Goal: Information Seeking & Learning: Check status

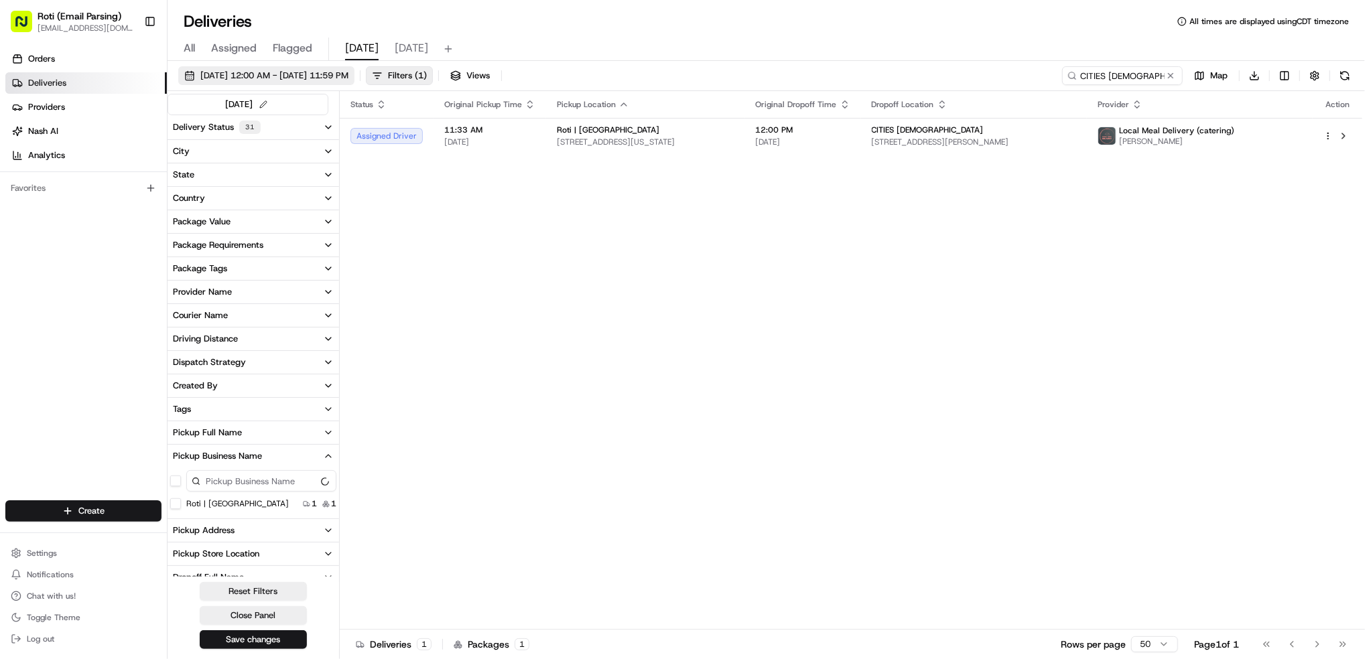
scroll to position [176, 0]
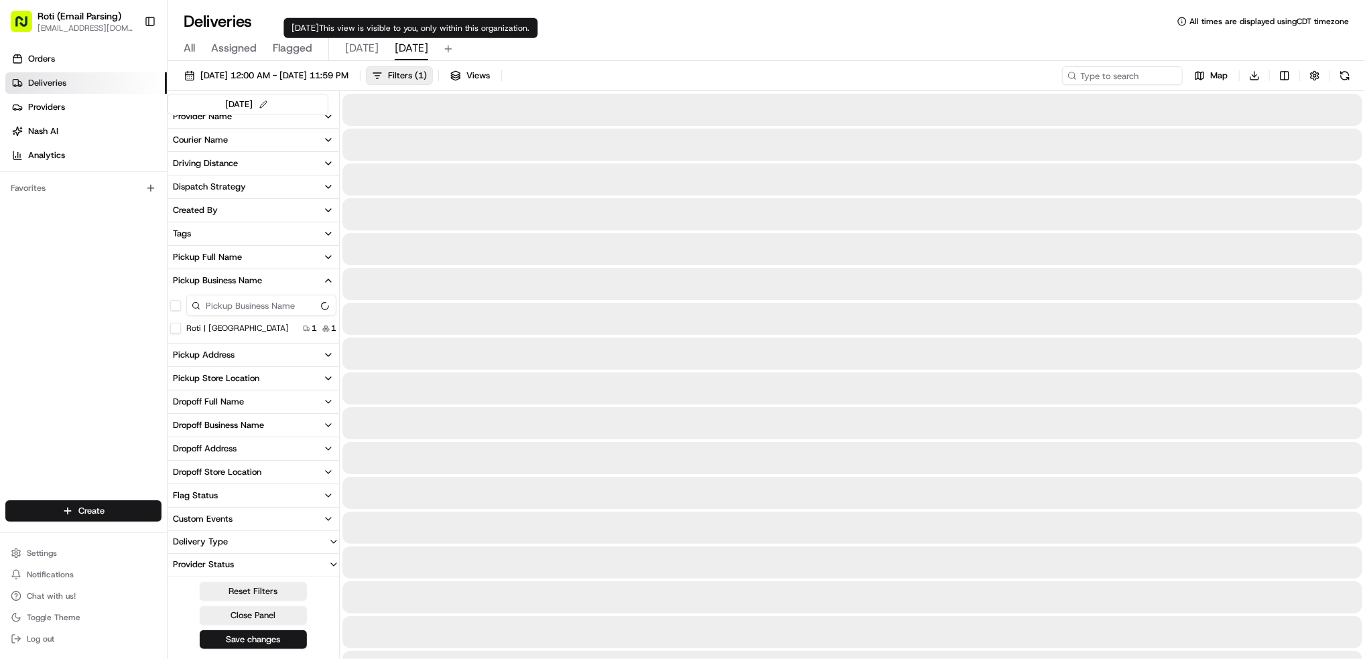
click at [416, 50] on span "tomorrow" at bounding box center [412, 48] width 34 height 16
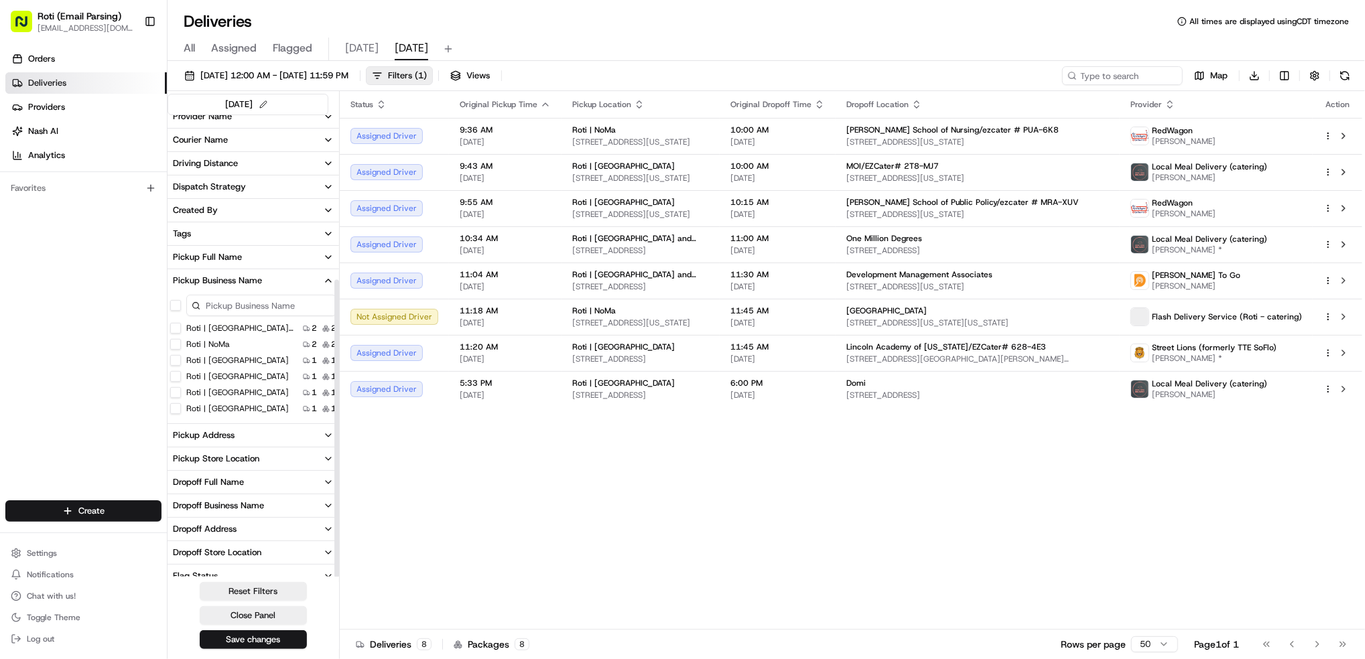
scroll to position [255, 0]
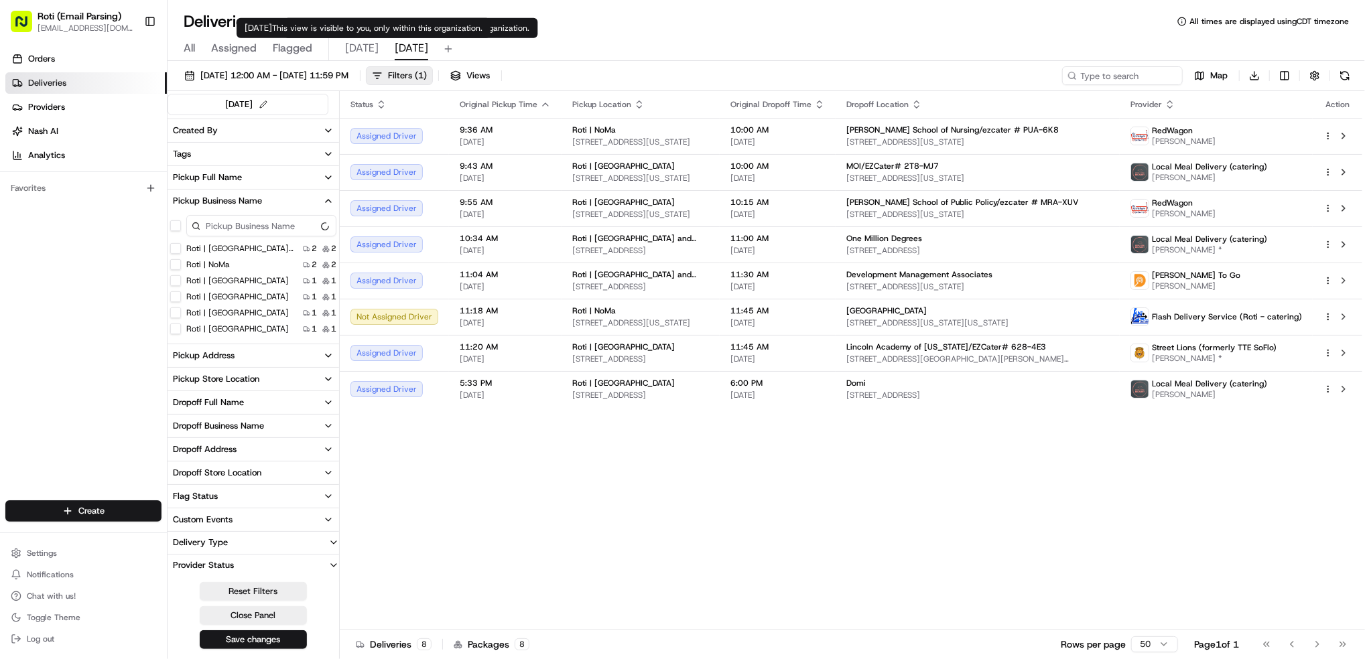
click at [355, 53] on span "today" at bounding box center [362, 48] width 34 height 16
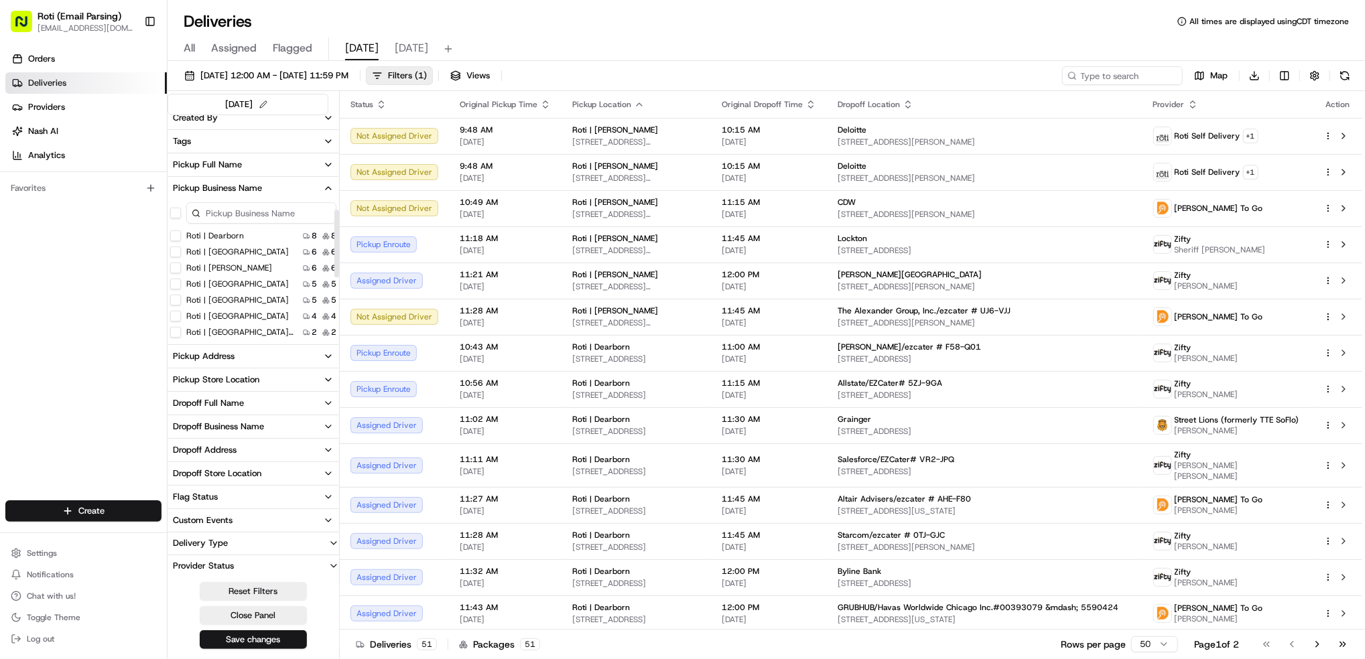
scroll to position [89, 0]
click at [232, 322] on label "Roti | Schaumburg" at bounding box center [237, 323] width 103 height 11
click at [181, 322] on Schaumburg "Roti | Schaumburg" at bounding box center [175, 323] width 11 height 11
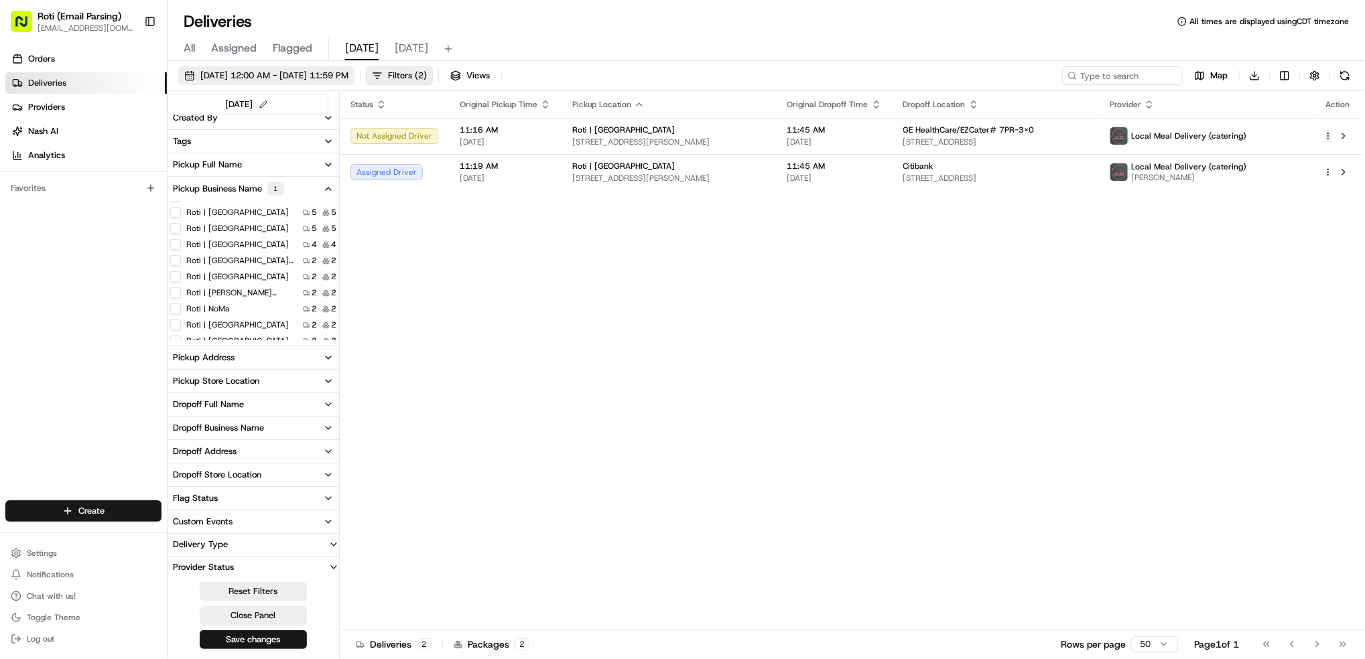
click at [349, 73] on span "08/21/2025 12:00 AM - 08/21/2025 11:59 PM" at bounding box center [274, 76] width 148 height 12
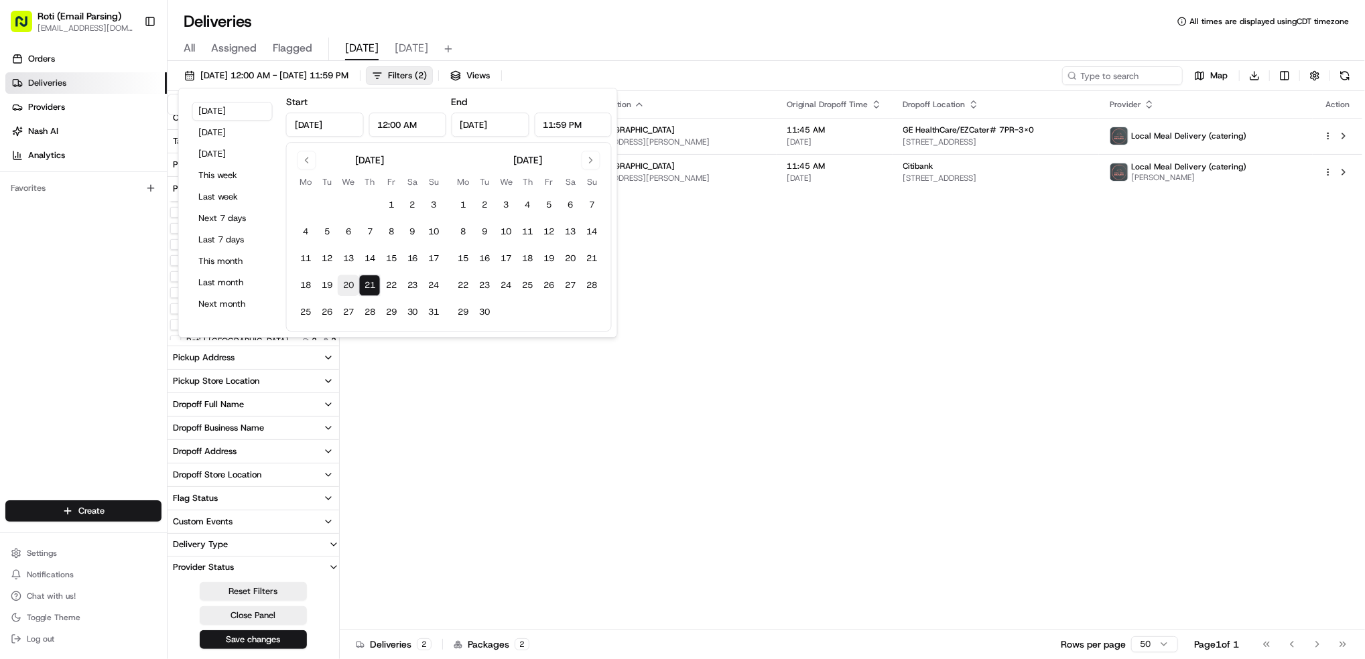
click at [347, 280] on button "20" at bounding box center [348, 285] width 21 height 21
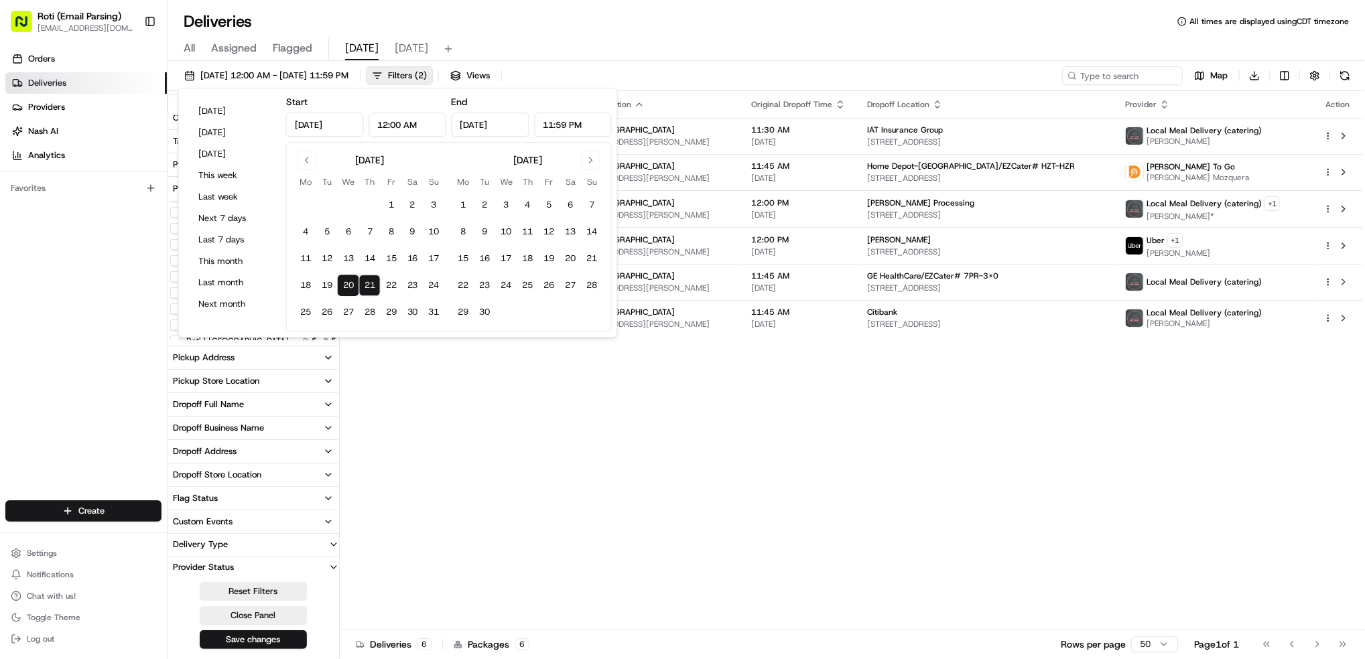
click at [369, 288] on button "21" at bounding box center [369, 285] width 21 height 21
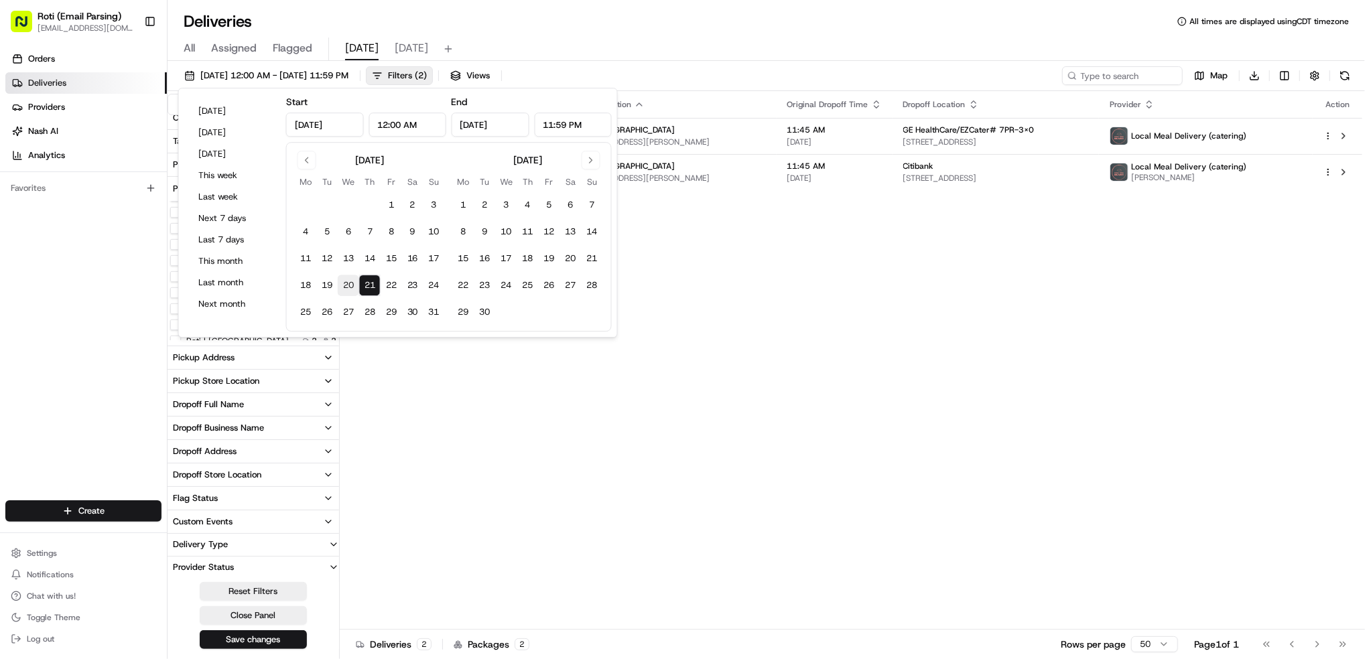
click at [348, 288] on button "20" at bounding box center [348, 285] width 21 height 21
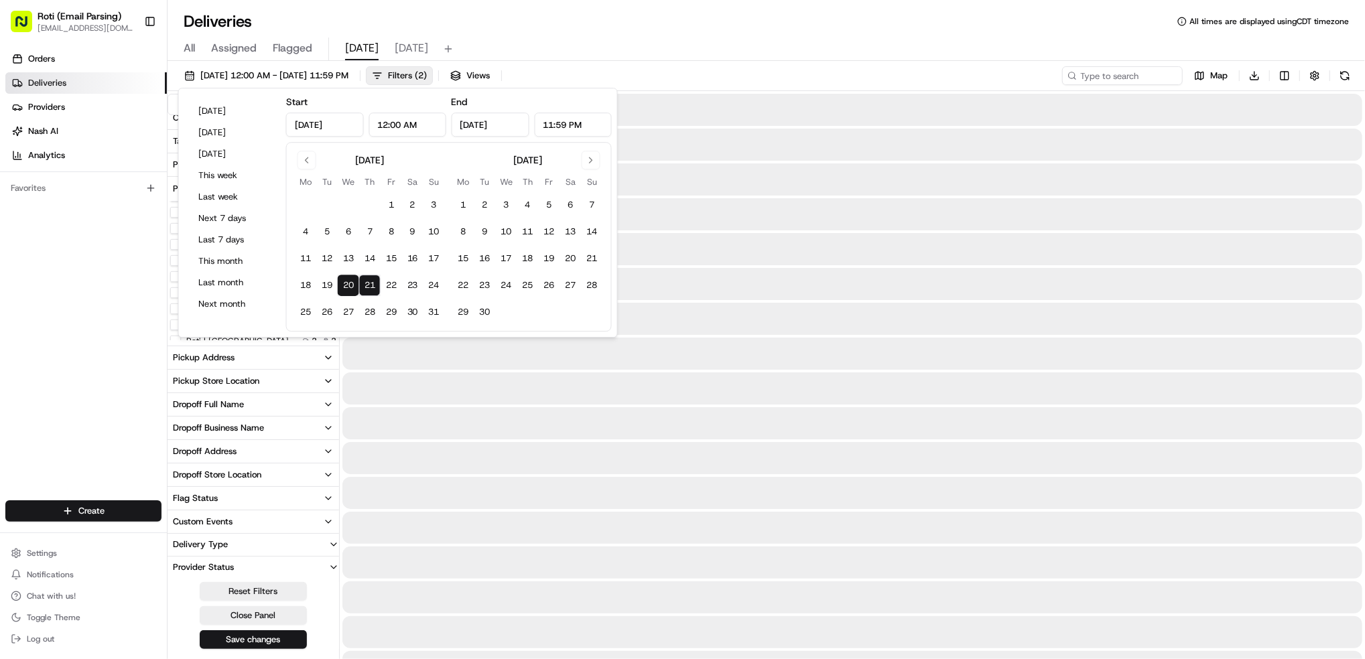
type input "Aug 20, 2025"
click at [348, 288] on button "20" at bounding box center [348, 285] width 21 height 21
type input "Aug 20, 2025"
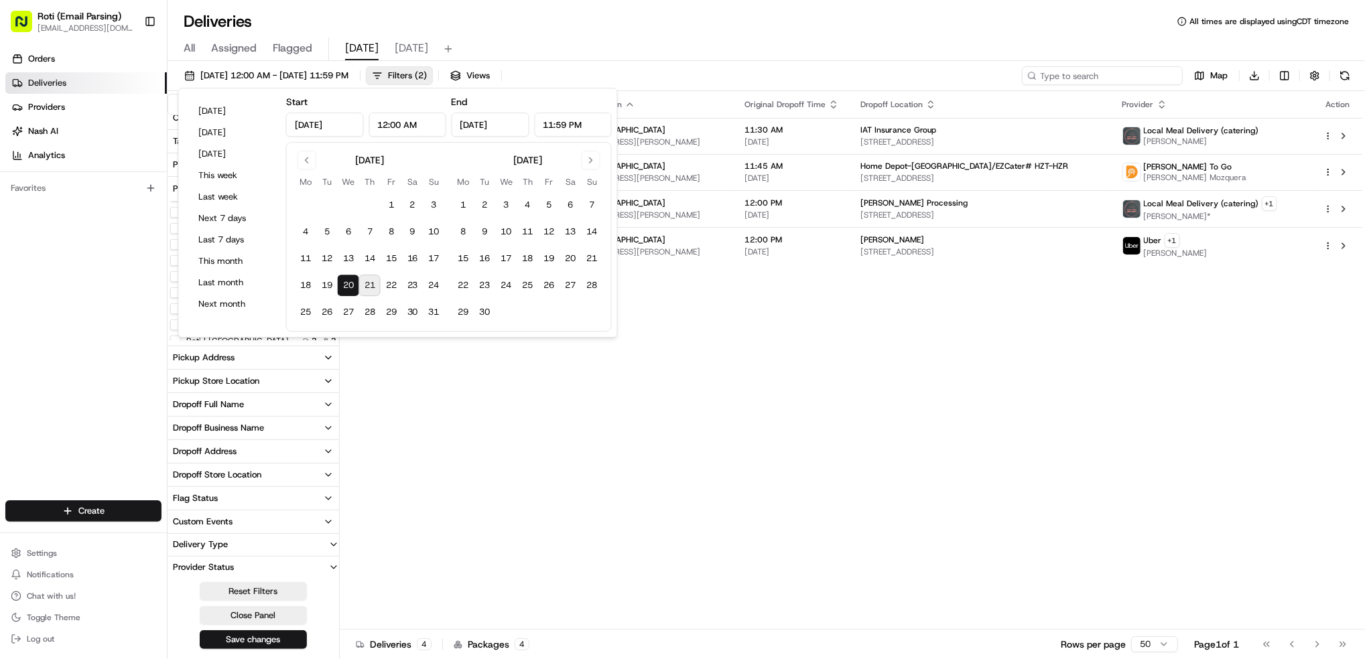
click at [1107, 74] on input at bounding box center [1102, 75] width 161 height 19
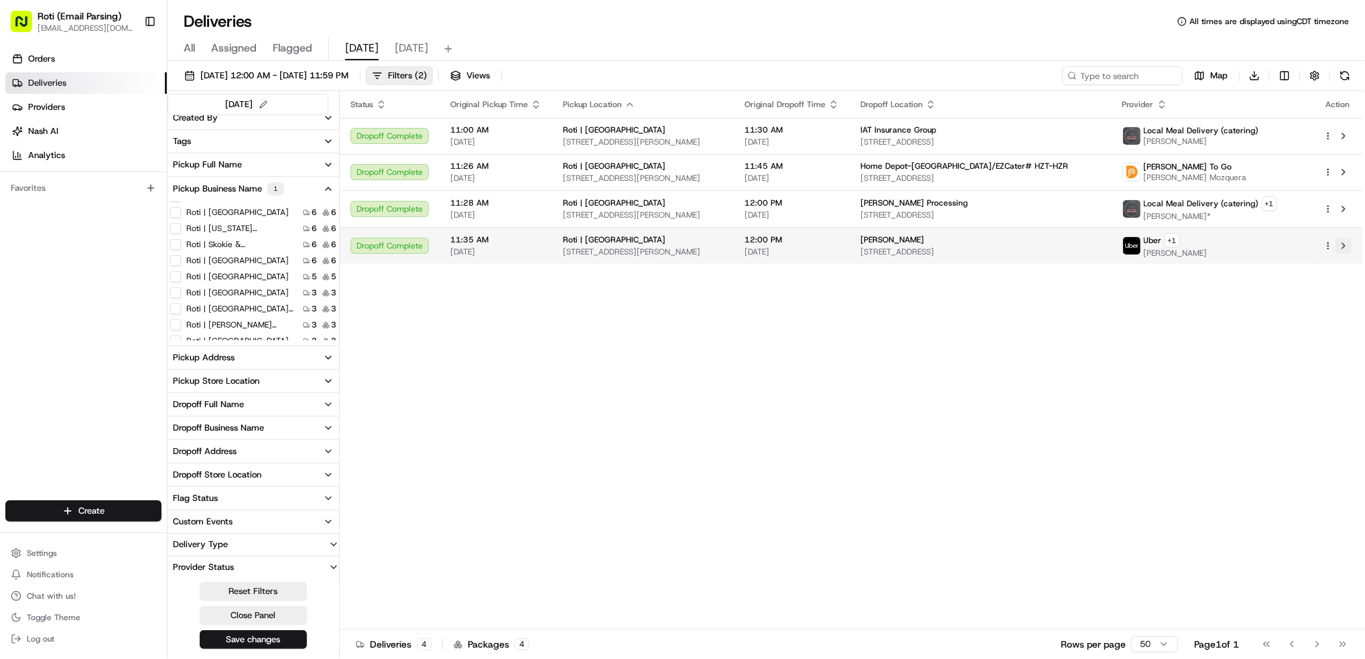
click at [1337, 244] on button at bounding box center [1344, 246] width 16 height 16
click at [1267, 247] on div "Uber + 1 PATRICIA P." at bounding box center [1213, 245] width 180 height 25
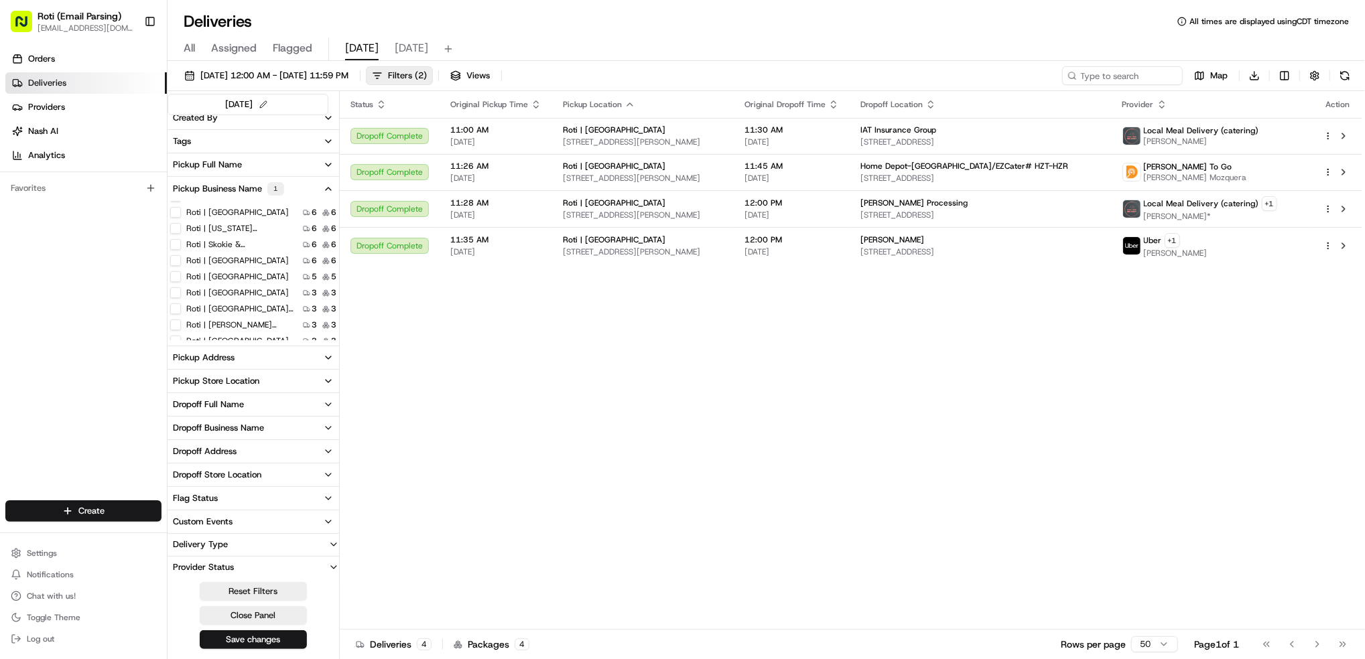
drag, startPoint x: 701, startPoint y: 401, endPoint x: 1180, endPoint y: 346, distance: 482.3
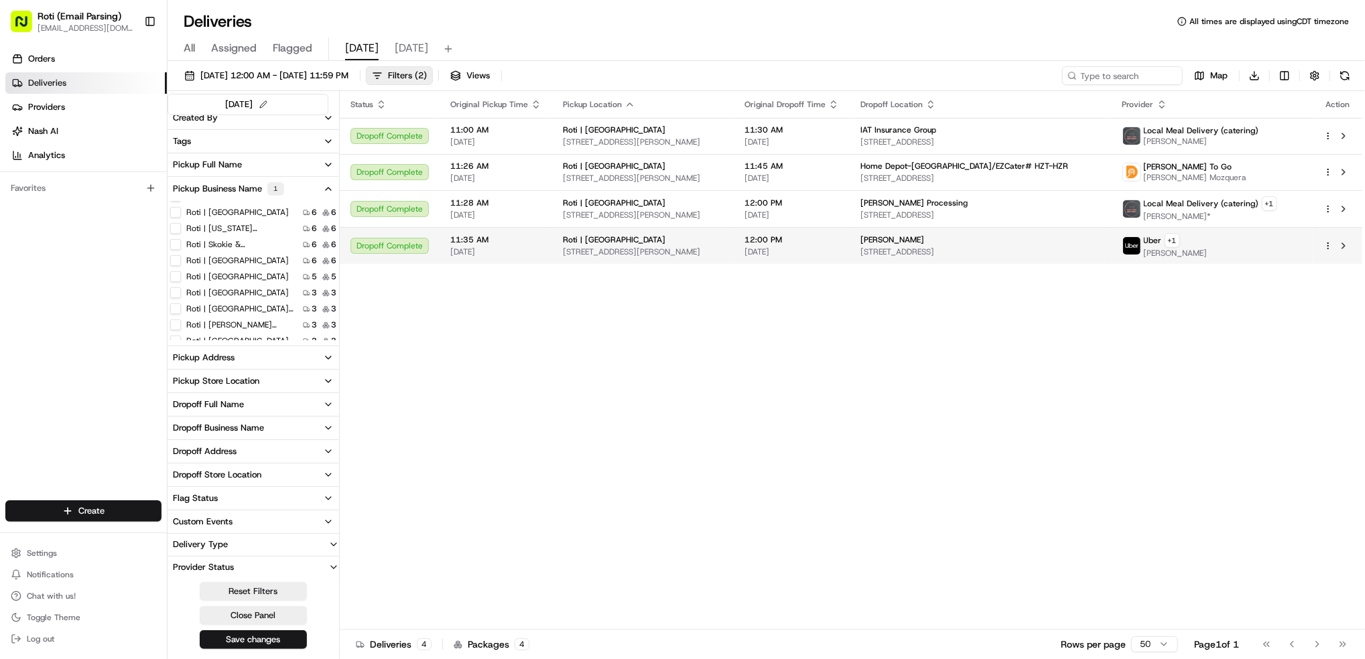
click at [1353, 250] on td at bounding box center [1338, 245] width 50 height 37
click at [1165, 249] on span "PATRICIA P." at bounding box center [1176, 253] width 64 height 11
click at [1344, 251] on button at bounding box center [1344, 246] width 16 height 16
click at [1187, 248] on span "PATRICIA P." at bounding box center [1176, 253] width 64 height 11
click at [1348, 249] on button at bounding box center [1344, 246] width 16 height 16
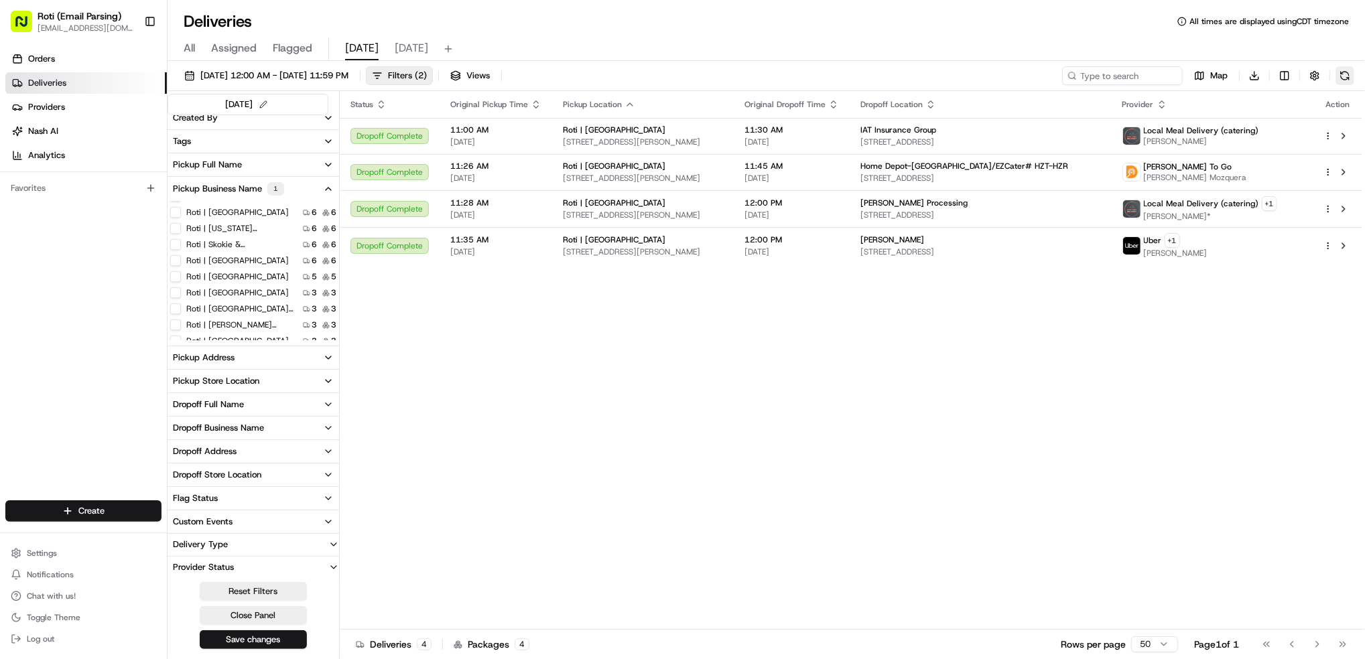
click at [1346, 75] on button at bounding box center [1345, 75] width 19 height 19
click at [413, 52] on span "tomorrow" at bounding box center [412, 48] width 34 height 16
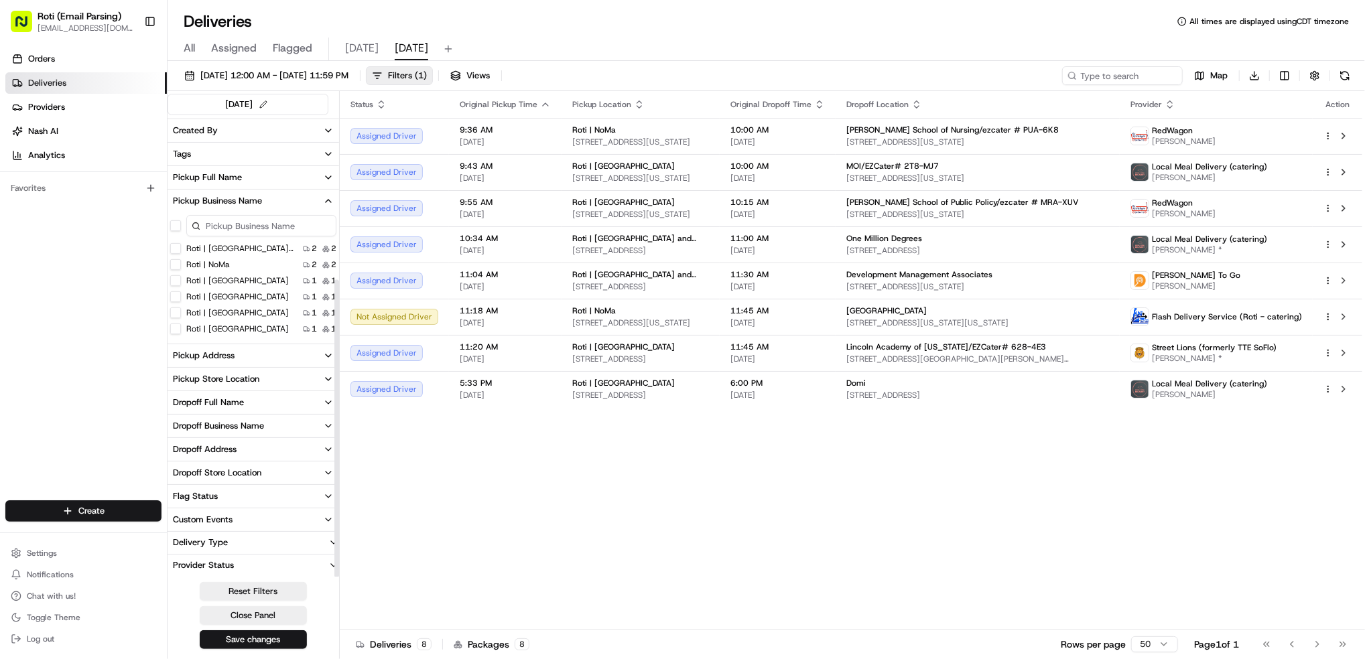
click at [355, 52] on span "today" at bounding box center [362, 48] width 34 height 16
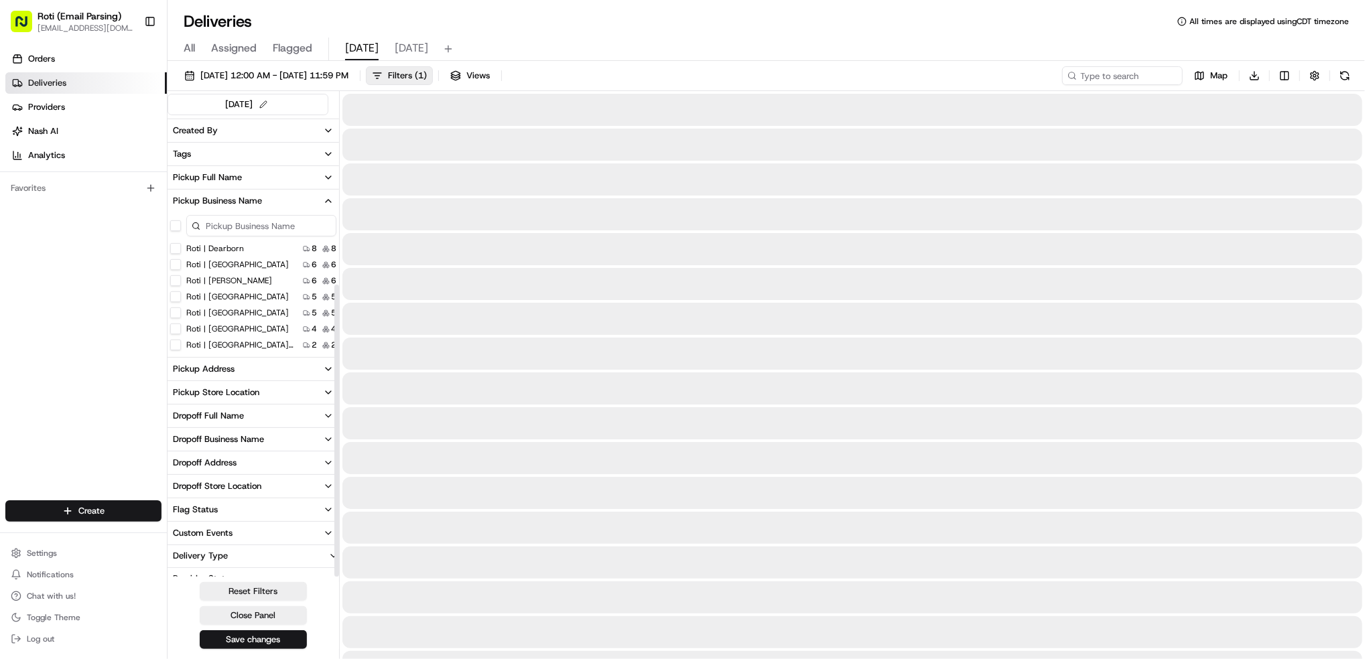
scroll to position [268, 0]
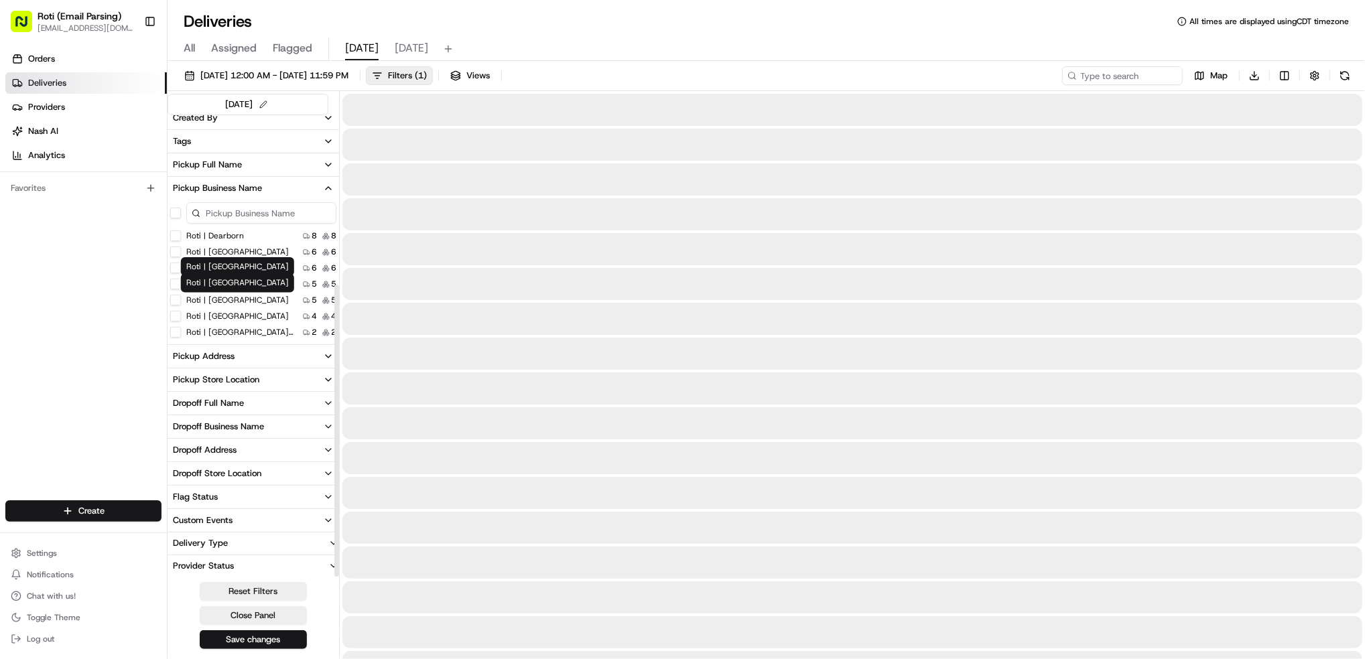
click at [252, 316] on label "Roti | [GEOGRAPHIC_DATA]" at bounding box center [237, 316] width 103 height 11
click at [181, 316] on MN "Roti | [GEOGRAPHIC_DATA]" at bounding box center [175, 316] width 11 height 11
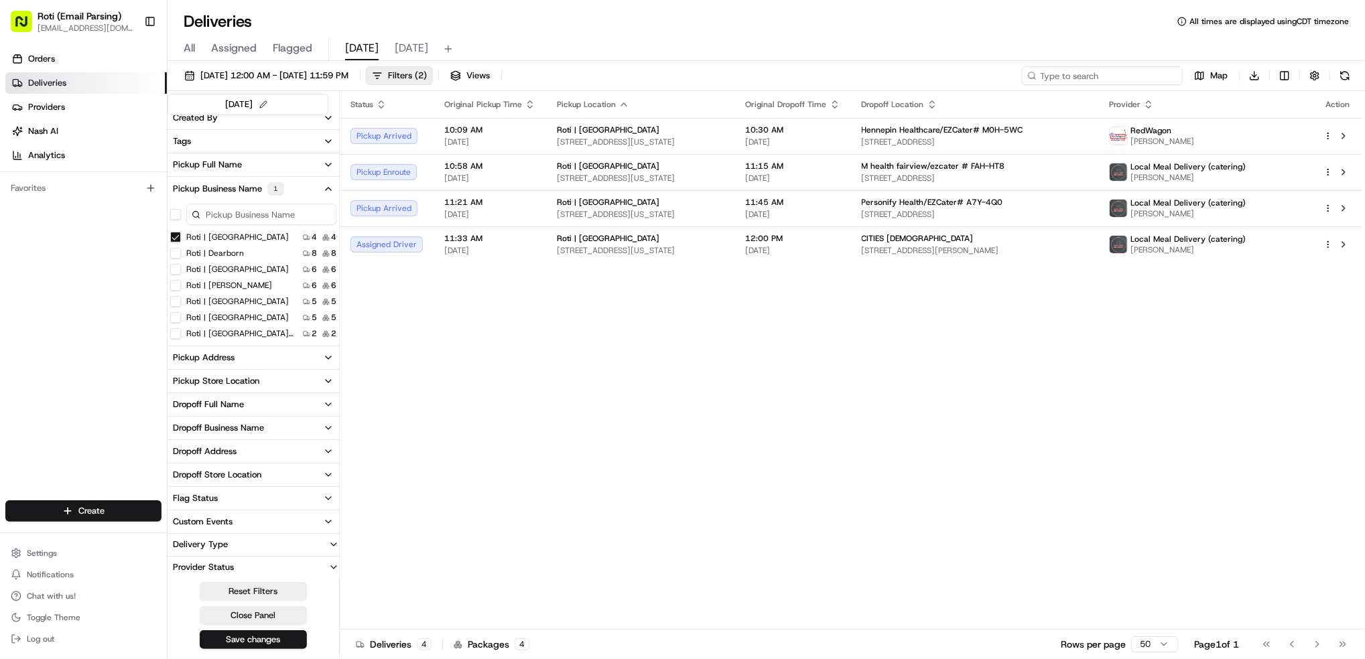
click at [1133, 74] on input at bounding box center [1102, 75] width 161 height 19
click at [174, 238] on MN "Roti | [GEOGRAPHIC_DATA]" at bounding box center [175, 237] width 11 height 11
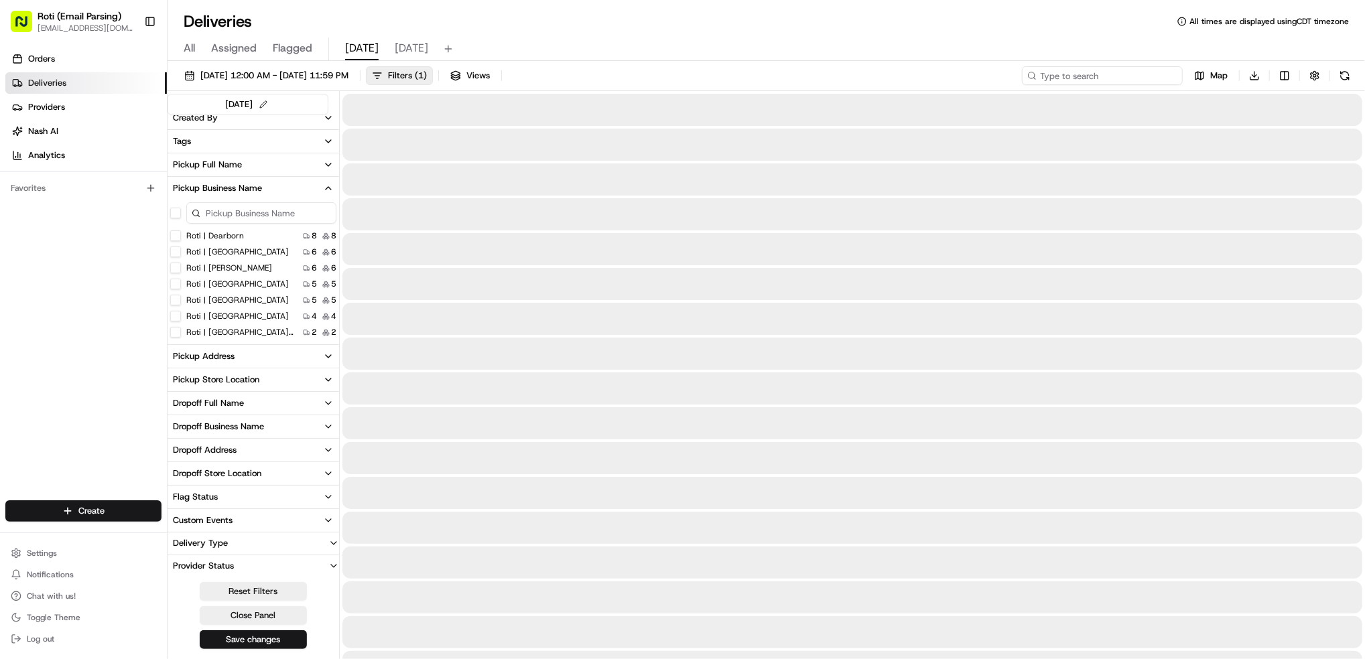
click at [1128, 76] on input at bounding box center [1102, 75] width 161 height 19
paste input "# M0H-5WC"
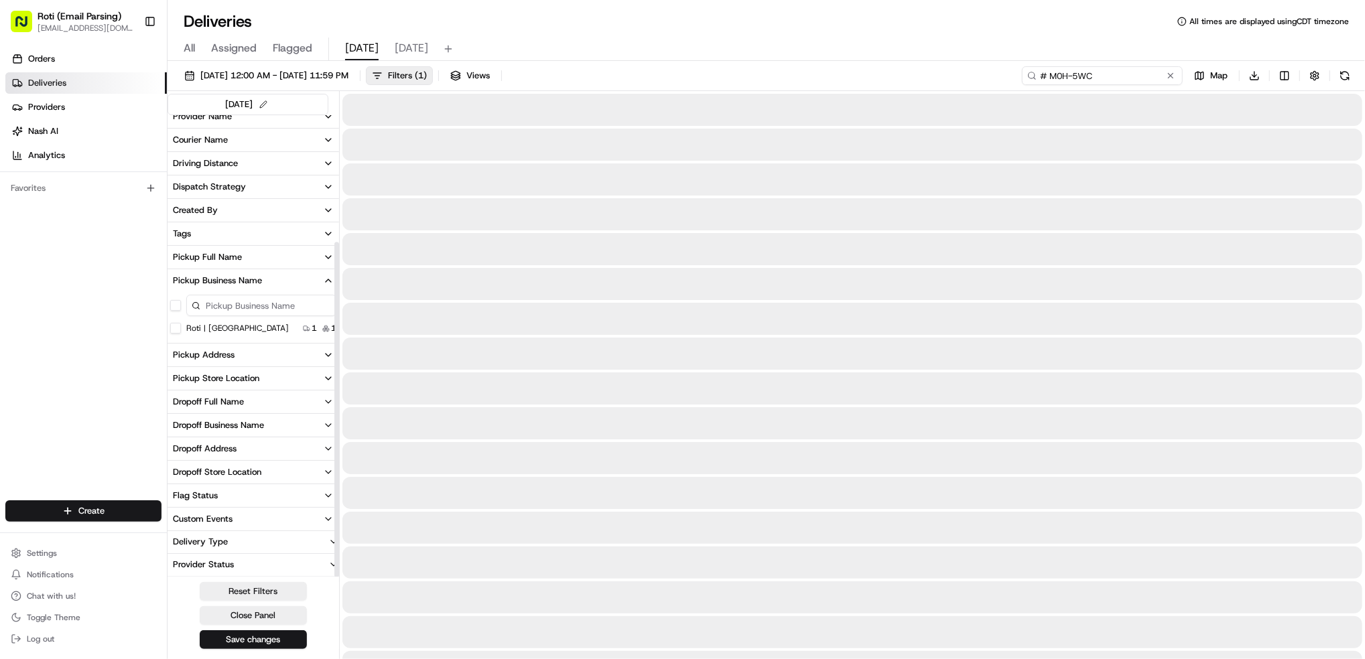
scroll to position [176, 0]
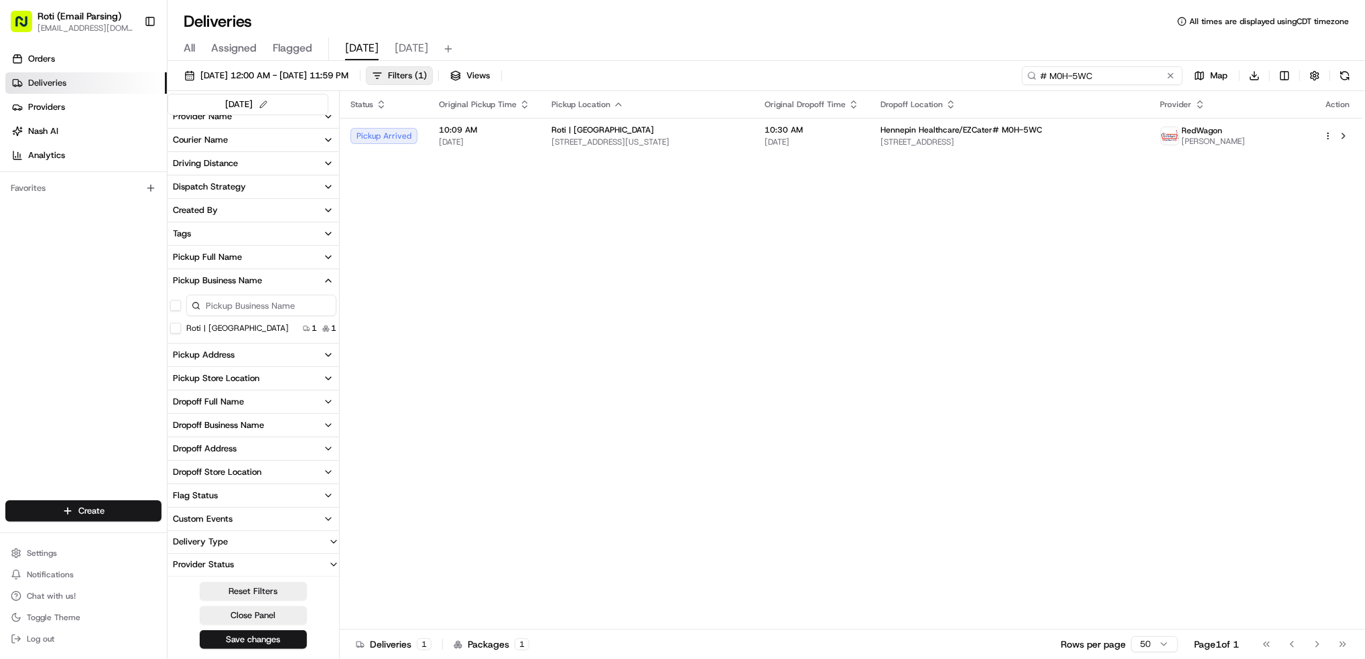
type input "# M0H-5WC"
click at [1251, 344] on div "Status Original Pickup Time Pickup Location Original Dropoff Time Dropoff Locat…" at bounding box center [851, 360] width 1023 height 539
click at [969, 239] on div "Status Original Pickup Time Pickup Location Original Dropoff Time Dropoff Locat…" at bounding box center [851, 360] width 1023 height 539
drag, startPoint x: 1255, startPoint y: 406, endPoint x: 1294, endPoint y: 371, distance: 52.7
click at [1255, 406] on div "Status Original Pickup Time Pickup Location Original Dropoff Time Dropoff Locat…" at bounding box center [851, 360] width 1023 height 539
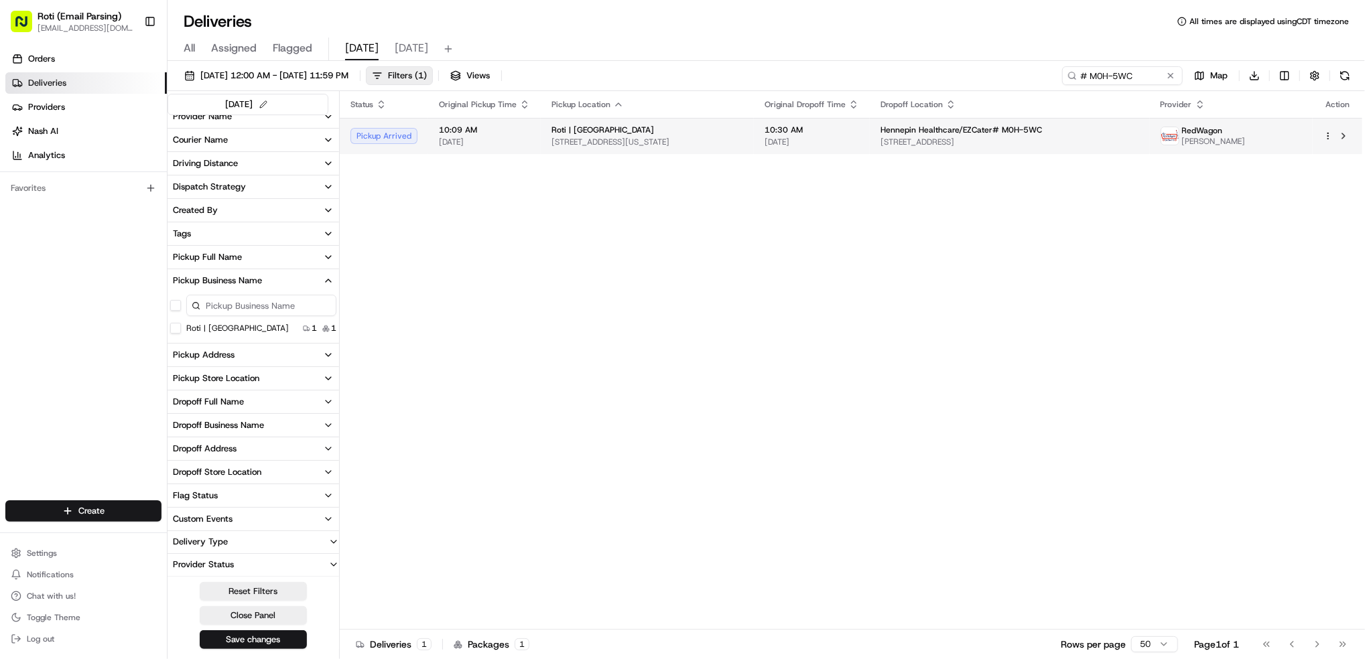
click at [1097, 141] on span "600 Park Ave, Minneapolis, MN 55415, USA" at bounding box center [1010, 142] width 259 height 11
click at [1345, 141] on button at bounding box center [1344, 136] width 16 height 16
click at [1344, 82] on button at bounding box center [1345, 75] width 19 height 19
click at [1155, 517] on div "Status Original Pickup Time Pickup Location Original Dropoff Time Dropoff Locat…" at bounding box center [851, 360] width 1023 height 539
click at [1167, 76] on button at bounding box center [1170, 75] width 13 height 13
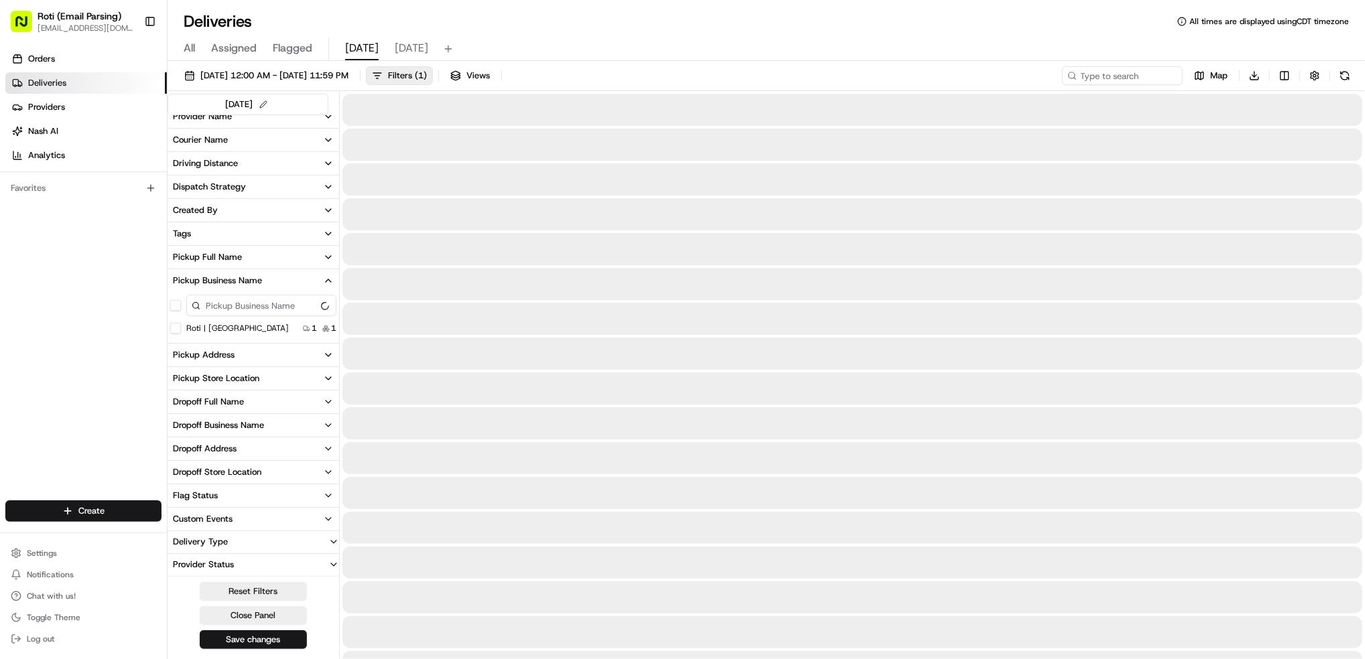
scroll to position [268, 0]
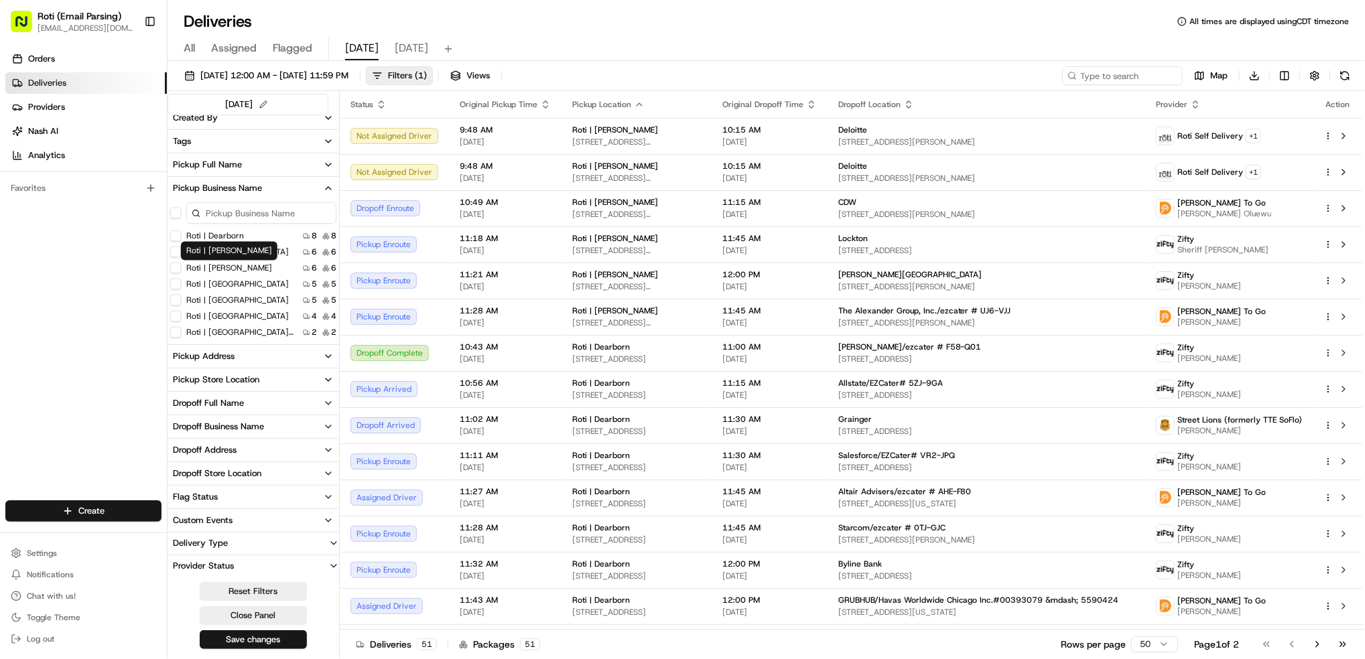
click at [215, 268] on label "Roti | Adams" at bounding box center [229, 268] width 86 height 11
click at [181, 268] on Adams "Roti | Adams" at bounding box center [175, 268] width 11 height 11
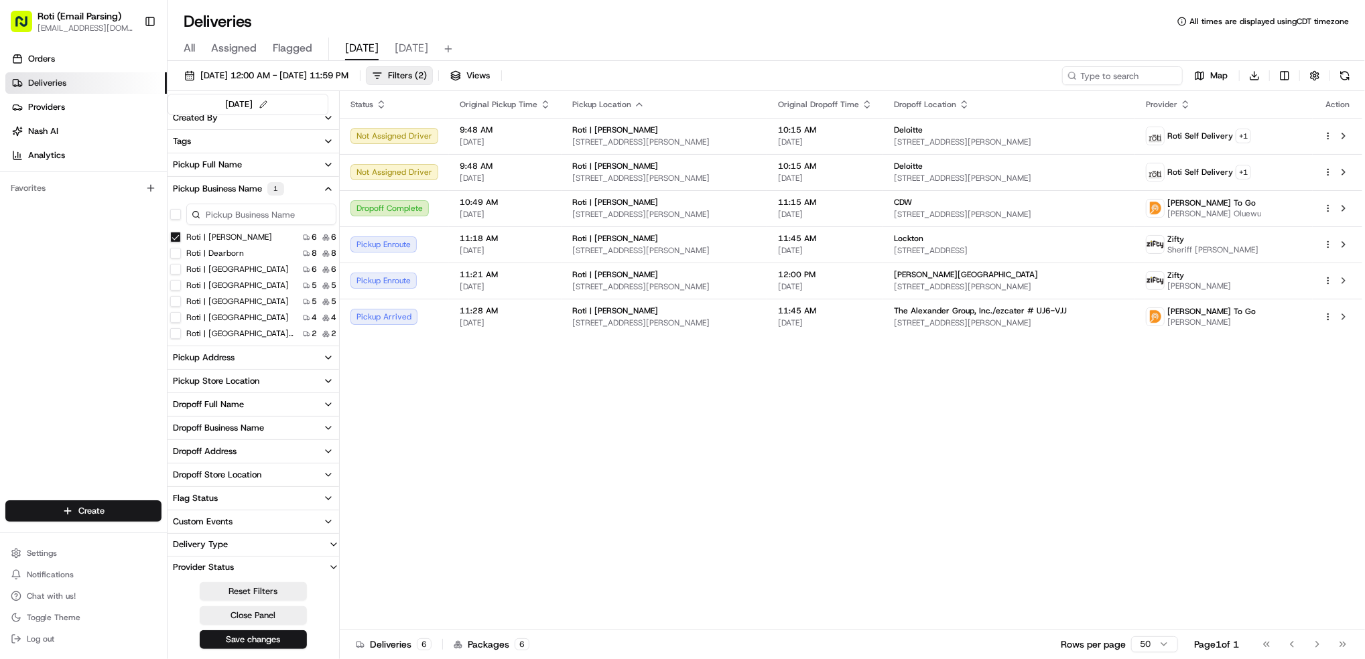
click at [174, 237] on Adams "Roti | Adams" at bounding box center [175, 237] width 11 height 11
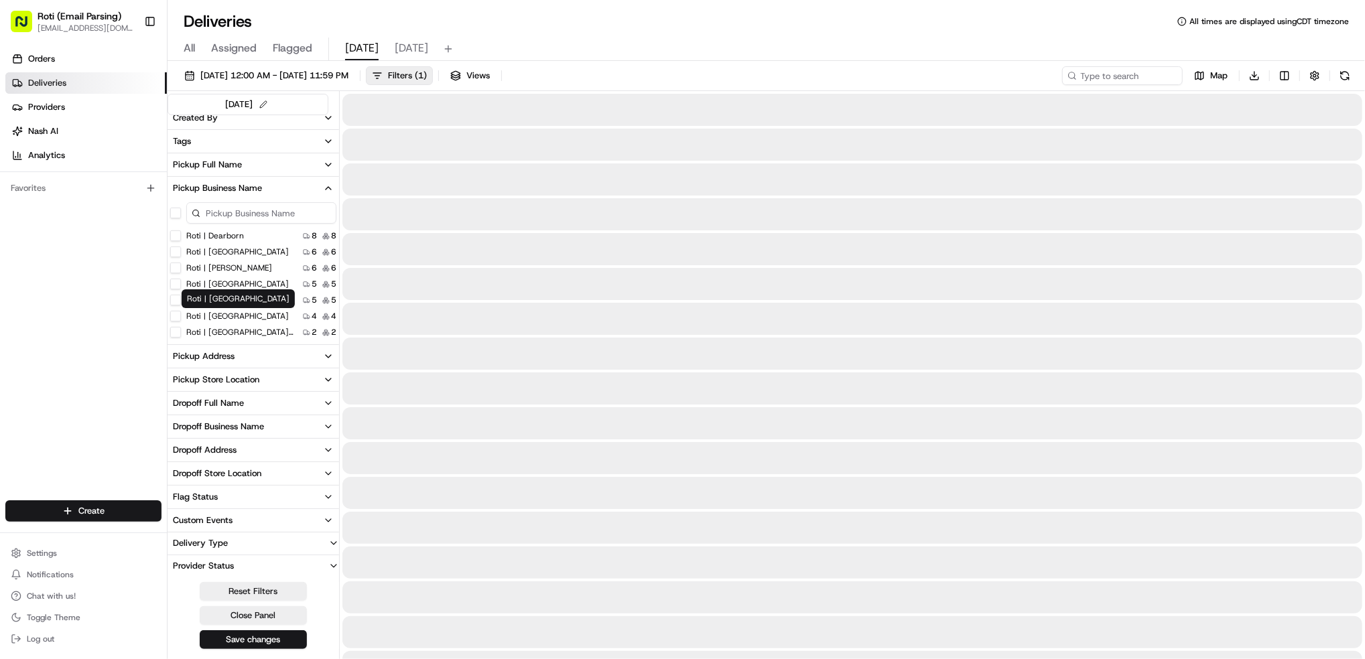
click at [232, 312] on label "Roti | University of MN" at bounding box center [237, 316] width 103 height 11
click at [181, 312] on MN "Roti | University of MN" at bounding box center [175, 316] width 11 height 11
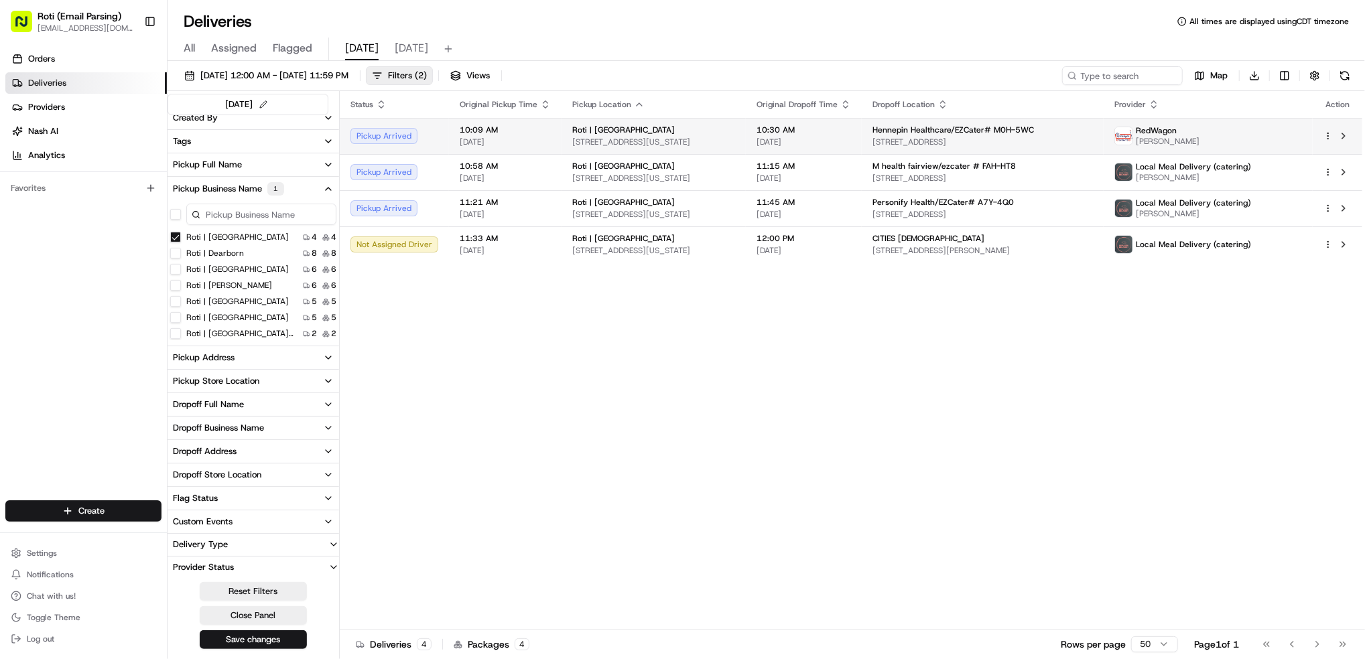
click at [844, 137] on span "[DATE]" at bounding box center [804, 142] width 95 height 11
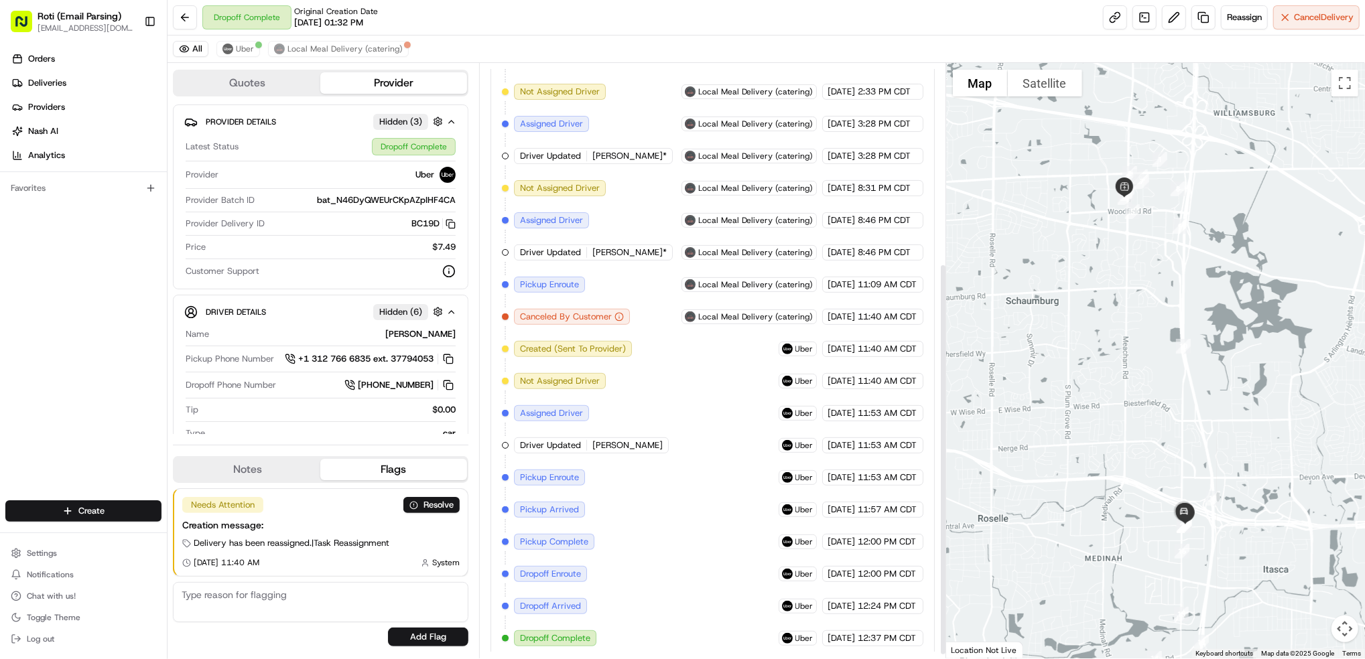
scroll to position [311, 0]
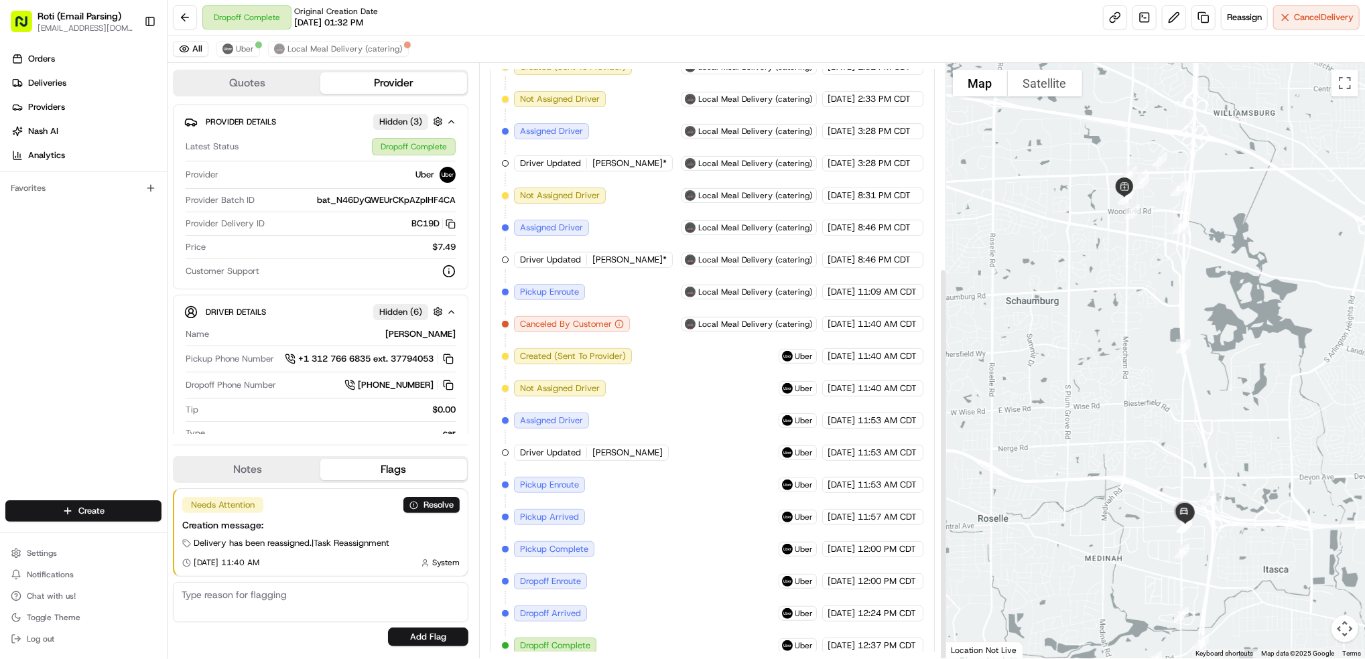
scroll to position [311, 0]
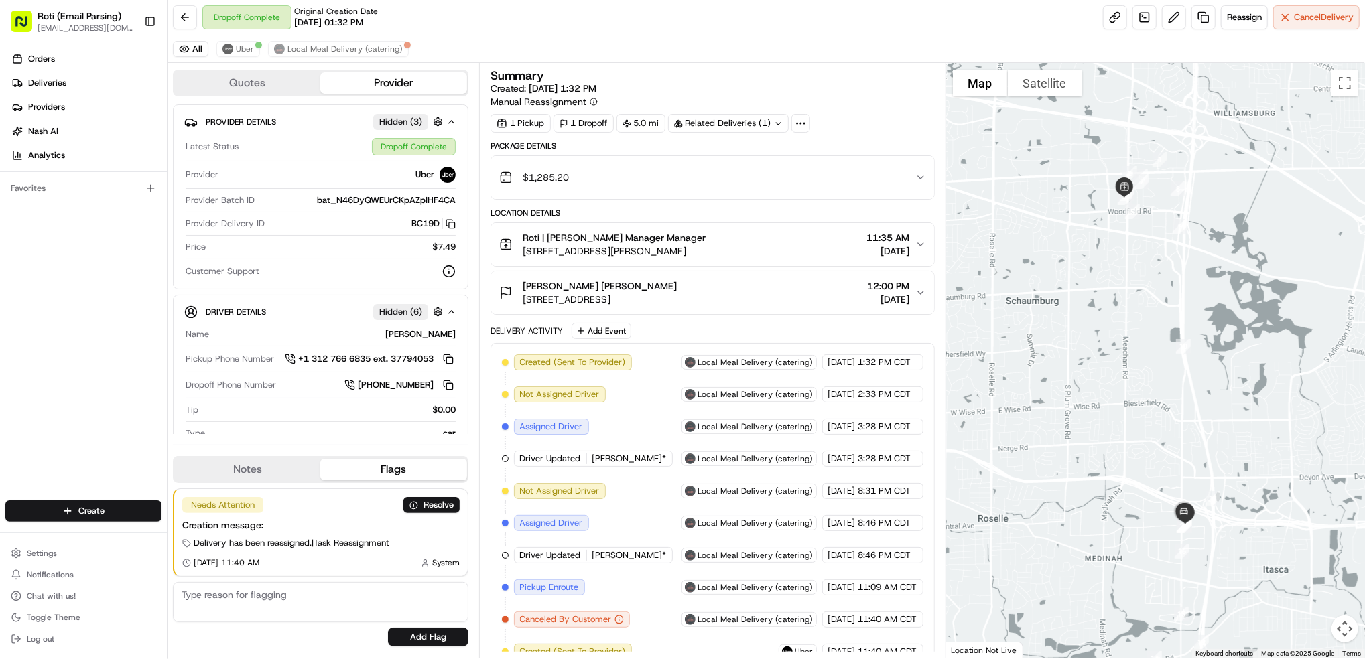
click at [918, 290] on icon "button" at bounding box center [921, 293] width 11 height 11
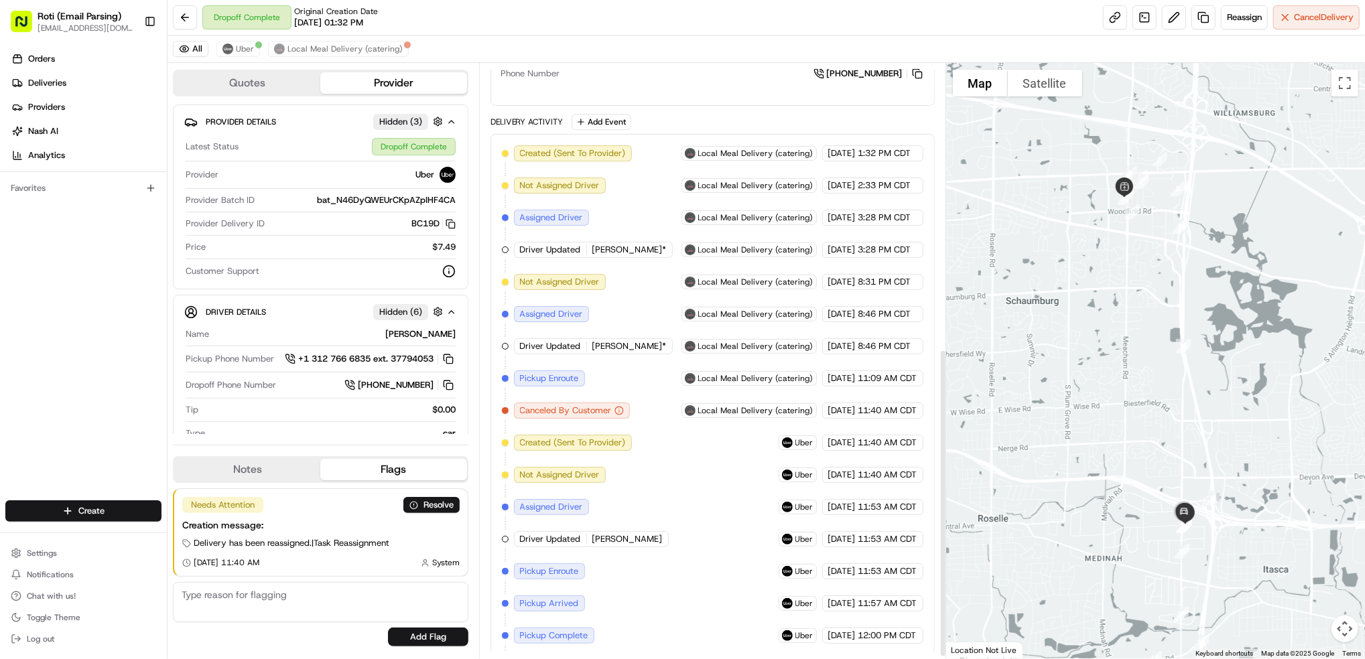
scroll to position [555, 0]
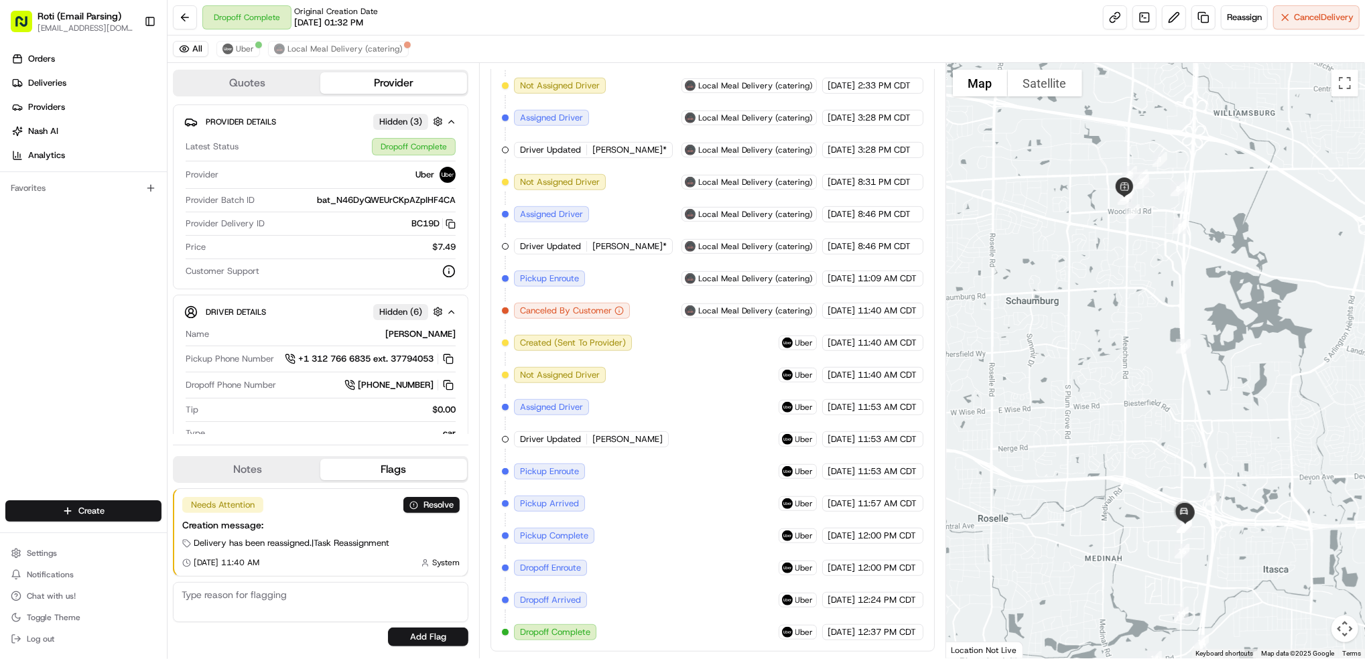
drag, startPoint x: 662, startPoint y: 243, endPoint x: 522, endPoint y: 242, distance: 140.1
click at [522, 242] on div "Driver Updated Norberto Macedo*" at bounding box center [593, 247] width 159 height 16
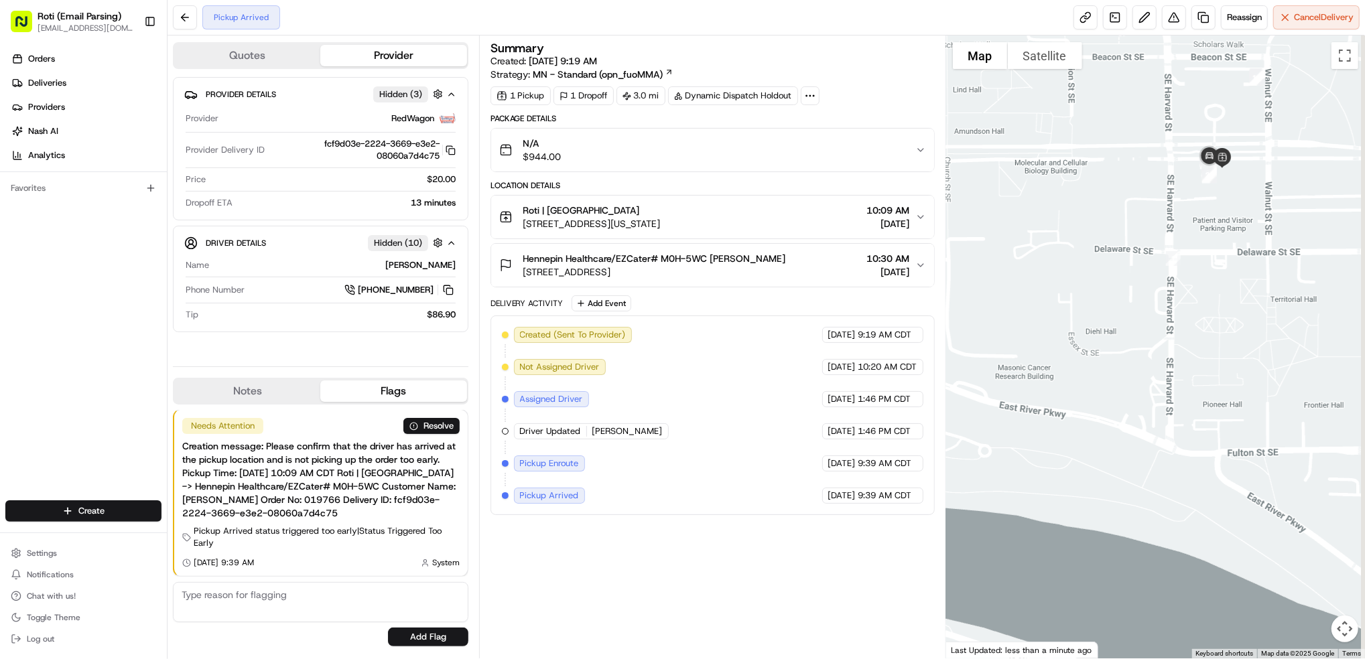
drag, startPoint x: 1207, startPoint y: 275, endPoint x: 1025, endPoint y: 332, distance: 190.6
click at [1025, 332] on div at bounding box center [1155, 347] width 419 height 623
click at [920, 268] on icon "button" at bounding box center [921, 265] width 11 height 11
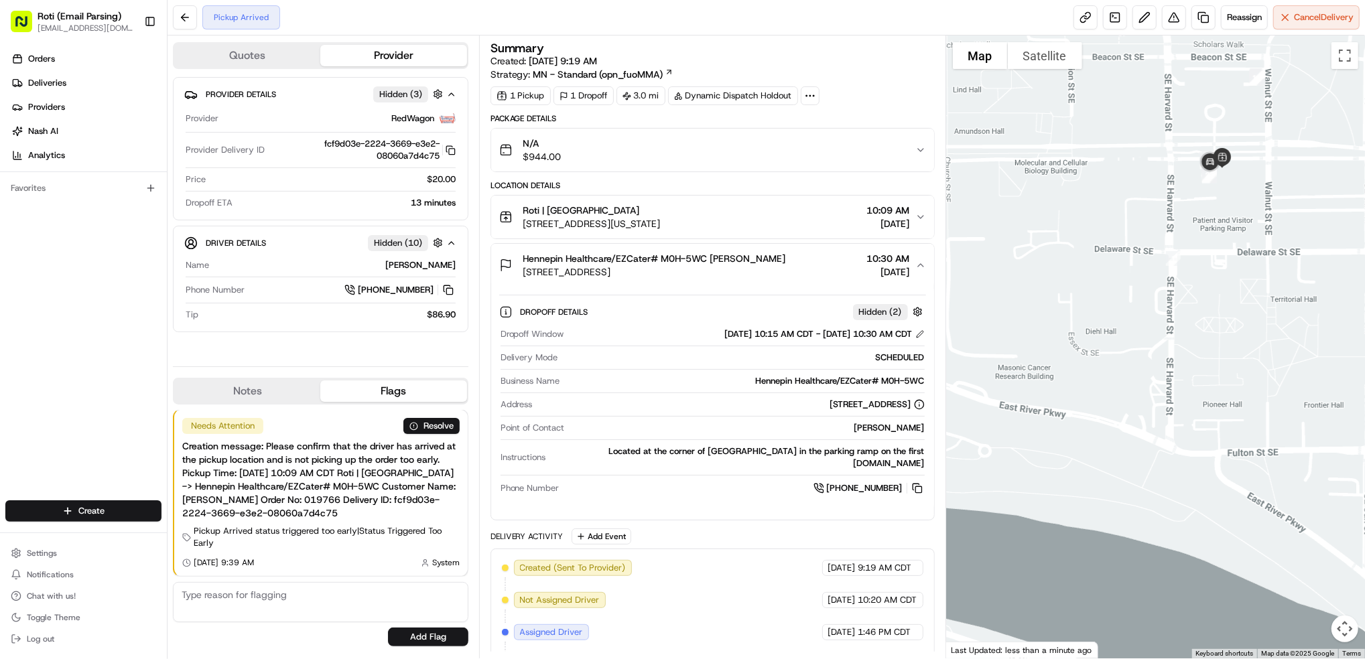
click at [920, 268] on icon "button" at bounding box center [921, 265] width 11 height 11
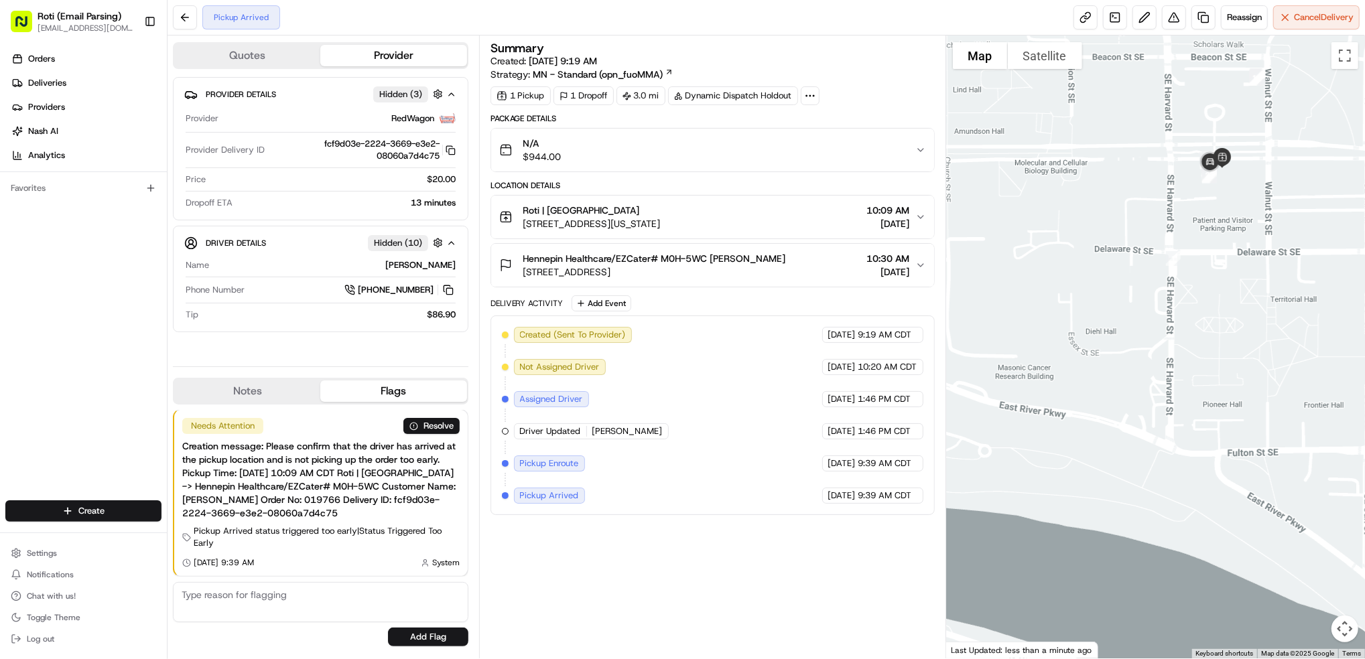
click at [920, 268] on icon "button" at bounding box center [921, 265] width 11 height 11
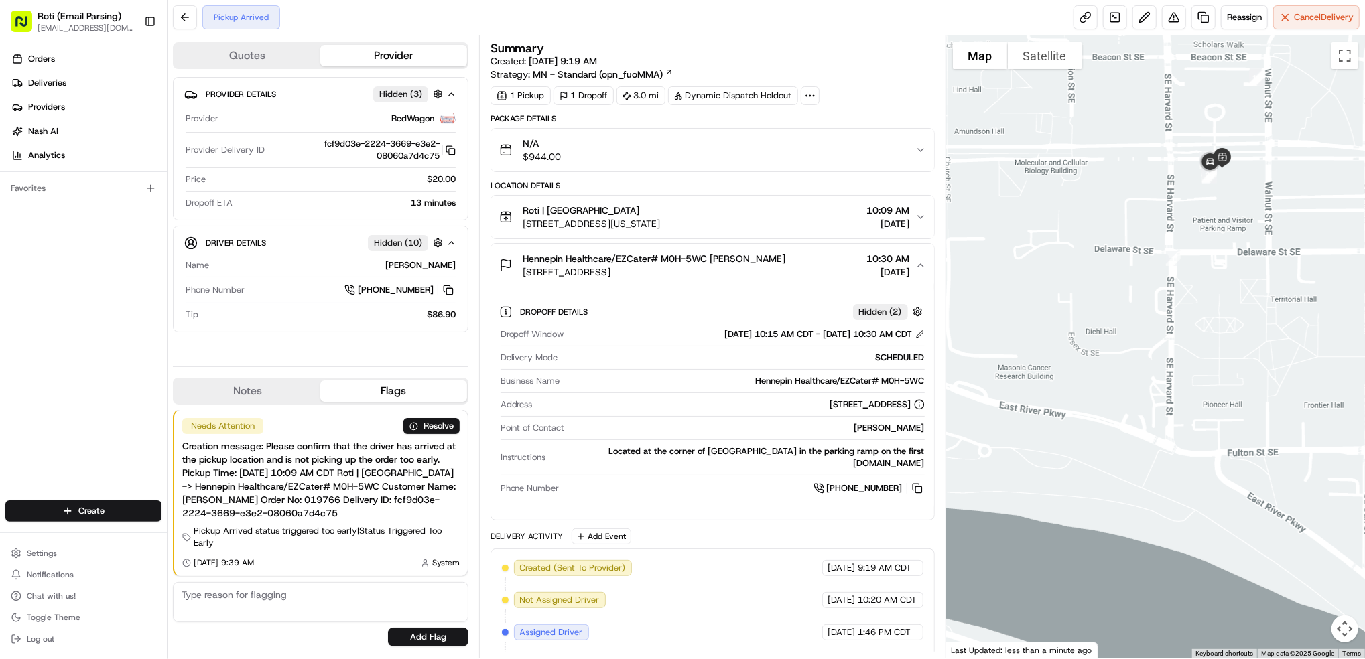
click at [920, 268] on icon "button" at bounding box center [921, 265] width 11 height 11
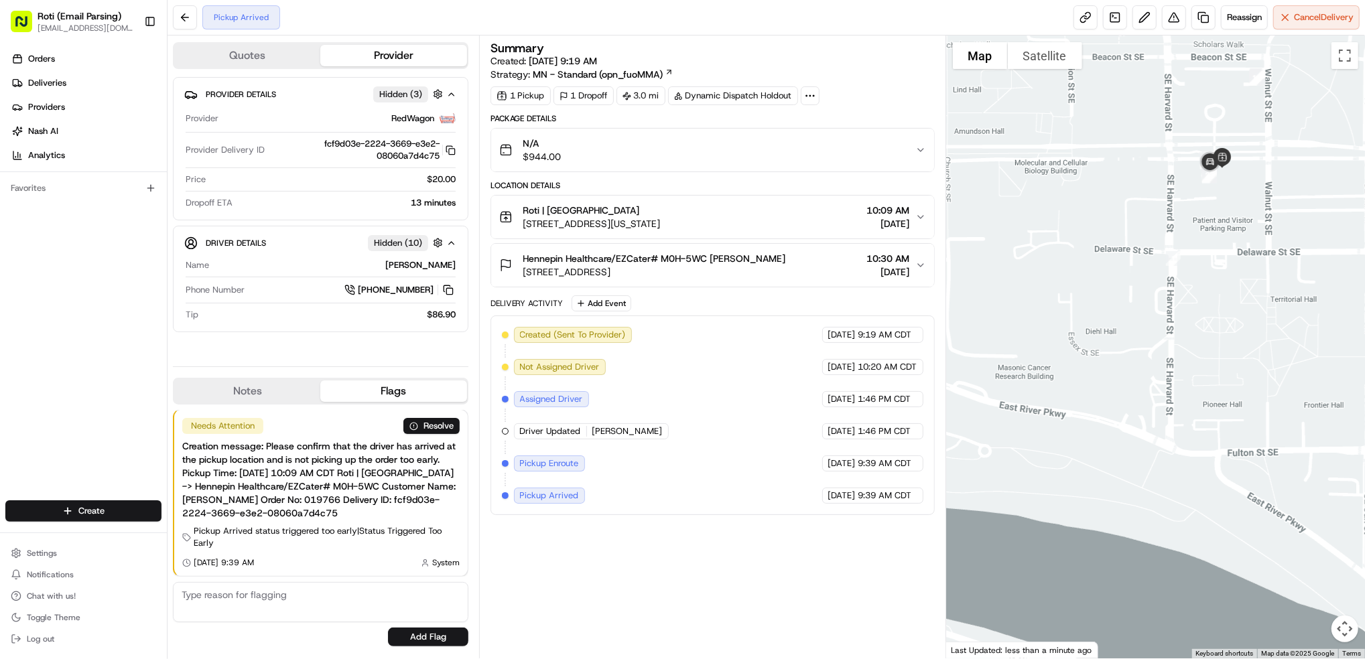
click at [920, 268] on icon "button" at bounding box center [921, 265] width 11 height 11
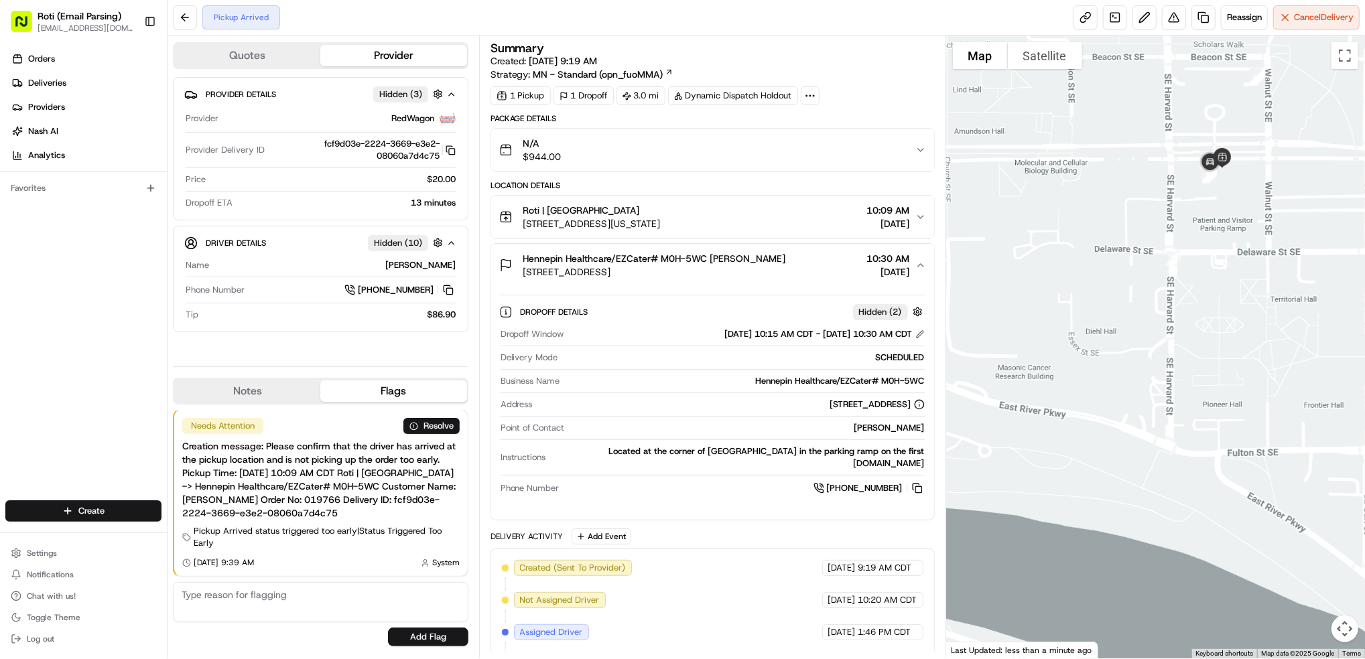
click at [920, 268] on icon "button" at bounding box center [921, 265] width 11 height 11
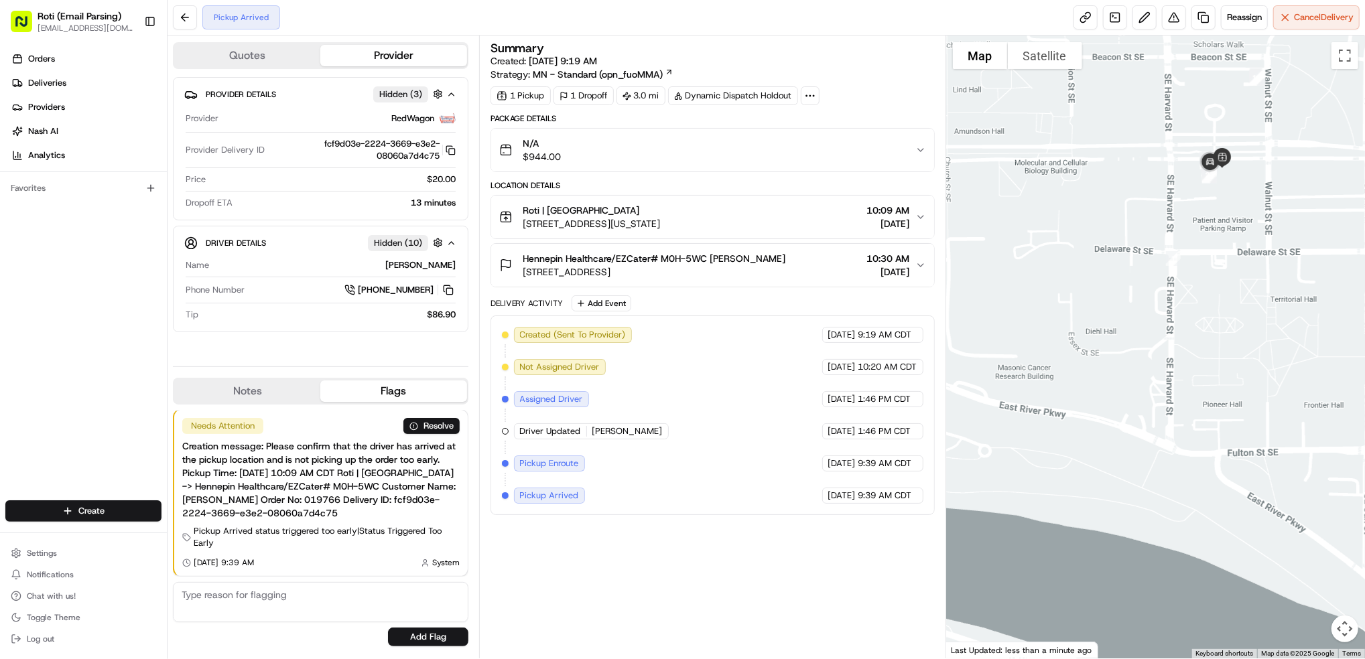
click at [920, 268] on icon "button" at bounding box center [921, 265] width 11 height 11
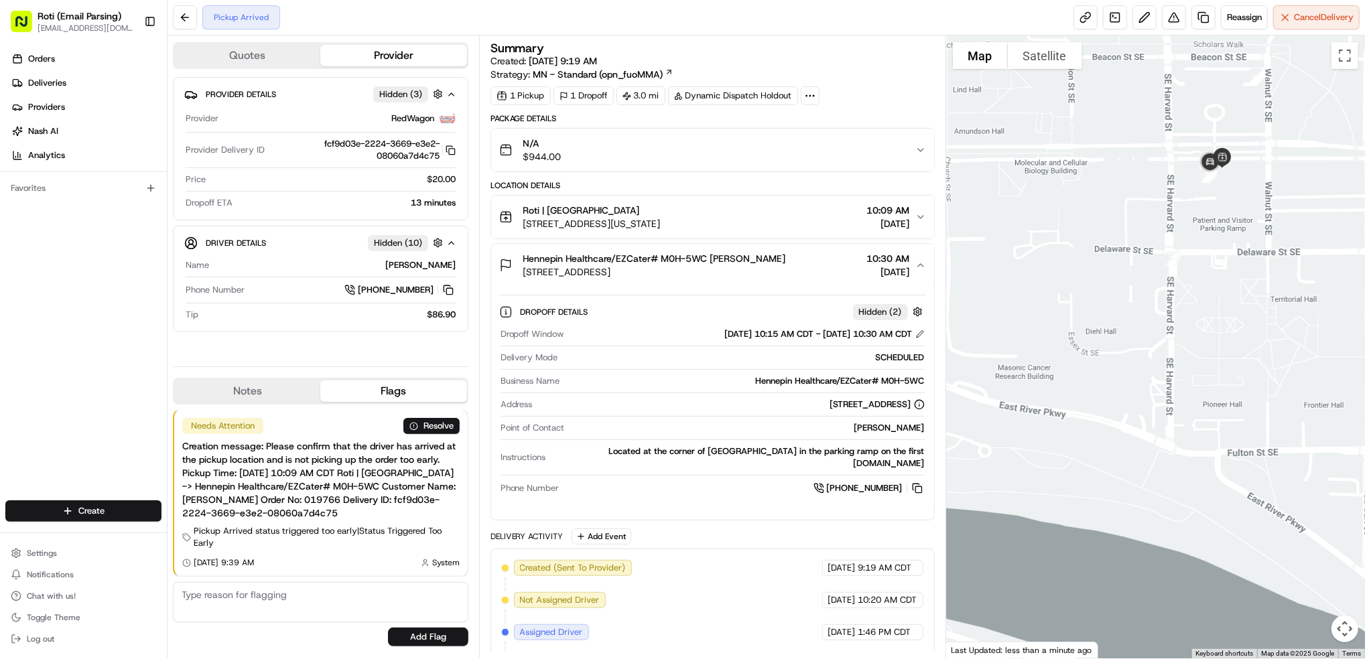
click at [920, 268] on icon "button" at bounding box center [921, 265] width 11 height 11
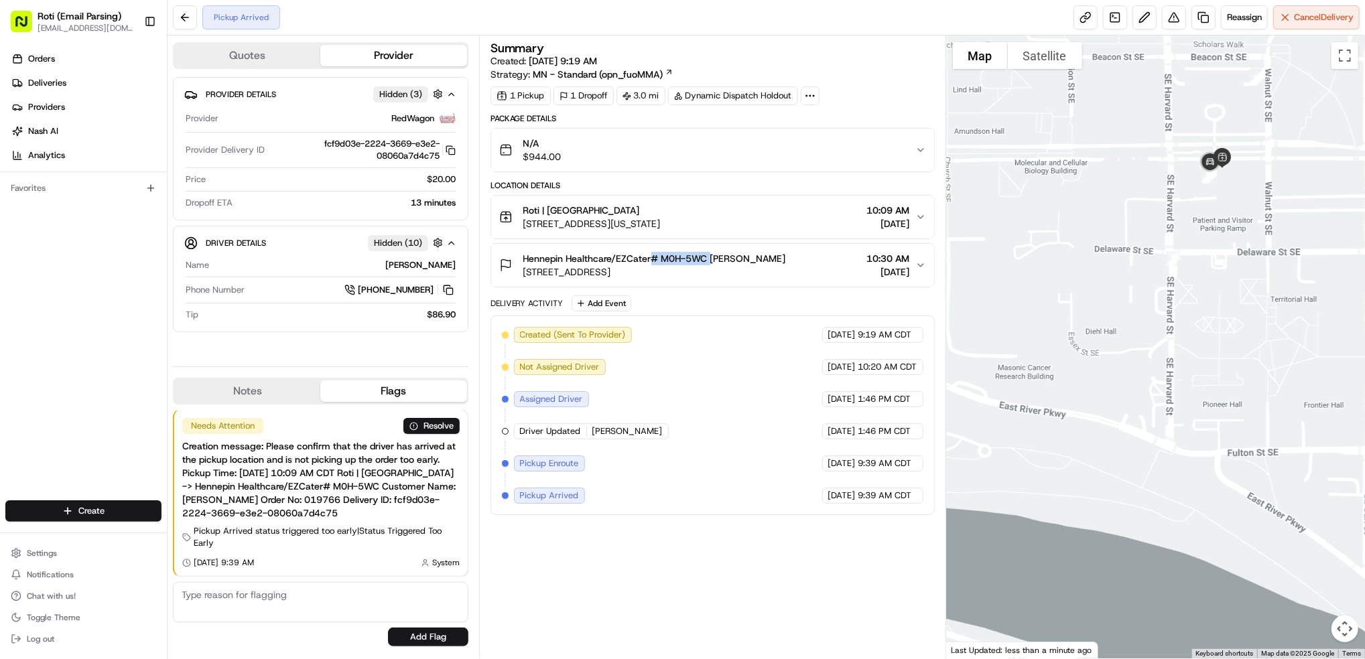
drag, startPoint x: 710, startPoint y: 256, endPoint x: 652, endPoint y: 255, distance: 58.3
click at [652, 255] on span "Hennepin Healthcare/EZCater# M0H-5WC [PERSON_NAME]" at bounding box center [654, 258] width 263 height 13
copy span "# M0H-5WC"
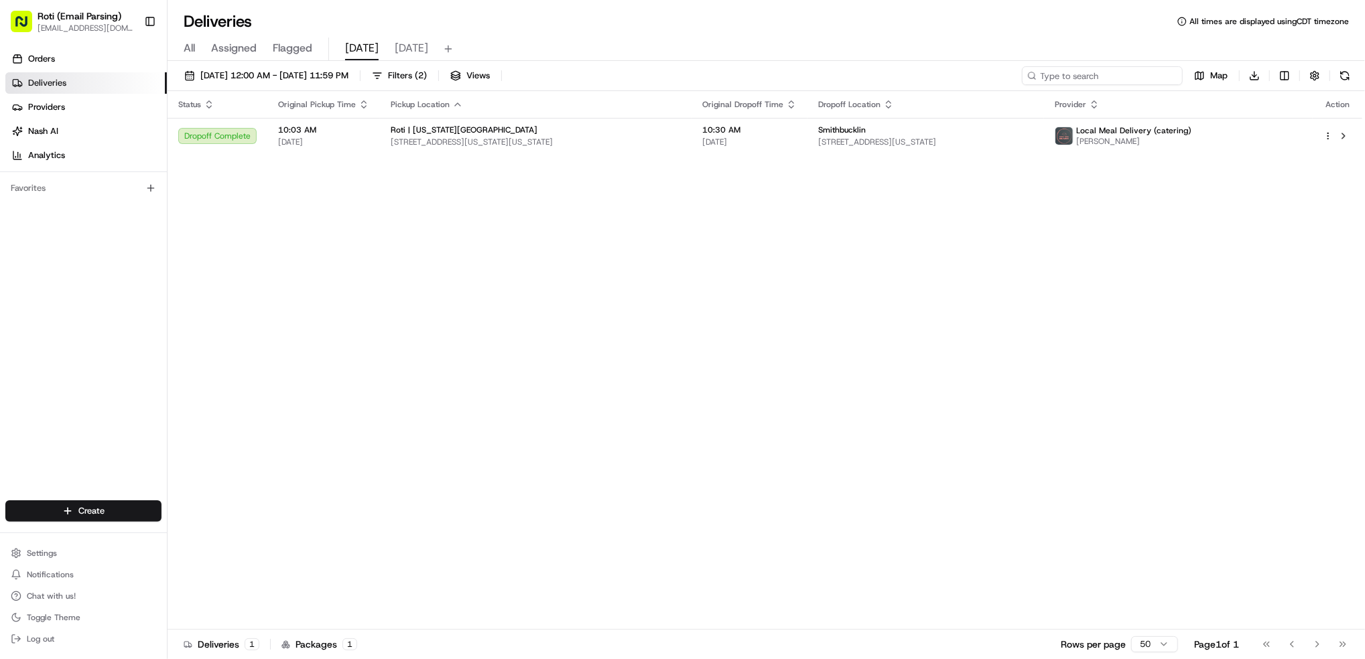
click at [1158, 71] on input at bounding box center [1102, 75] width 161 height 19
paste input "[PERSON_NAME] Frozen Bakery"
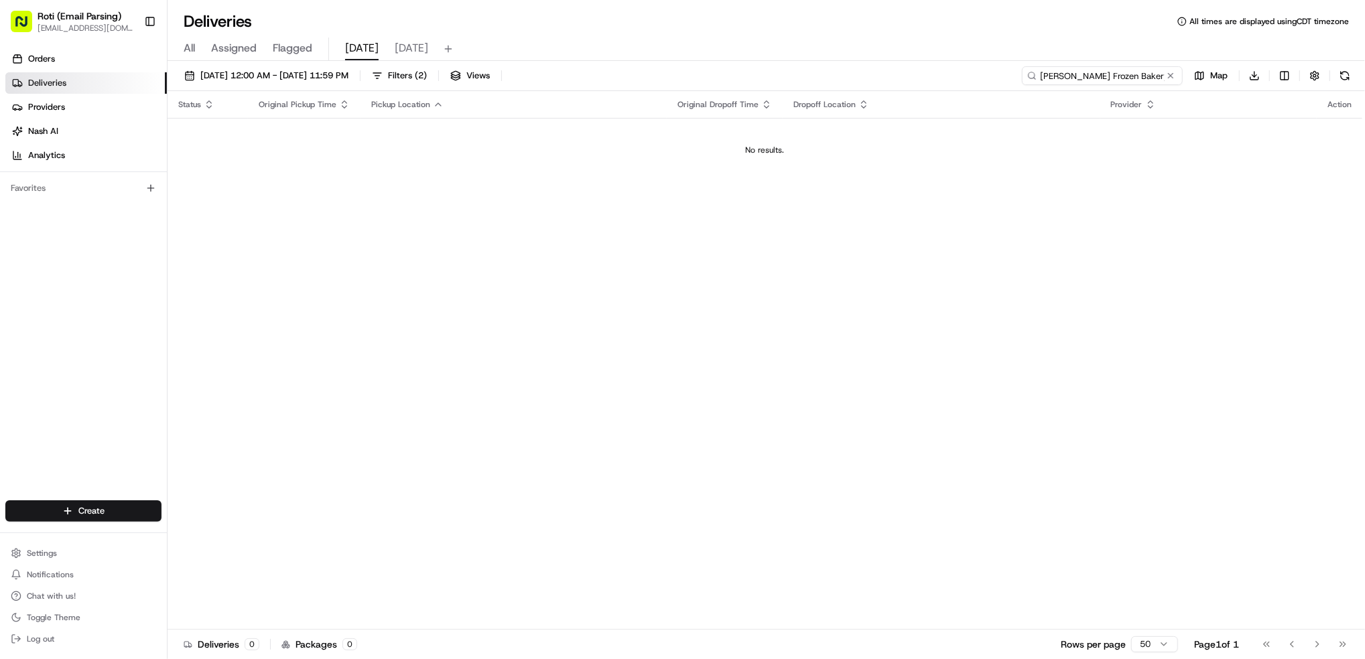
click at [1037, 76] on input "[PERSON_NAME] Frozen Bakery" at bounding box center [1102, 75] width 161 height 19
type input "[PERSON_NAME] Frozen Bakery"
click at [1170, 72] on button at bounding box center [1170, 75] width 13 height 13
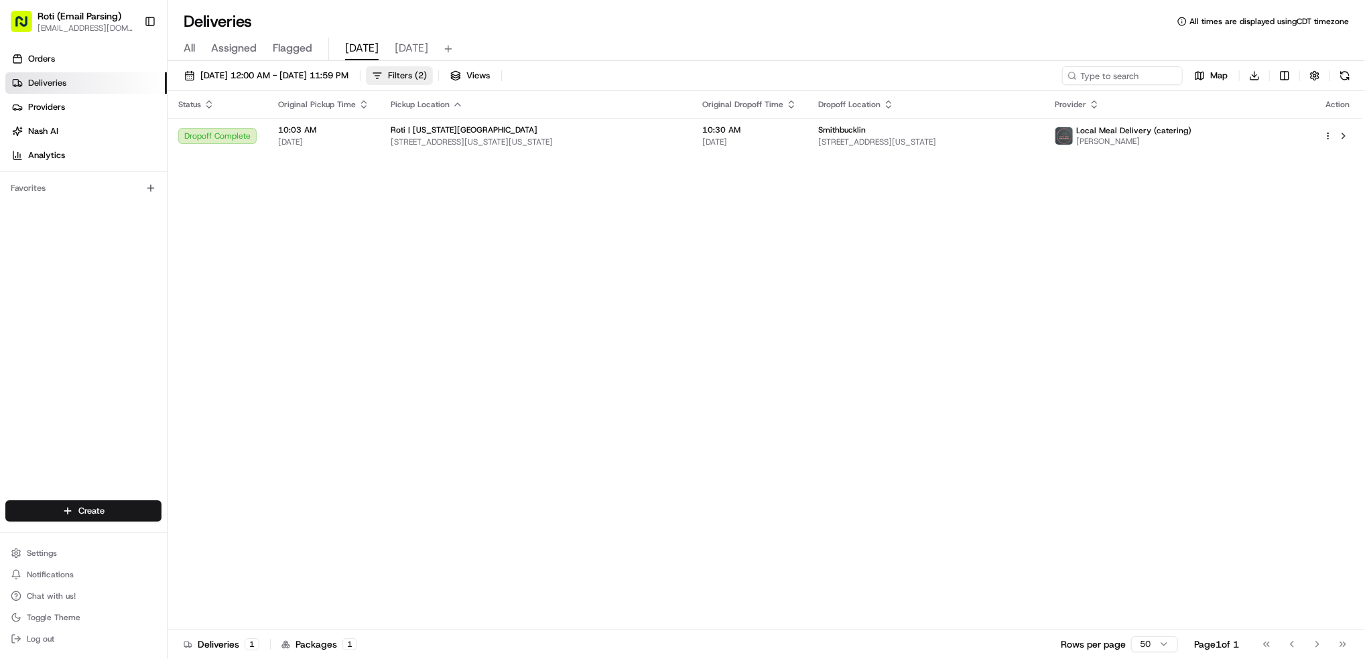
click at [427, 75] on span "Filters ( 2 )" at bounding box center [407, 76] width 39 height 12
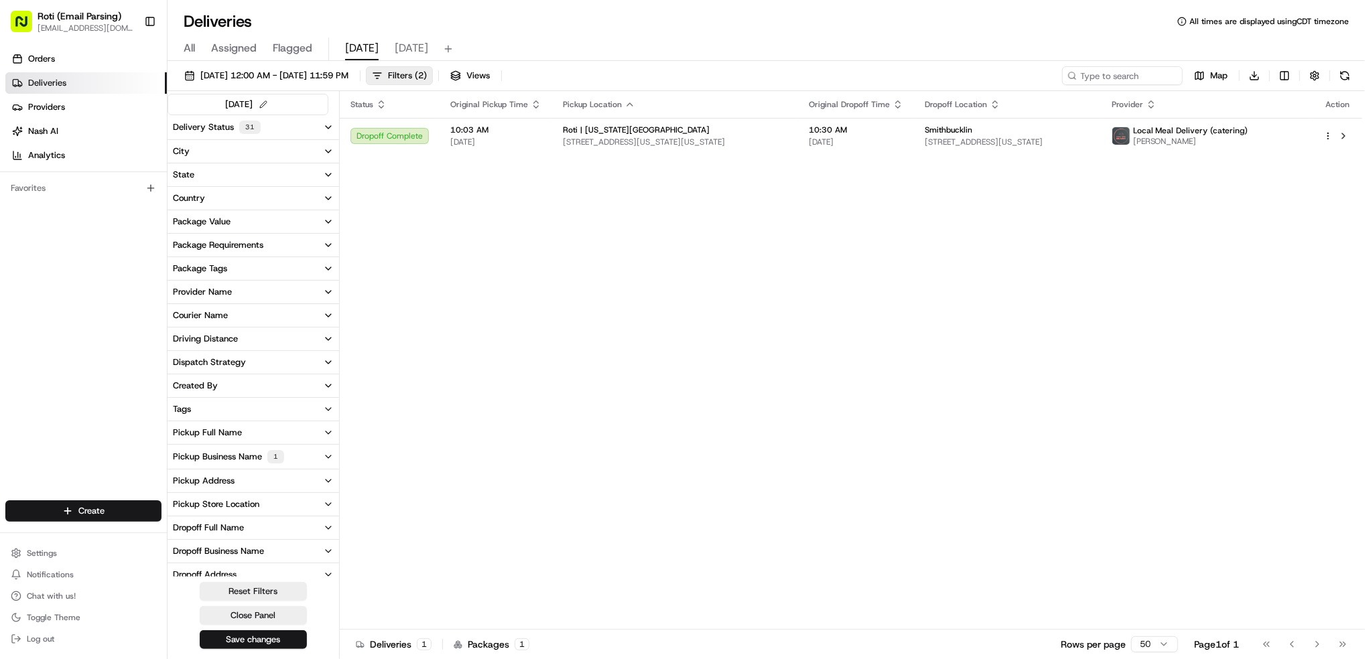
click at [243, 456] on div "Pickup Business Name 1" at bounding box center [228, 456] width 111 height 13
click at [174, 505] on Ave "Roti | [US_STATE][GEOGRAPHIC_DATA]" at bounding box center [175, 505] width 11 height 11
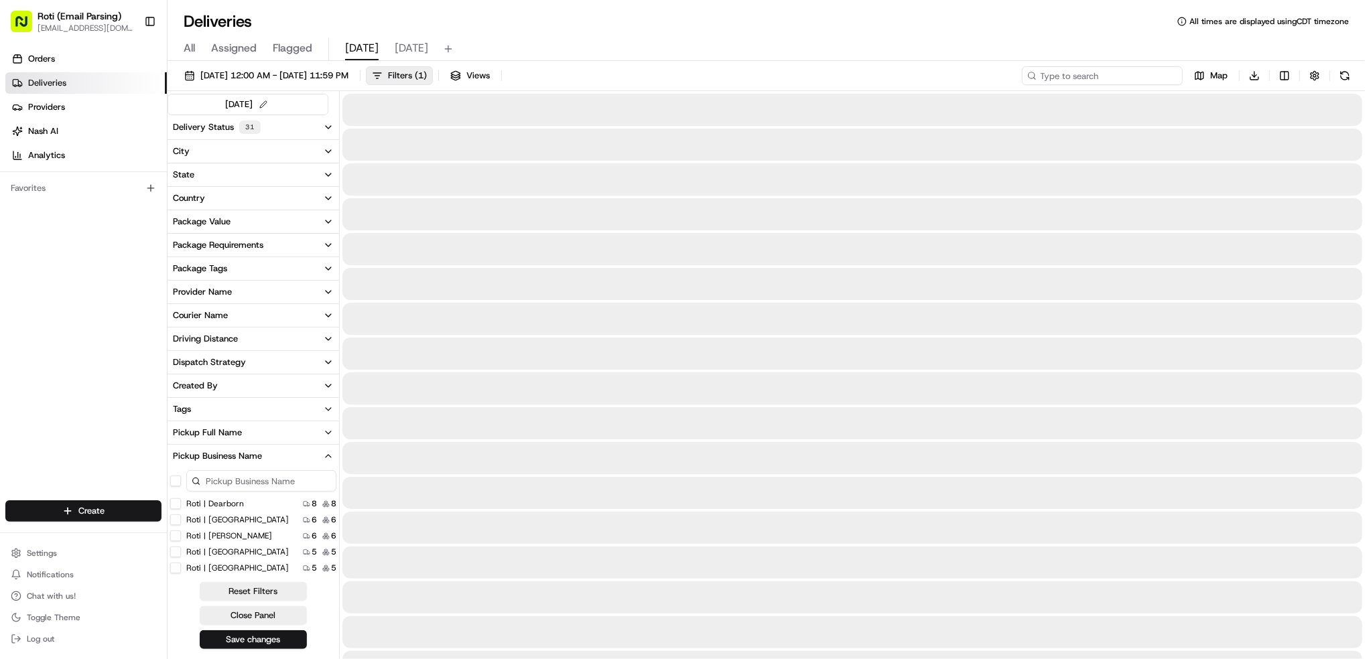
click at [1078, 76] on input at bounding box center [1102, 75] width 161 height 19
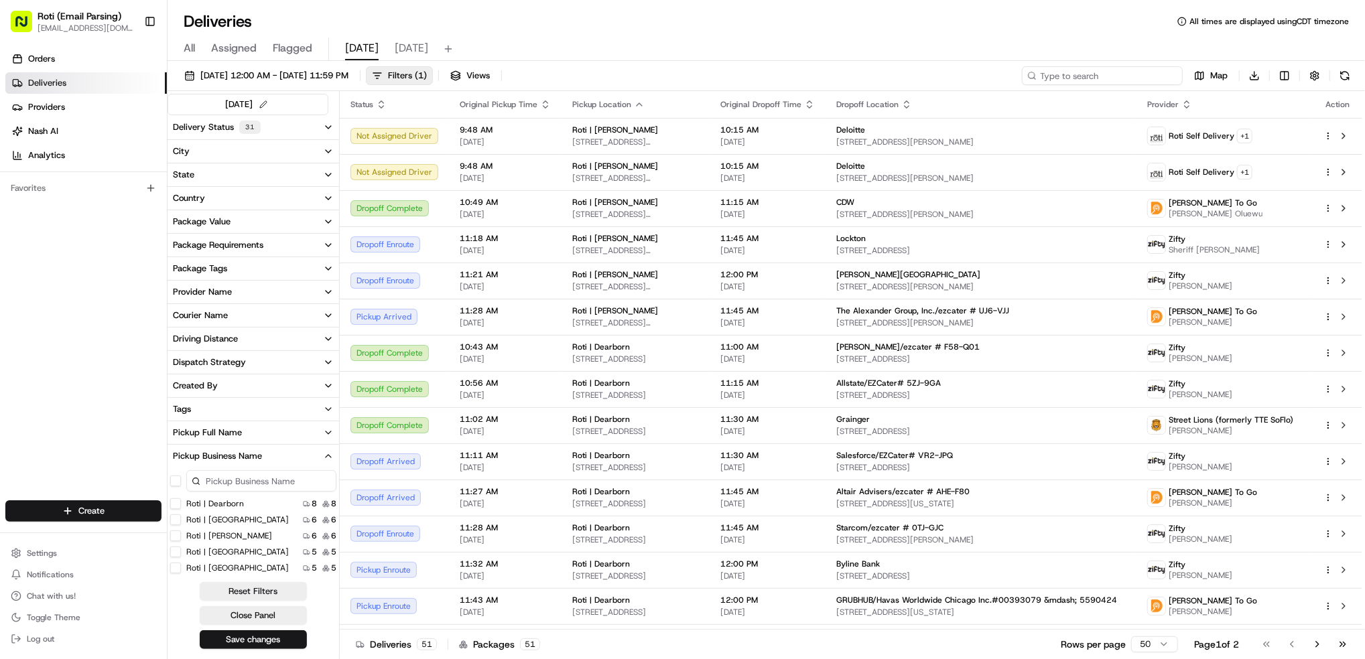
paste input "[PERSON_NAME] Frozen Bakery"
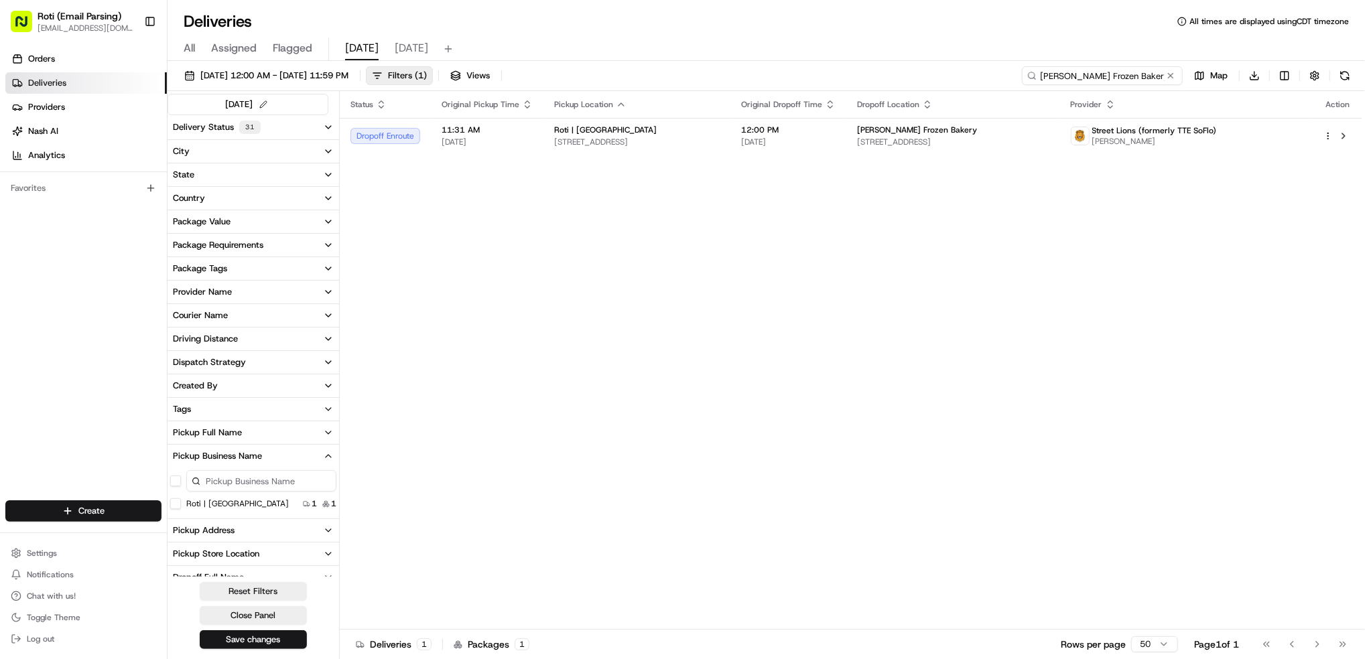
type input "[PERSON_NAME] Frozen Bakery"
click at [1113, 429] on div "Status Original Pickup Time Pickup Location Original Dropoff Time Dropoff Locat…" at bounding box center [851, 360] width 1023 height 539
click at [1170, 72] on button at bounding box center [1170, 75] width 13 height 13
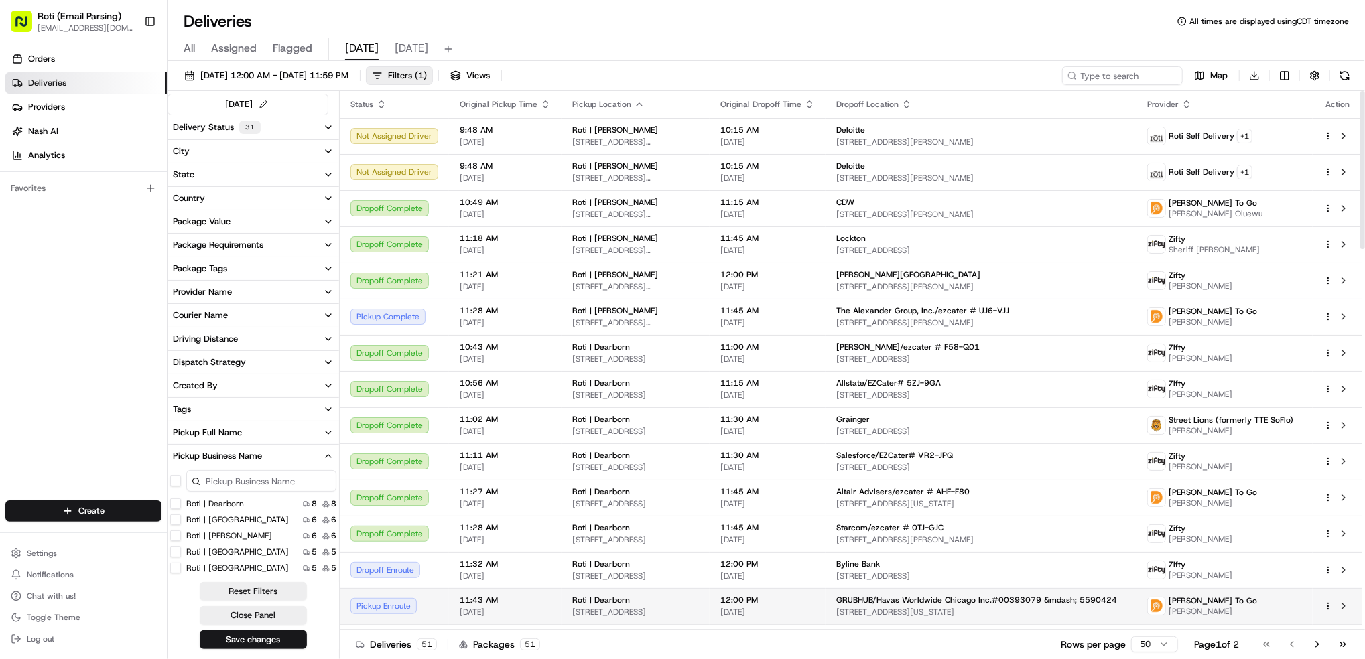
scroll to position [89, 0]
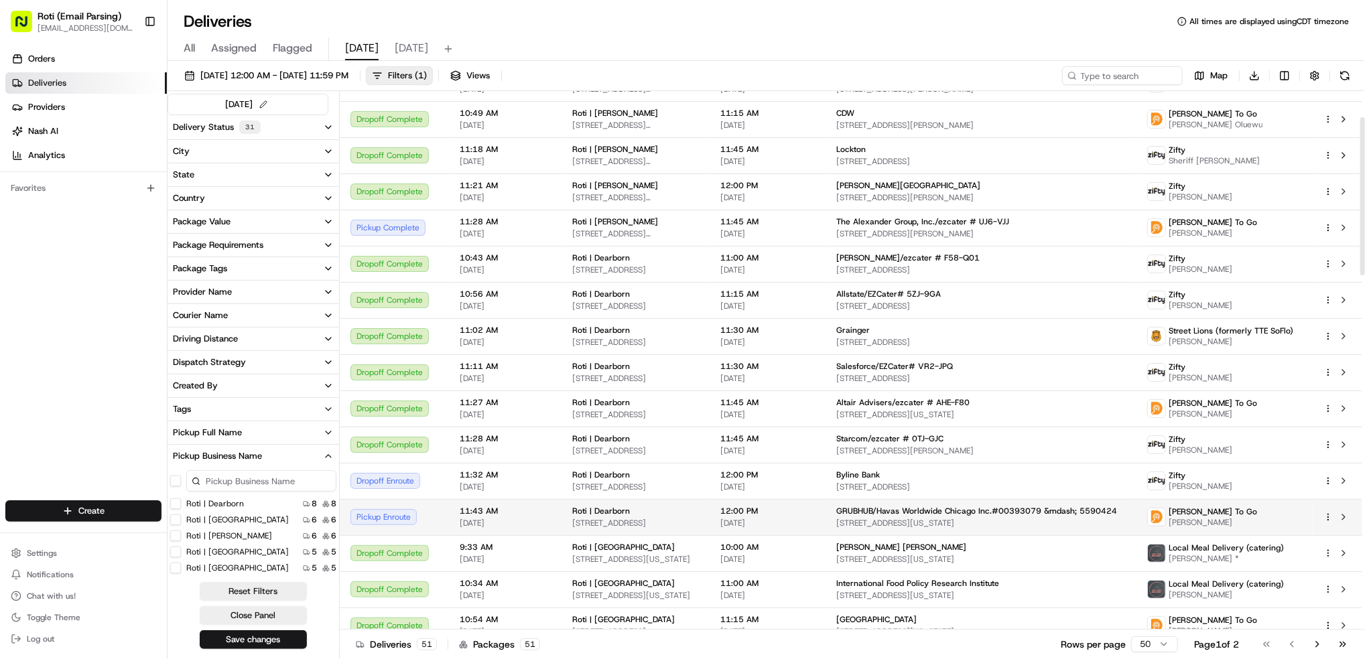
click at [1210, 522] on span "Mathew James" at bounding box center [1213, 522] width 88 height 11
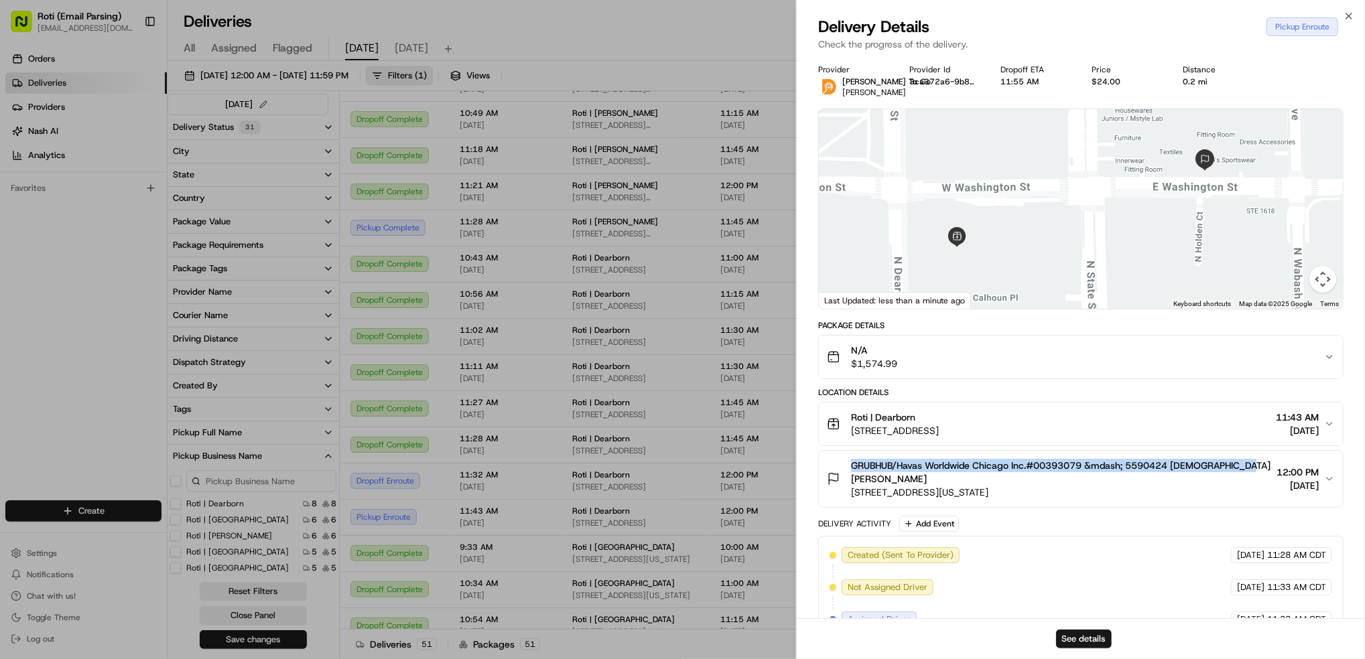
drag, startPoint x: 1242, startPoint y: 467, endPoint x: 844, endPoint y: 462, distance: 397.5
click at [844, 462] on div "GRUBHUB/Havas Worldwide Chicago Inc.#00393079 &mdash; 5590424 Christian Leyba 2…" at bounding box center [1075, 479] width 497 height 40
copy span "GRUBHUB/Havas Worldwide Chicago Inc.#00393079 &mdash; 5590424 Christian Leyba"
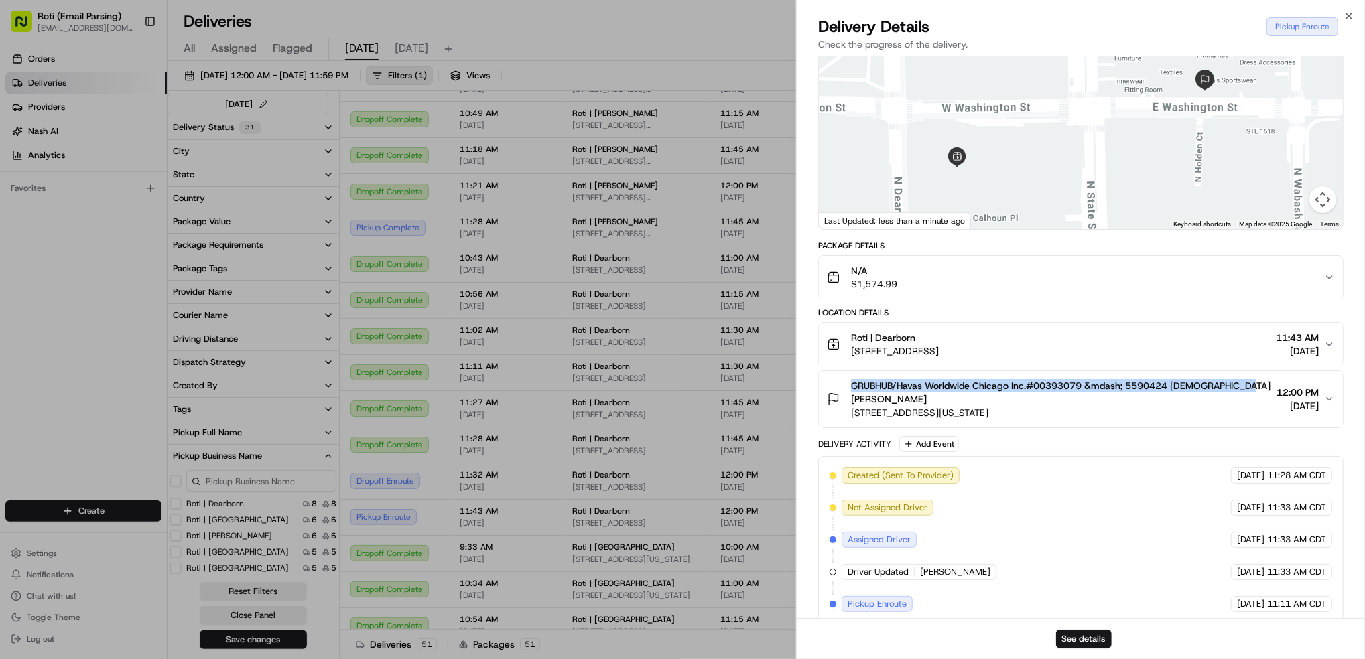
scroll to position [0, 0]
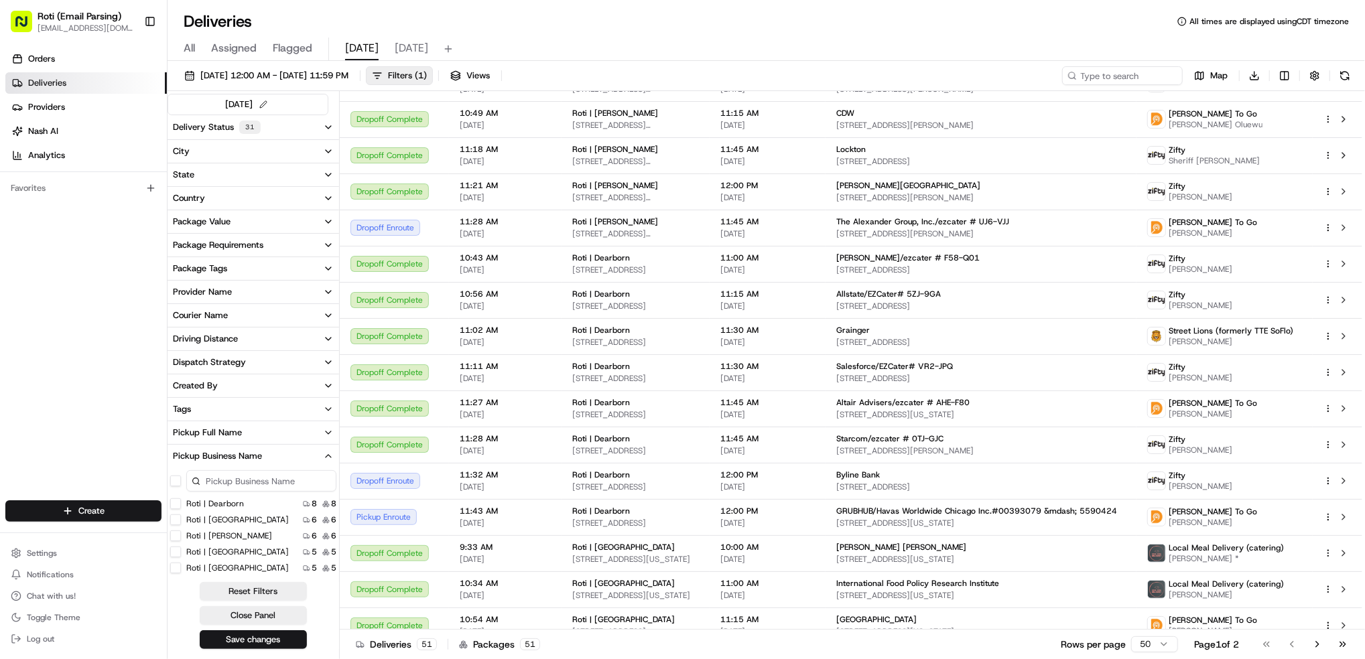
click at [179, 502] on Dearborn "Roti | Dearborn" at bounding box center [175, 504] width 11 height 11
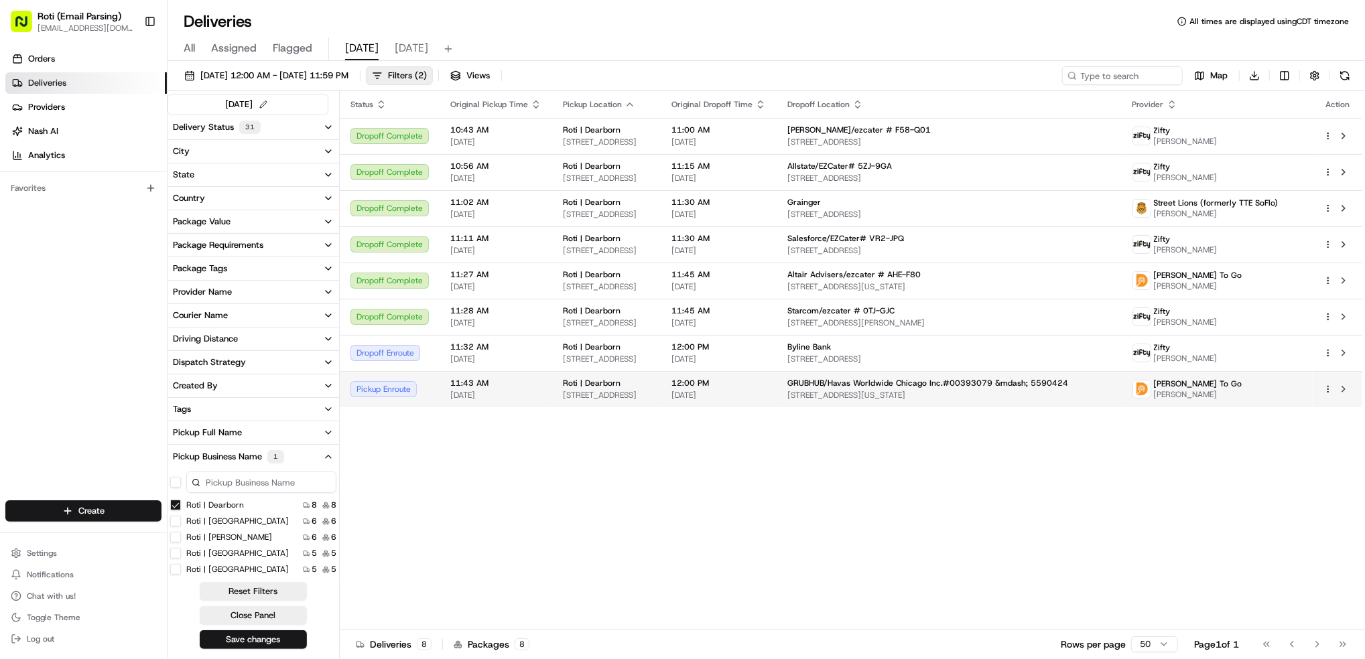
click at [1304, 391] on td "Ding Dong To Go Mathew James" at bounding box center [1217, 389] width 191 height 36
click at [1344, 387] on button at bounding box center [1344, 389] width 16 height 16
click at [1328, 390] on html "Roti (Email Parsing) jnavarro@roti.com Toggle Sidebar Orders Deliveries Provide…" at bounding box center [682, 329] width 1365 height 659
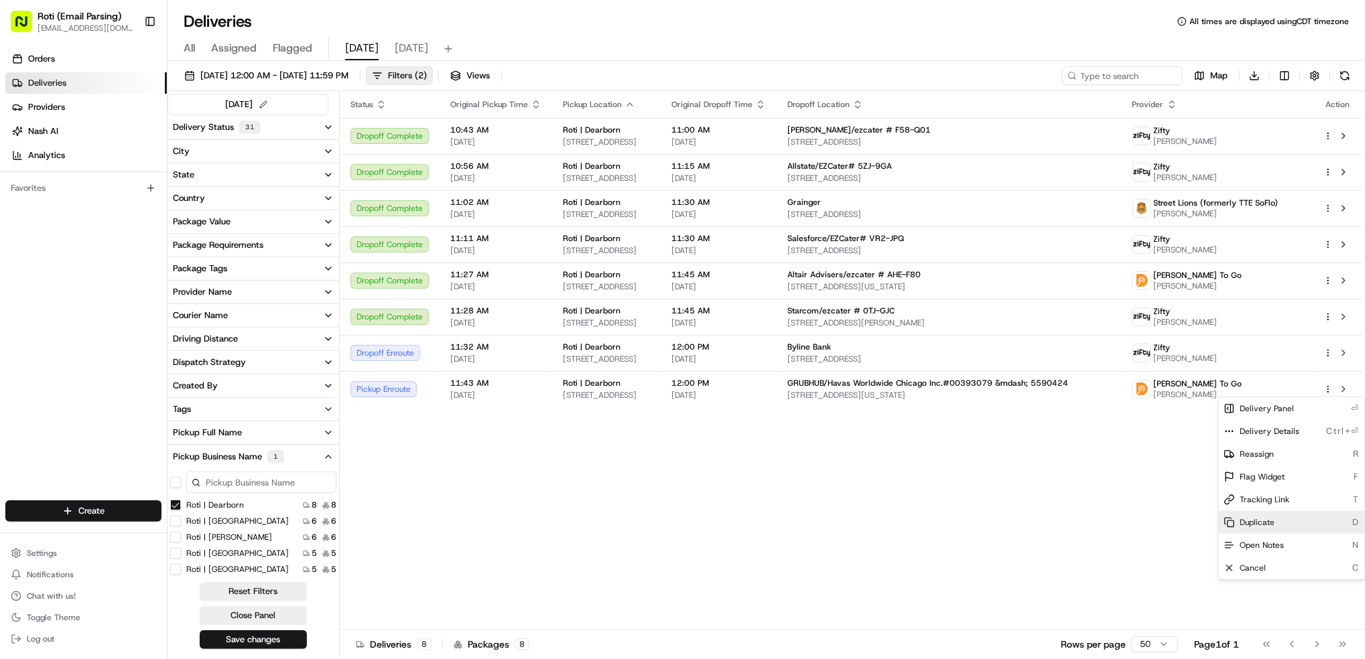
click at [1274, 525] on div "Duplicate D" at bounding box center [1292, 522] width 146 height 23
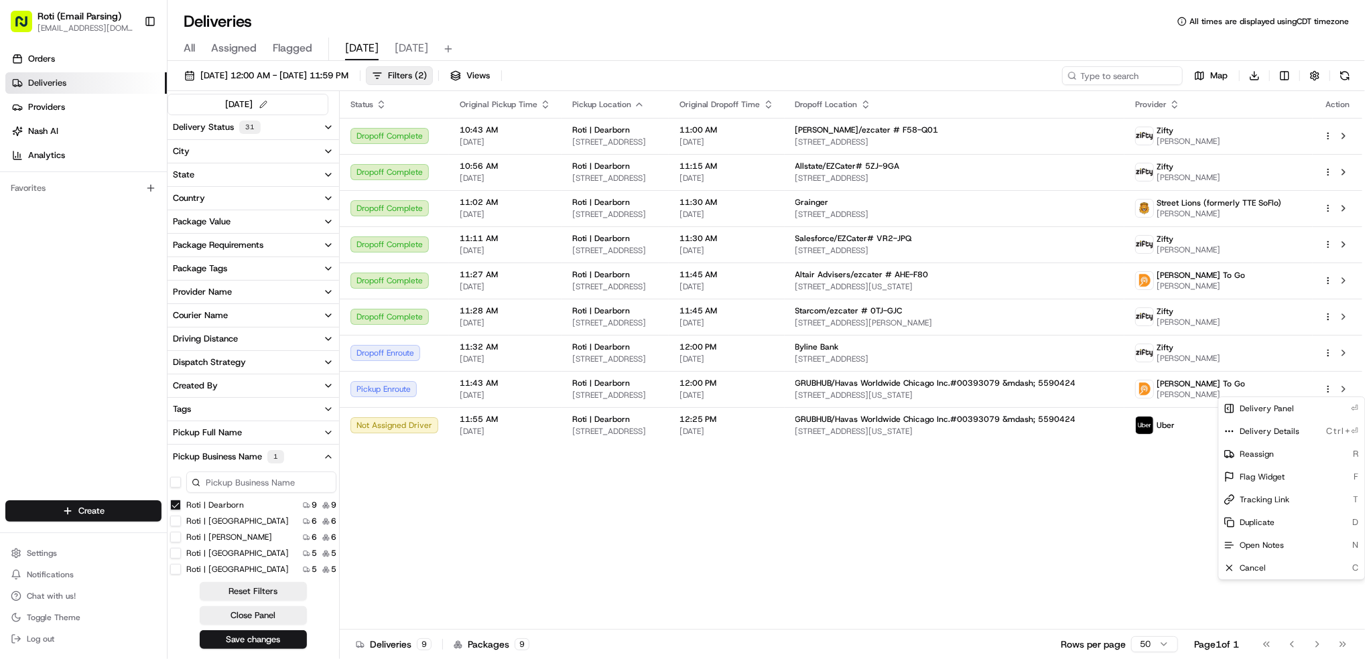
click at [940, 538] on html "Roti (Email Parsing) jnavarro@roti.com Toggle Sidebar Orders Deliveries Provide…" at bounding box center [682, 329] width 1365 height 659
click at [1339, 81] on button at bounding box center [1345, 75] width 19 height 19
click at [1296, 516] on div "Status Original Pickup Time Pickup Location Original Dropoff Time Dropoff Locat…" at bounding box center [851, 360] width 1023 height 539
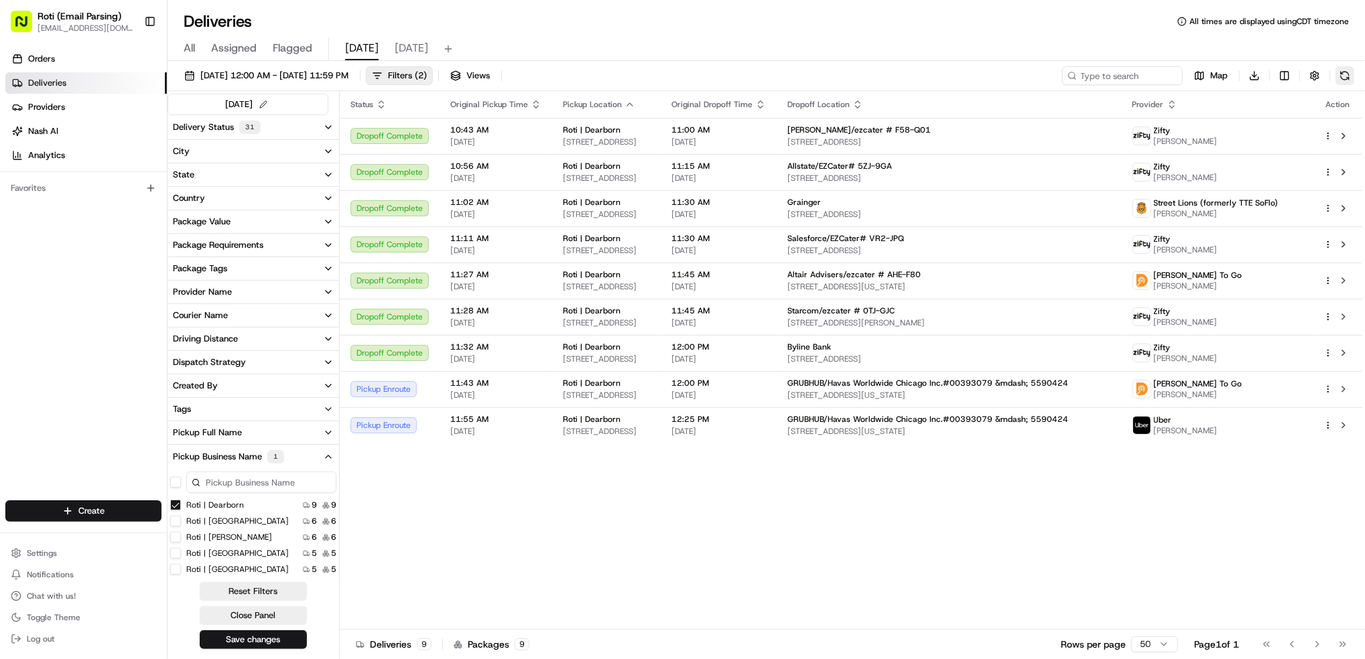
click at [1343, 72] on button at bounding box center [1345, 75] width 19 height 19
click at [1218, 430] on span "LEANDRO M." at bounding box center [1186, 431] width 64 height 11
click at [1340, 426] on button at bounding box center [1344, 426] width 16 height 16
click at [1328, 418] on div at bounding box center [1338, 426] width 28 height 16
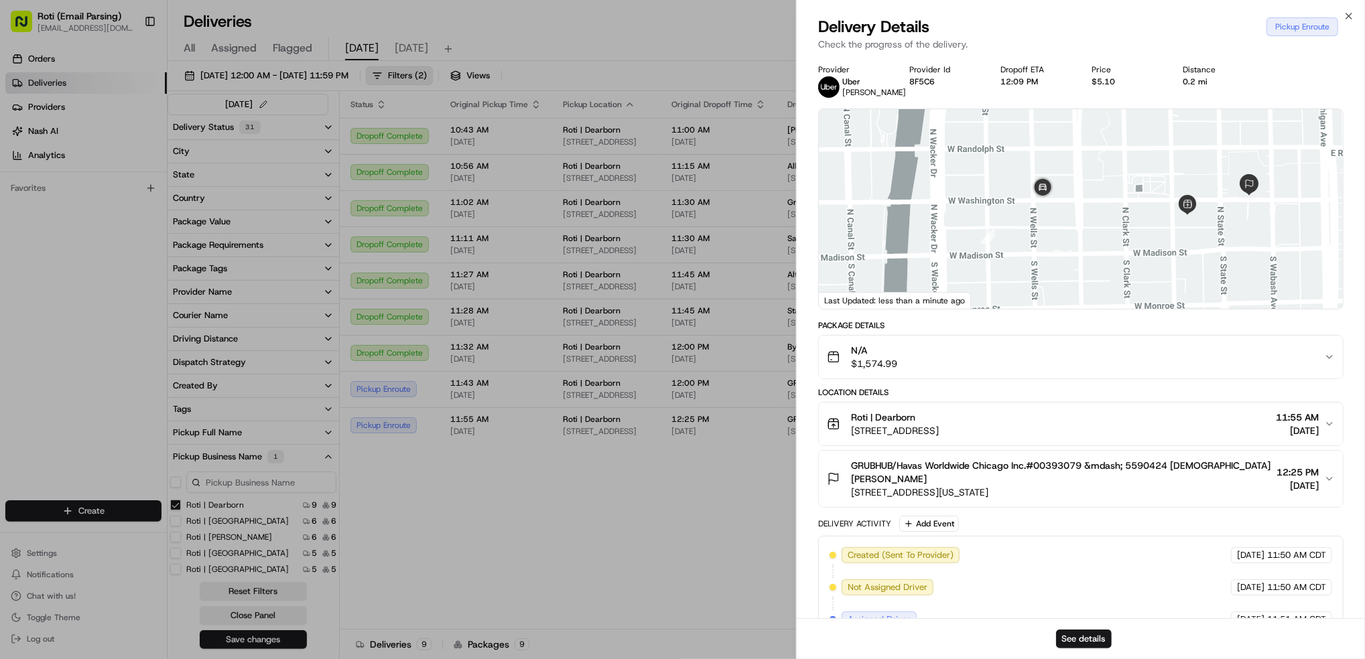
drag, startPoint x: 692, startPoint y: 521, endPoint x: 946, endPoint y: 513, distance: 254.2
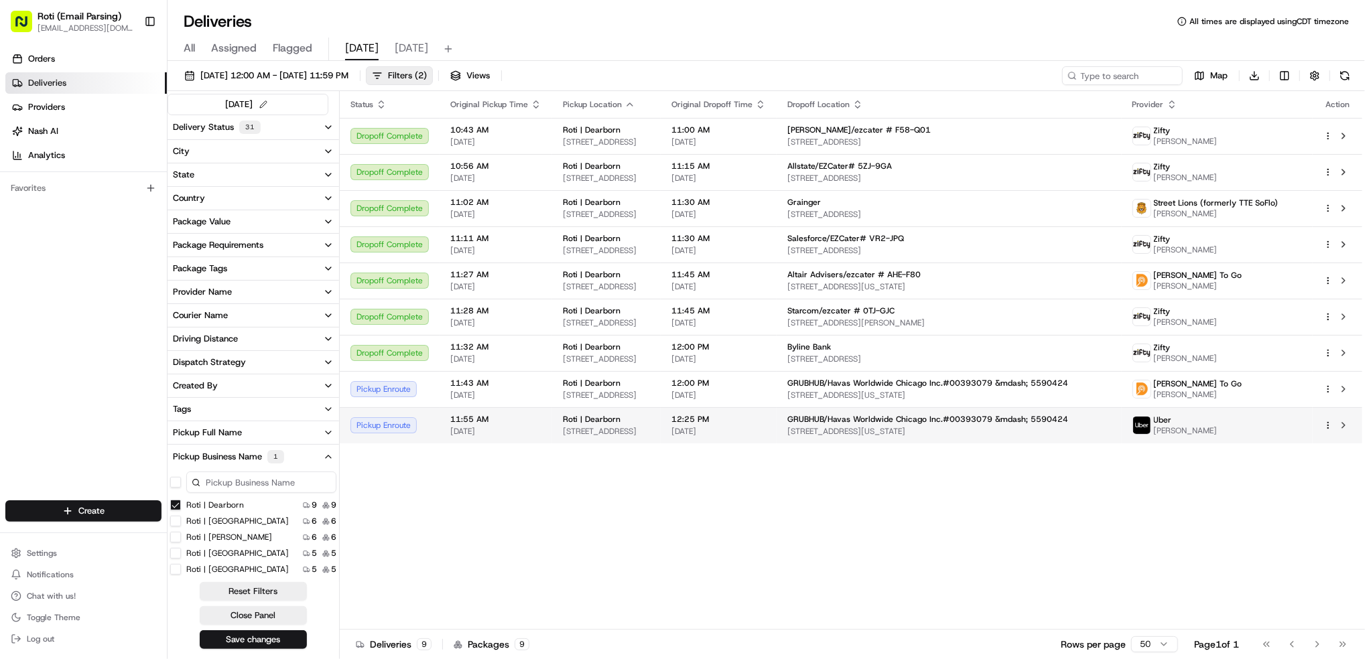
click at [1332, 424] on html "Roti (Email Parsing) jnavarro@roti.com Toggle Sidebar Orders Deliveries Provide…" at bounding box center [682, 329] width 1365 height 659
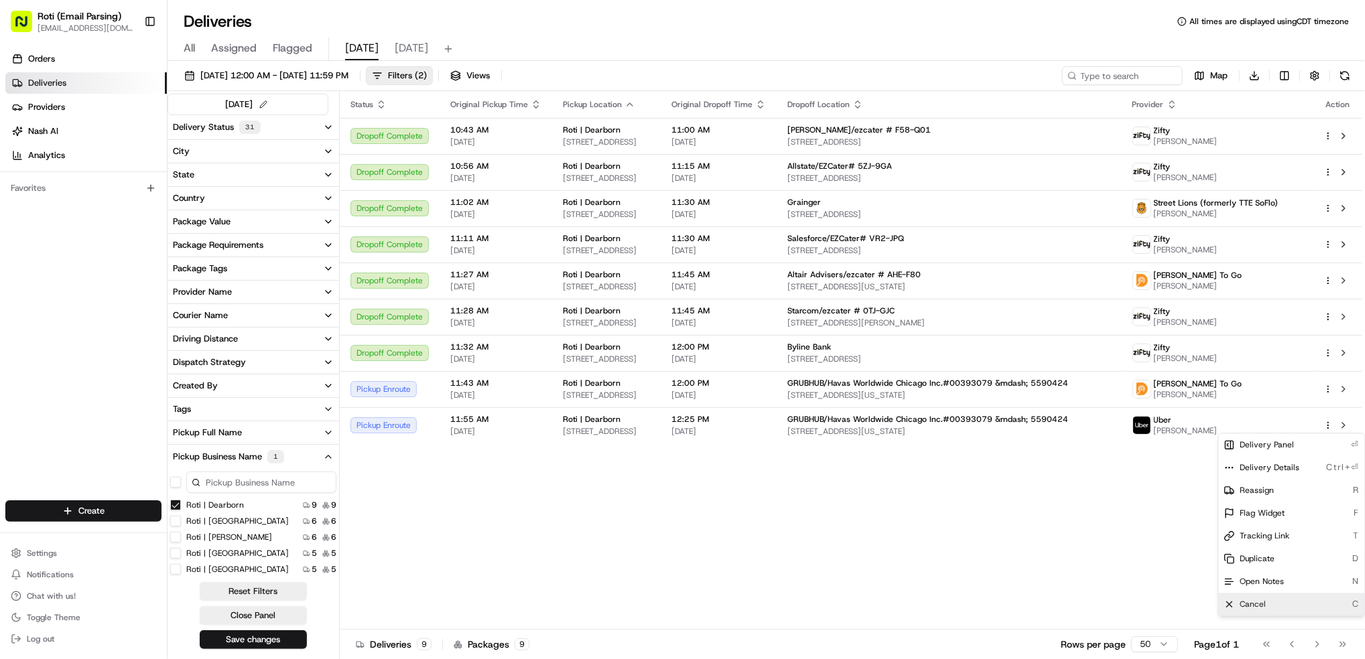
click at [1237, 604] on div "Cancel C" at bounding box center [1292, 604] width 146 height 23
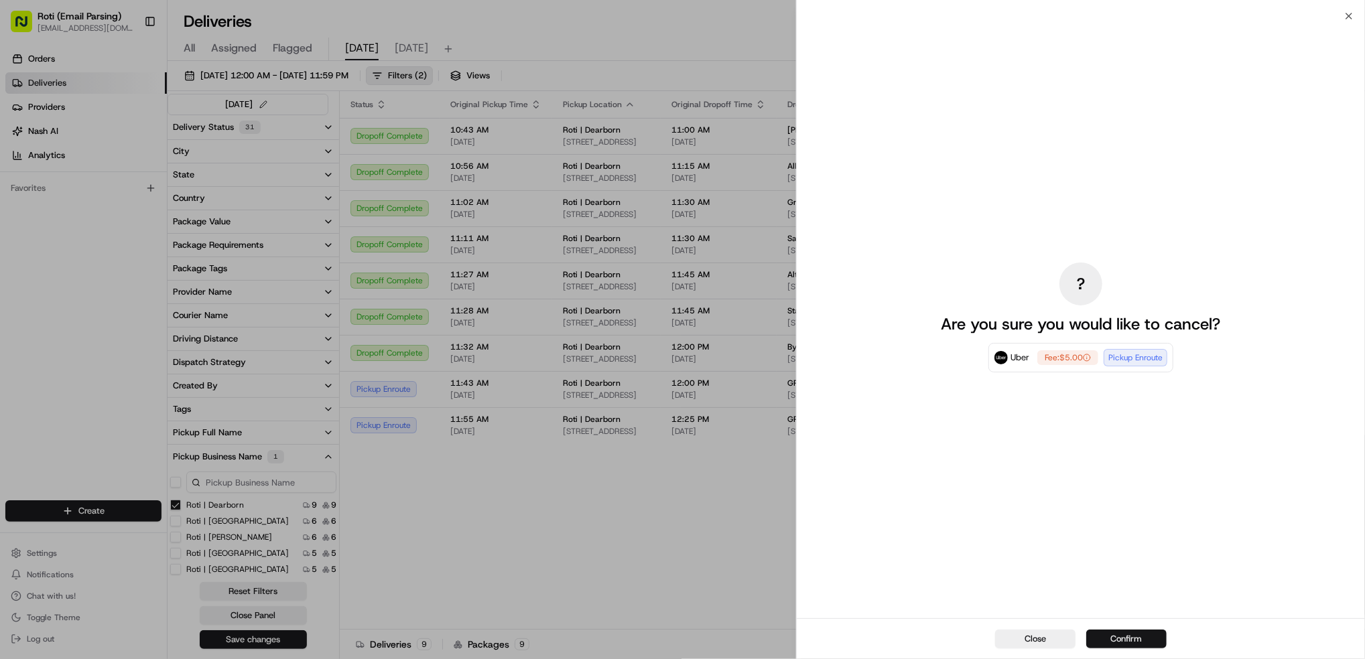
click at [1141, 633] on button "Confirm" at bounding box center [1126, 639] width 80 height 19
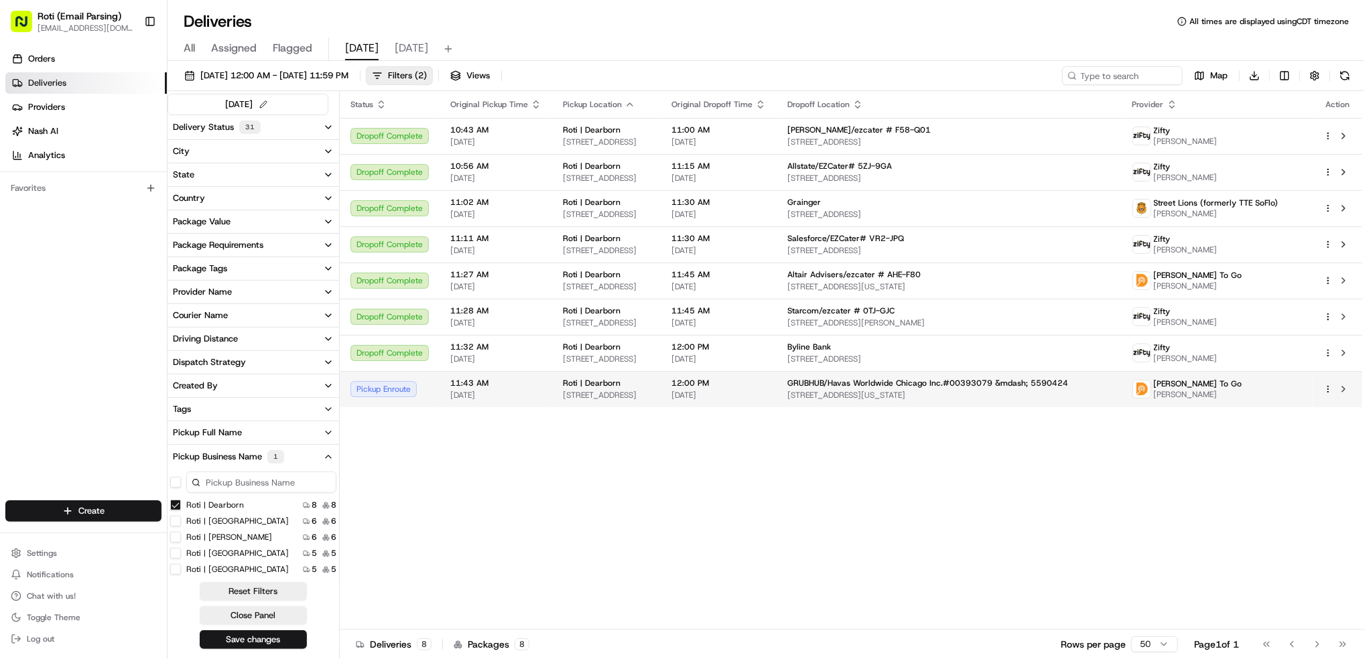
click at [1198, 392] on span "[PERSON_NAME]" at bounding box center [1198, 394] width 88 height 11
click at [1229, 540] on div "Status Original Pickup Time Pickup Location Original Dropoff Time Dropoff Locat…" at bounding box center [851, 360] width 1023 height 539
click at [1346, 72] on button at bounding box center [1345, 75] width 19 height 19
drag, startPoint x: 1252, startPoint y: 520, endPoint x: 1270, endPoint y: 493, distance: 32.3
click at [1252, 520] on div "Status Original Pickup Time Pickup Location Original Dropoff Time Dropoff Locat…" at bounding box center [851, 360] width 1023 height 539
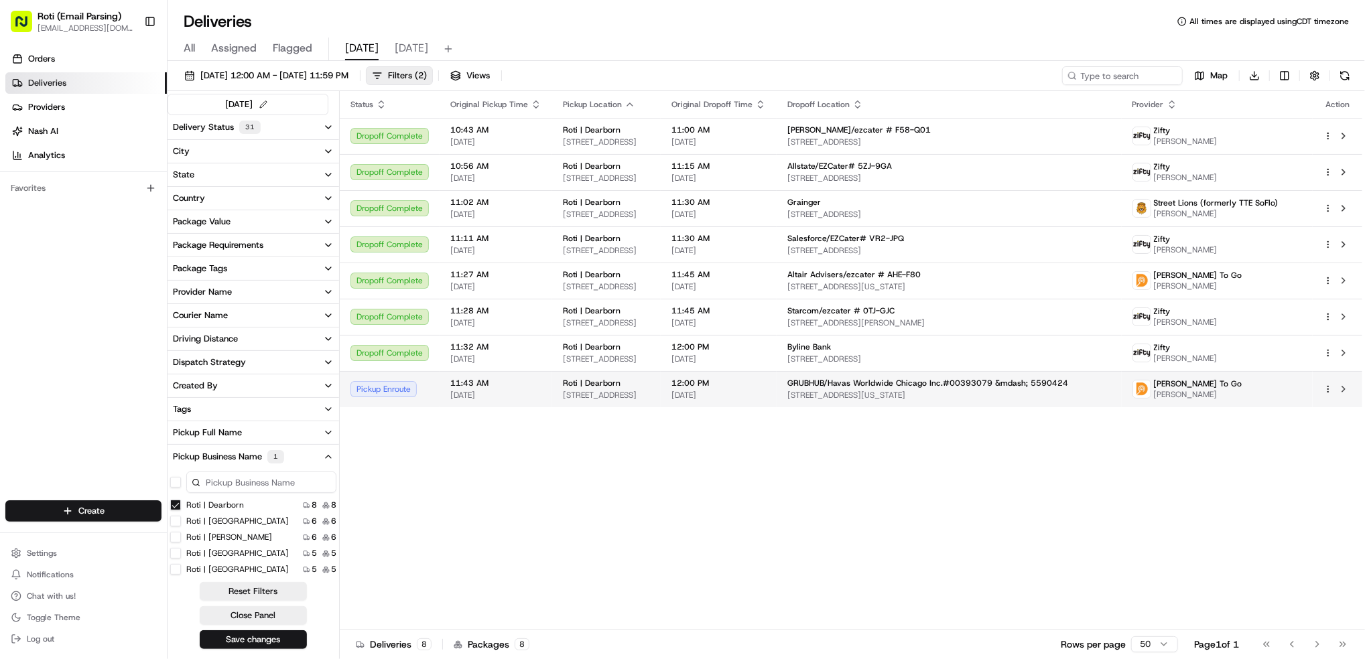
click at [1292, 392] on div "Ding Dong To Go Mathew James" at bounding box center [1218, 389] width 170 height 21
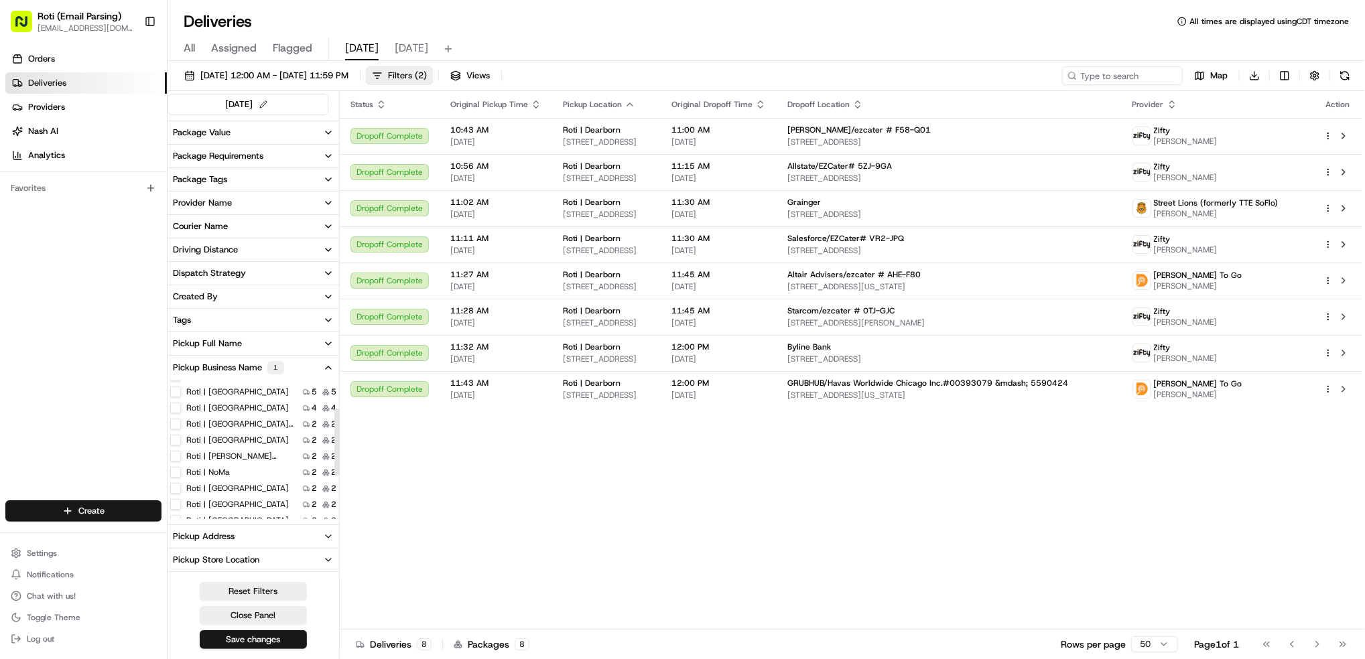
scroll to position [58, 0]
click at [233, 407] on label "Roti | [GEOGRAPHIC_DATA]" at bounding box center [237, 406] width 103 height 11
click at [181, 407] on Park "Roti | Lincoln Park" at bounding box center [175, 406] width 11 height 11
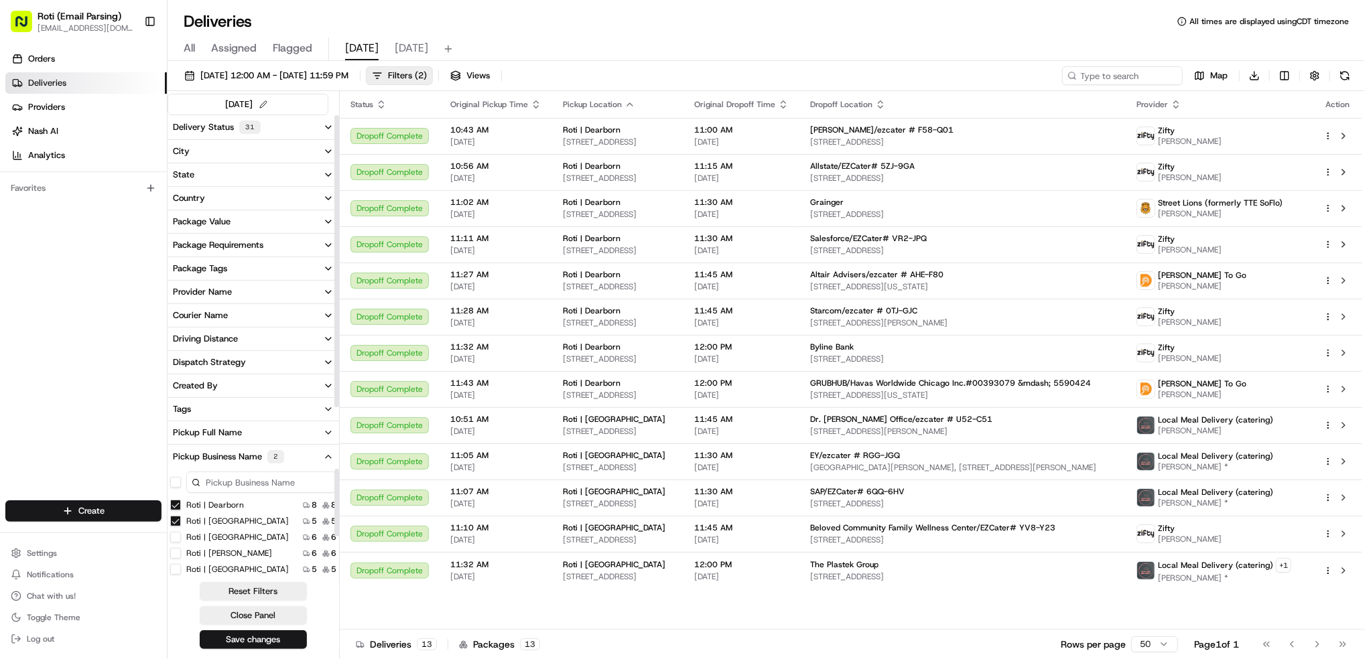
click at [175, 504] on Dearborn "Roti | Dearborn" at bounding box center [175, 505] width 11 height 11
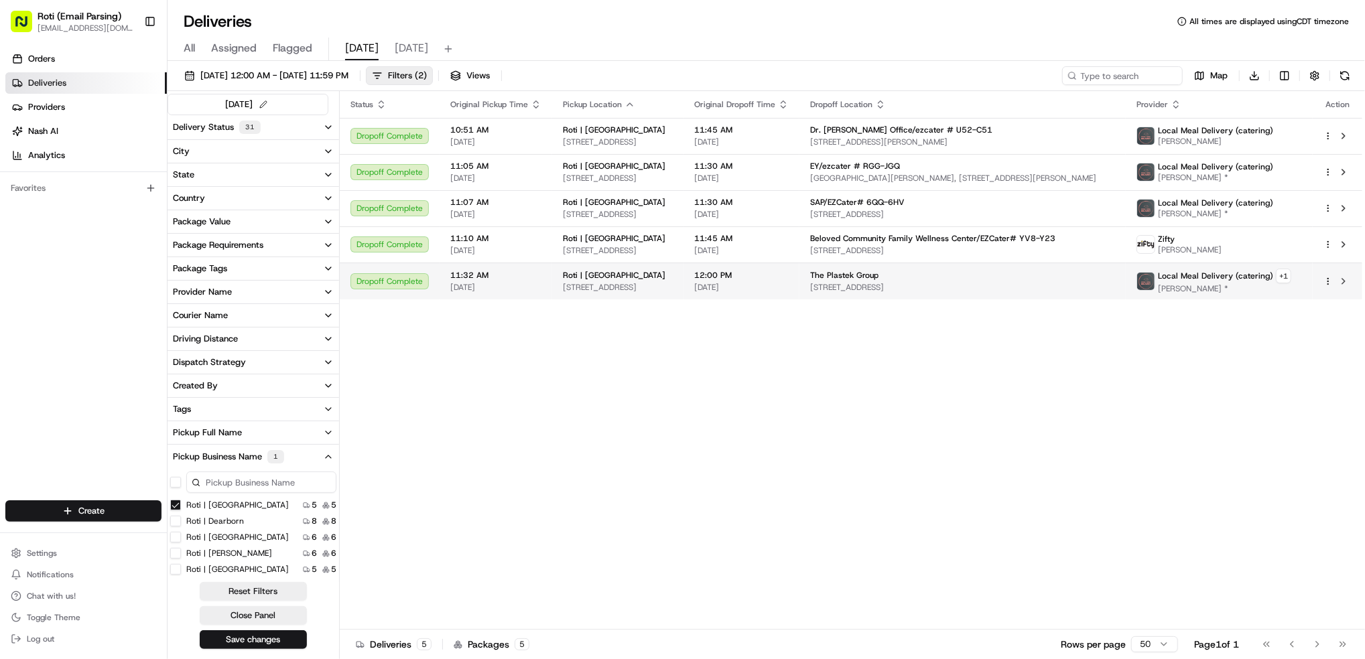
click at [1193, 290] on span "Anicet Lezao *" at bounding box center [1224, 289] width 133 height 11
click at [1348, 286] on button at bounding box center [1344, 281] width 16 height 16
click at [1240, 284] on span "Anicet Lezao *" at bounding box center [1224, 289] width 133 height 11
click at [1344, 277] on button at bounding box center [1344, 281] width 16 height 16
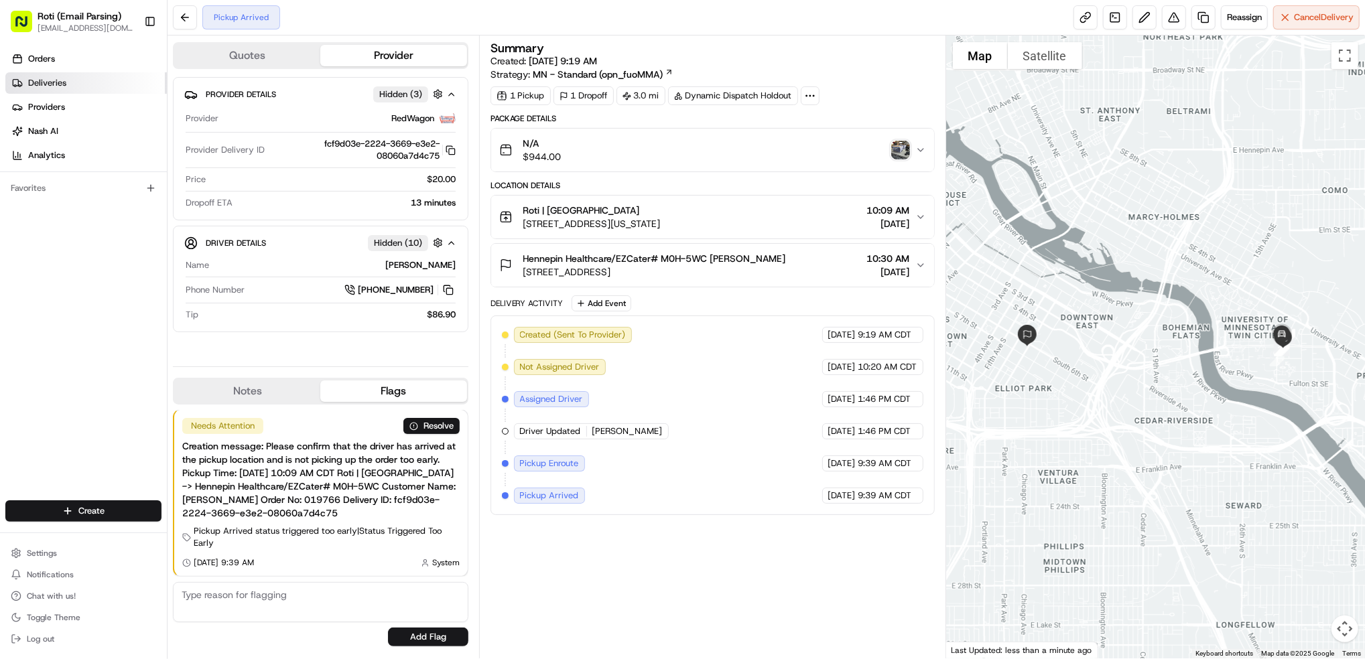
click at [92, 80] on link "Deliveries" at bounding box center [86, 82] width 162 height 21
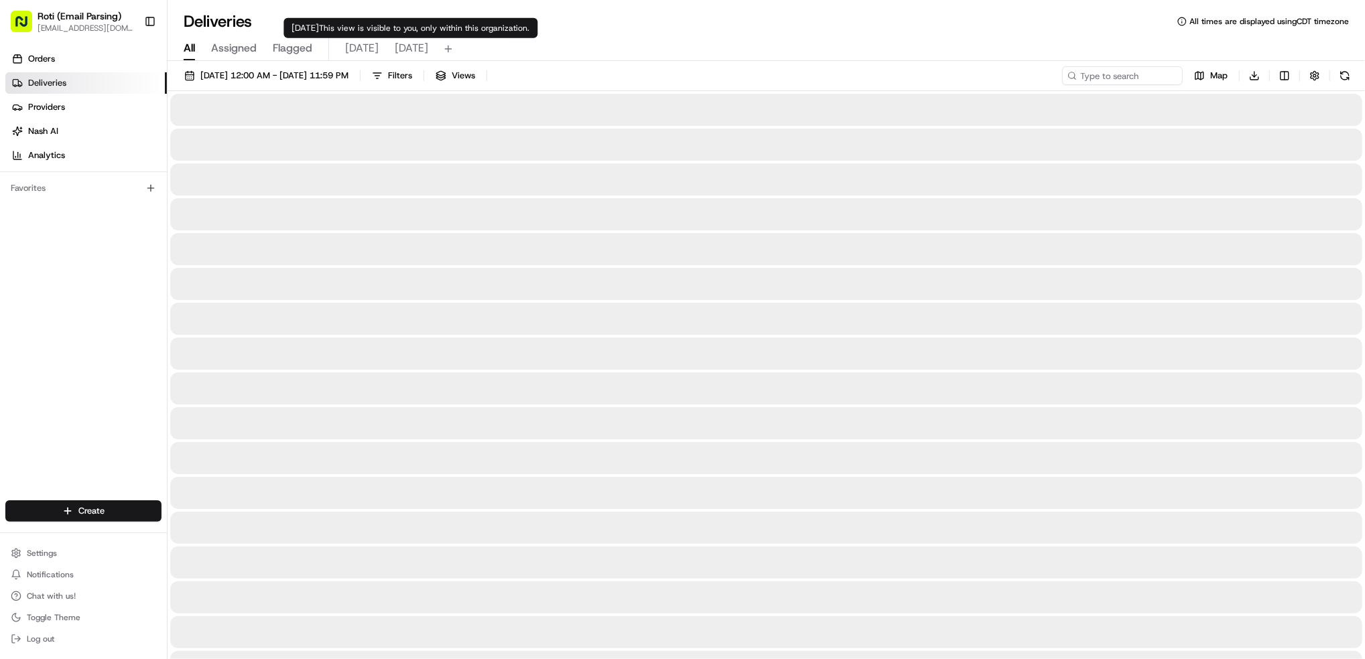
click at [347, 47] on span "[DATE]" at bounding box center [362, 48] width 34 height 16
click at [362, 53] on span "[DATE]" at bounding box center [362, 48] width 34 height 16
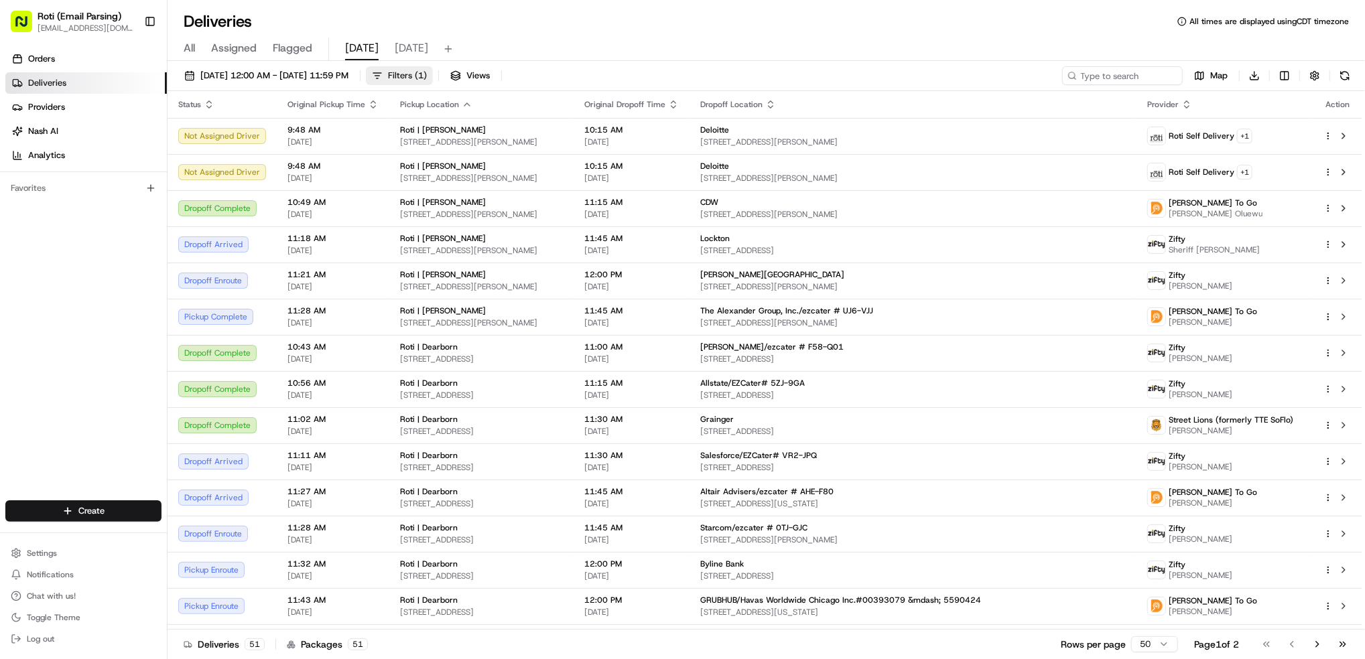
click at [427, 78] on span "Filters ( 1 )" at bounding box center [407, 76] width 39 height 12
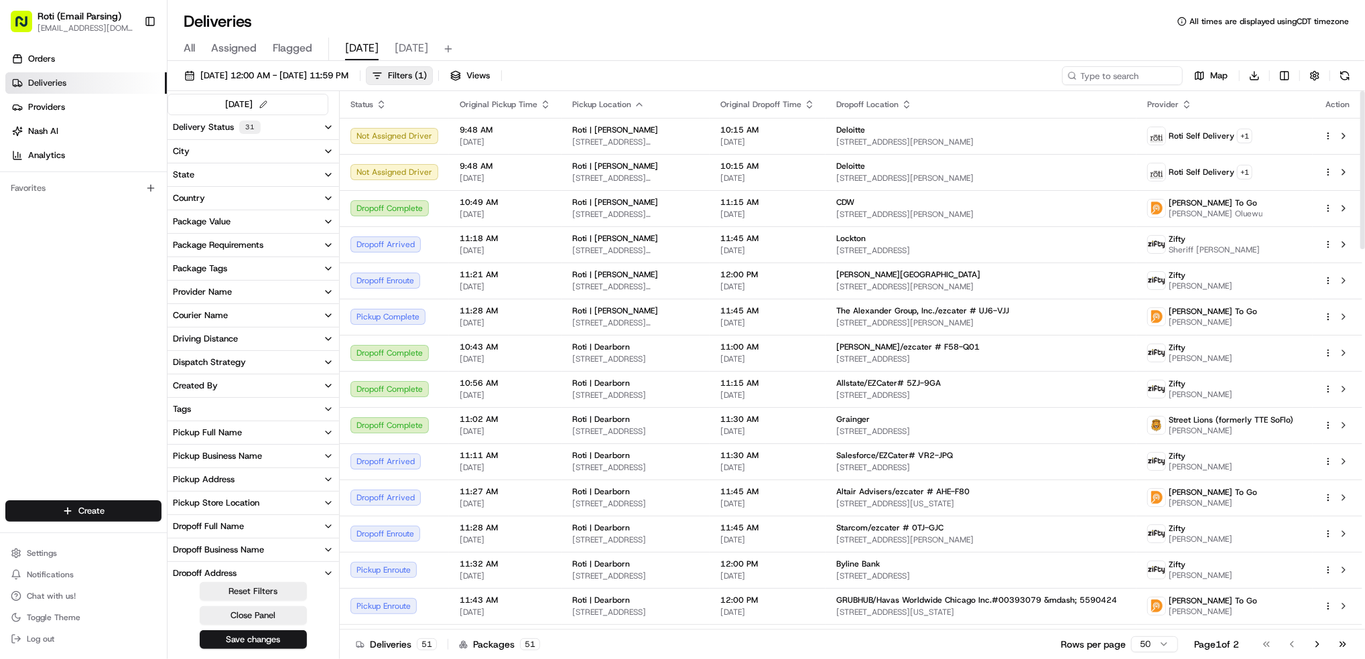
click at [269, 451] on button "Pickup Business Name" at bounding box center [254, 456] width 172 height 23
click at [177, 495] on MN "Roti | [GEOGRAPHIC_DATA]" at bounding box center [175, 495] width 11 height 11
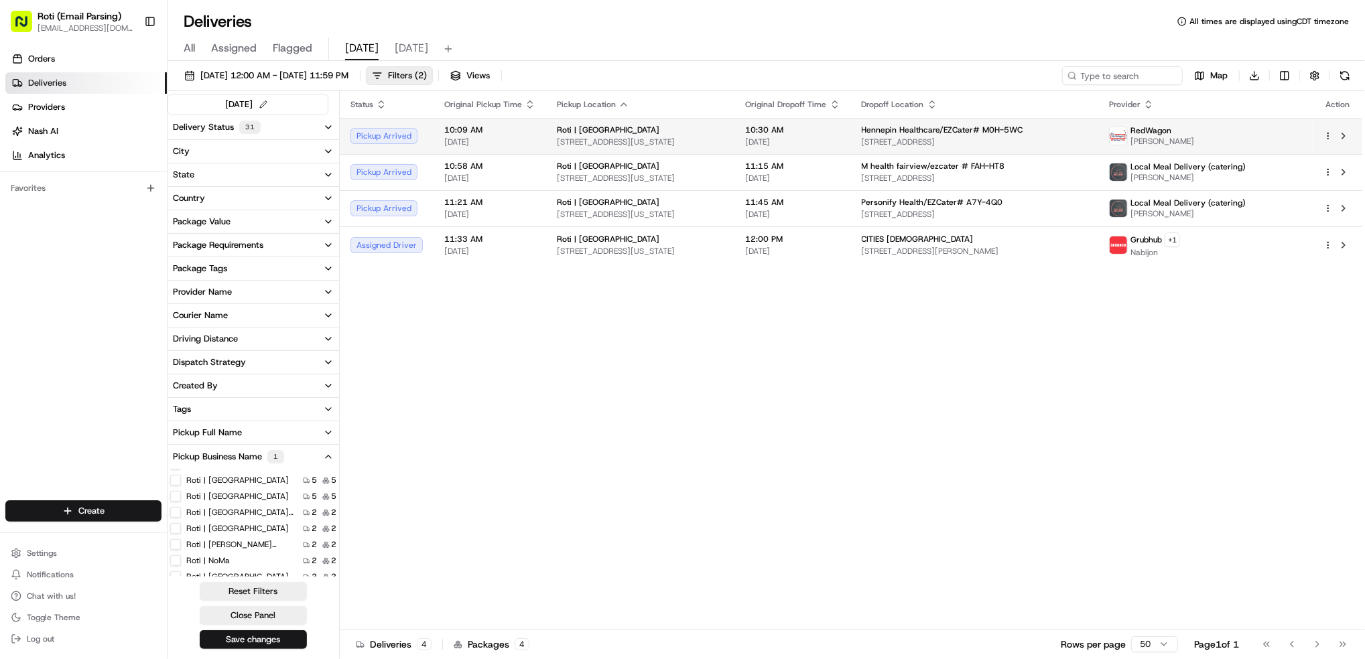
click at [1265, 135] on div "RedWagon Austin Miller" at bounding box center [1205, 135] width 193 height 21
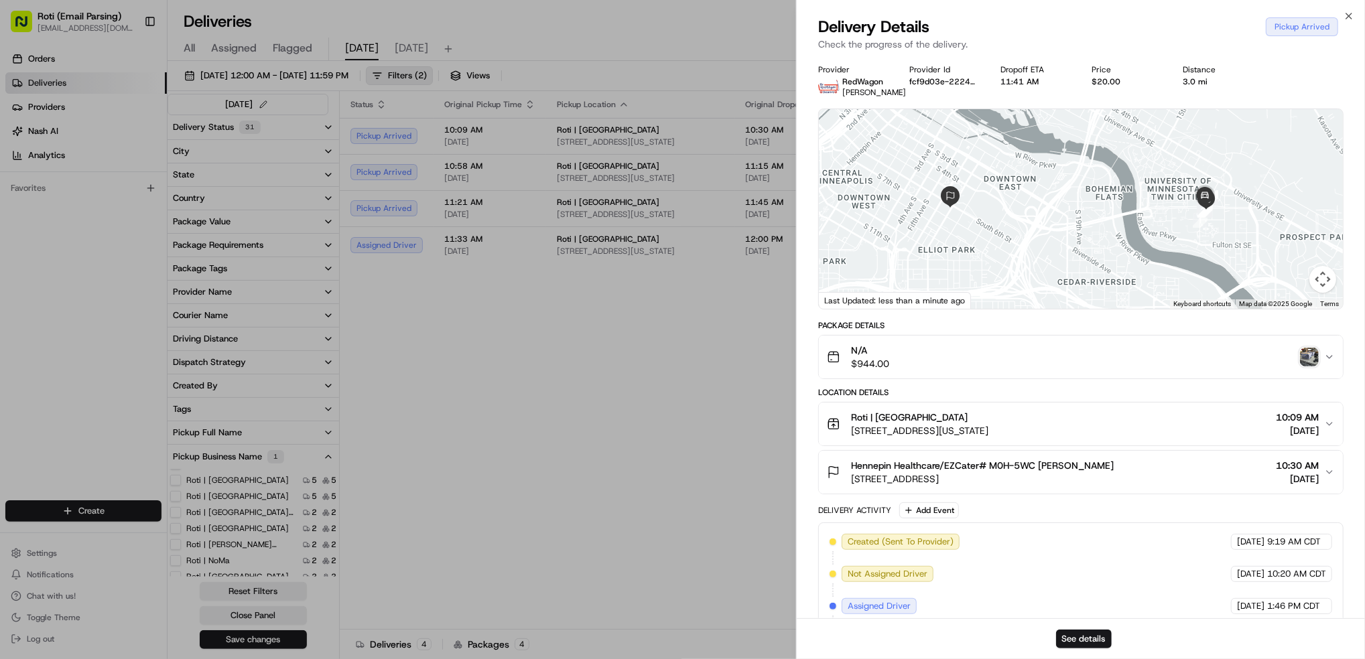
drag, startPoint x: 643, startPoint y: 467, endPoint x: 1330, endPoint y: 190, distance: 740.9
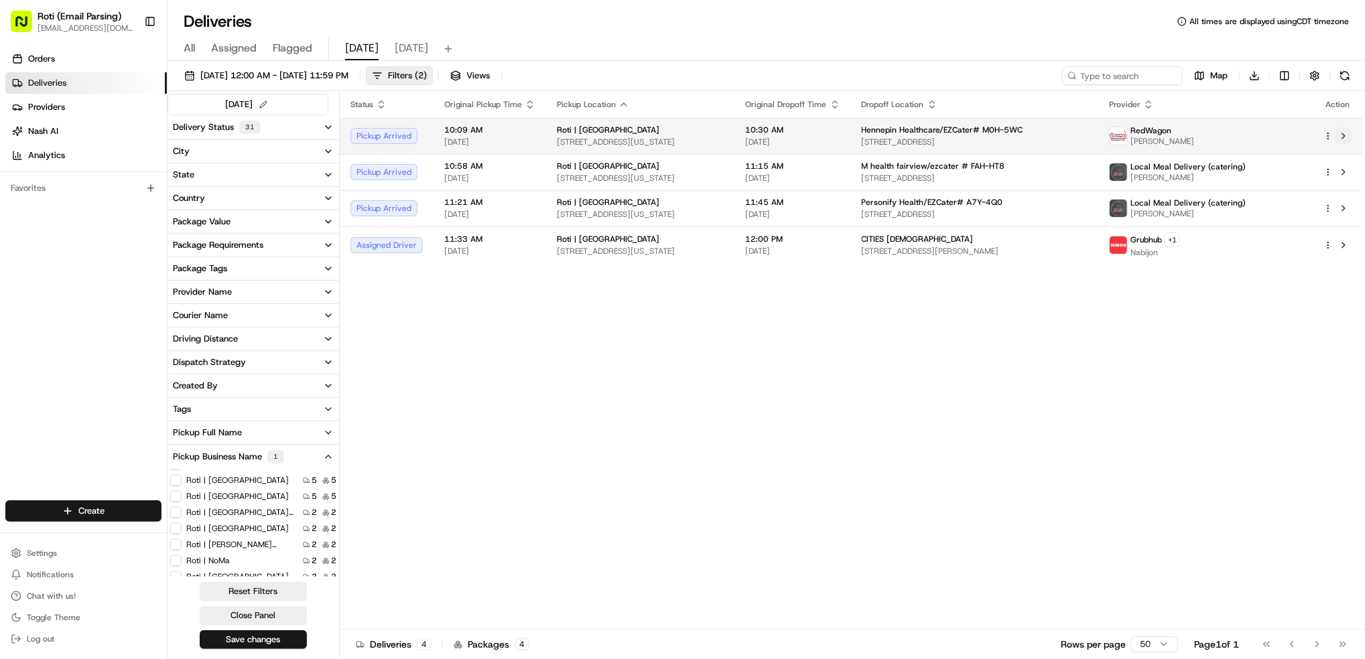
click at [1345, 131] on button at bounding box center [1344, 136] width 16 height 16
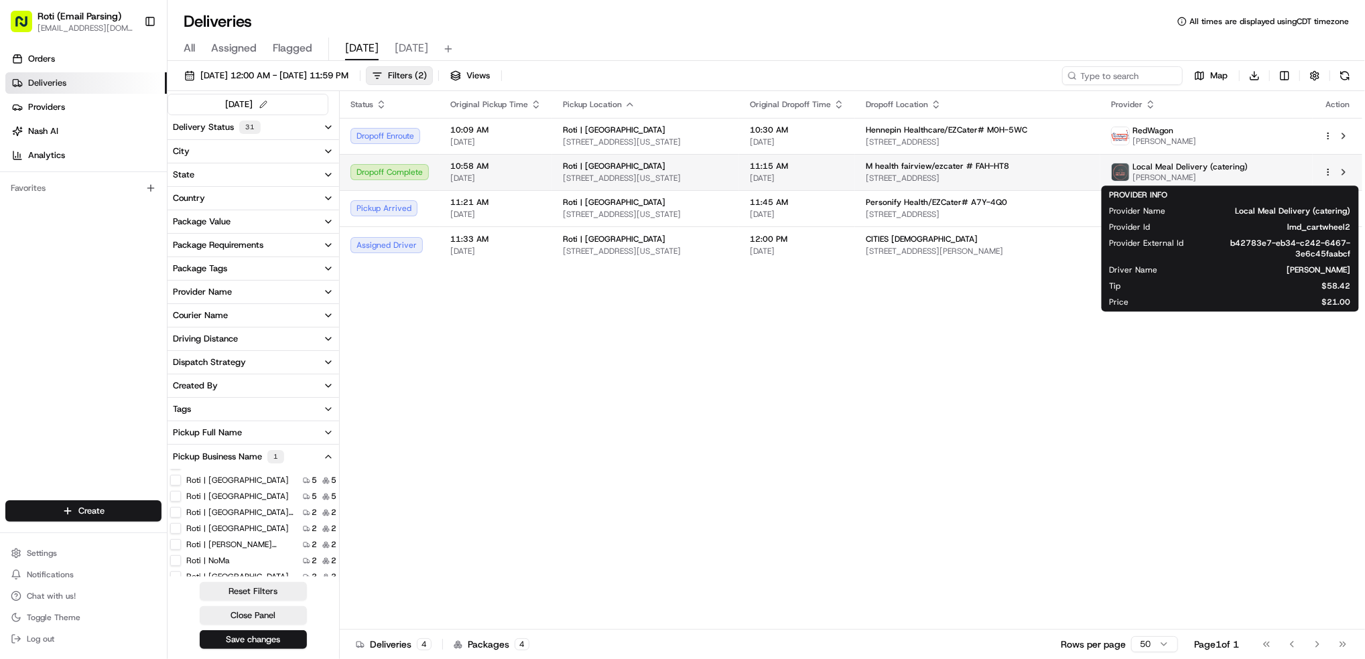
click at [1248, 171] on span "Local Meal Delivery (catering)" at bounding box center [1190, 167] width 115 height 11
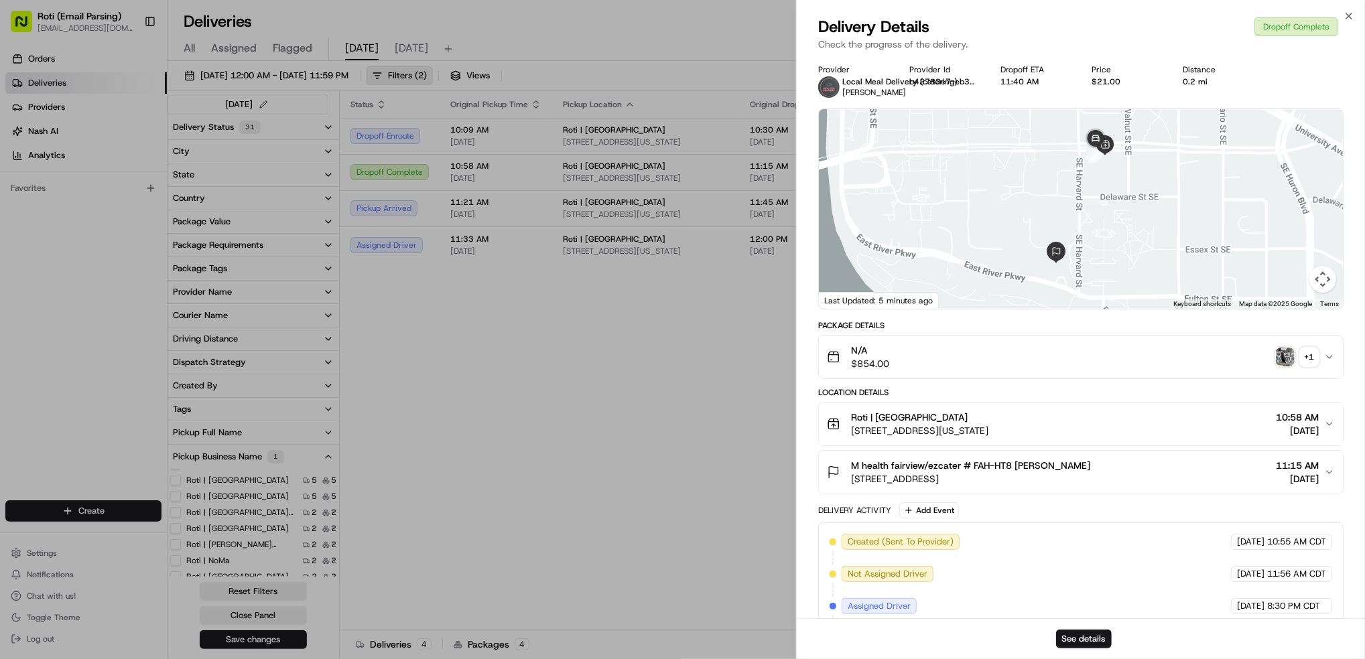
click at [1333, 475] on icon "button" at bounding box center [1329, 472] width 11 height 11
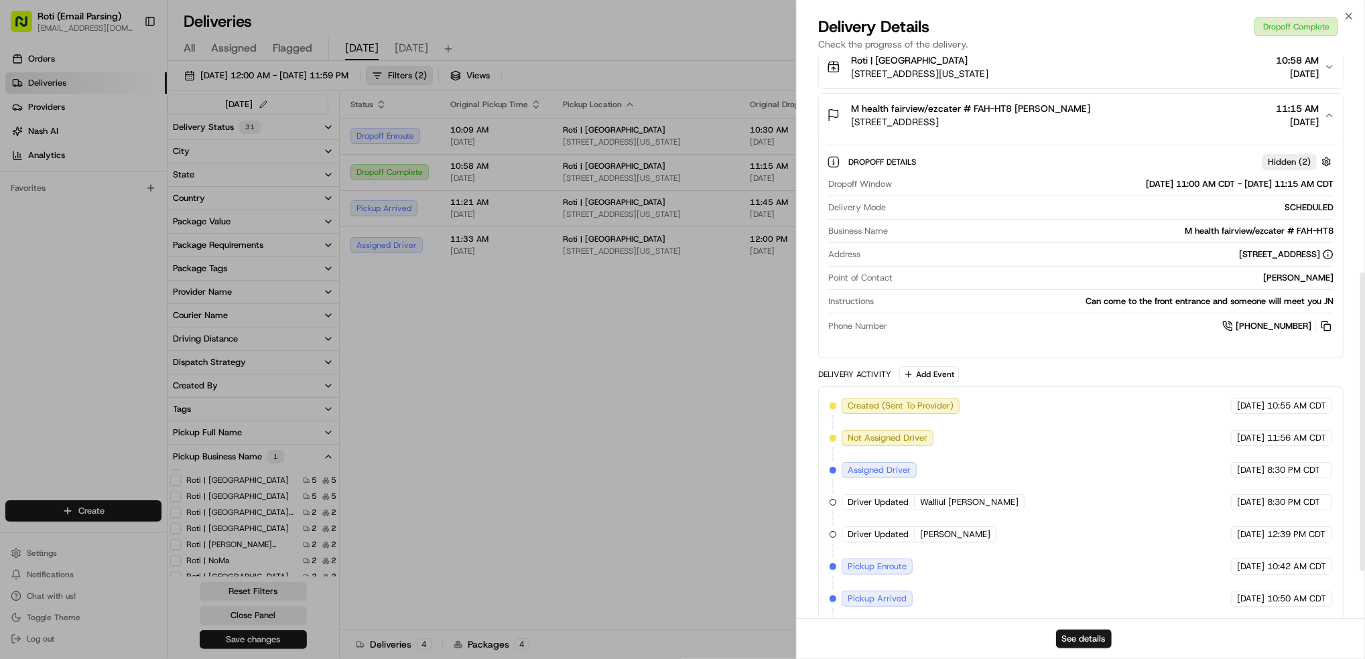
scroll to position [495, 0]
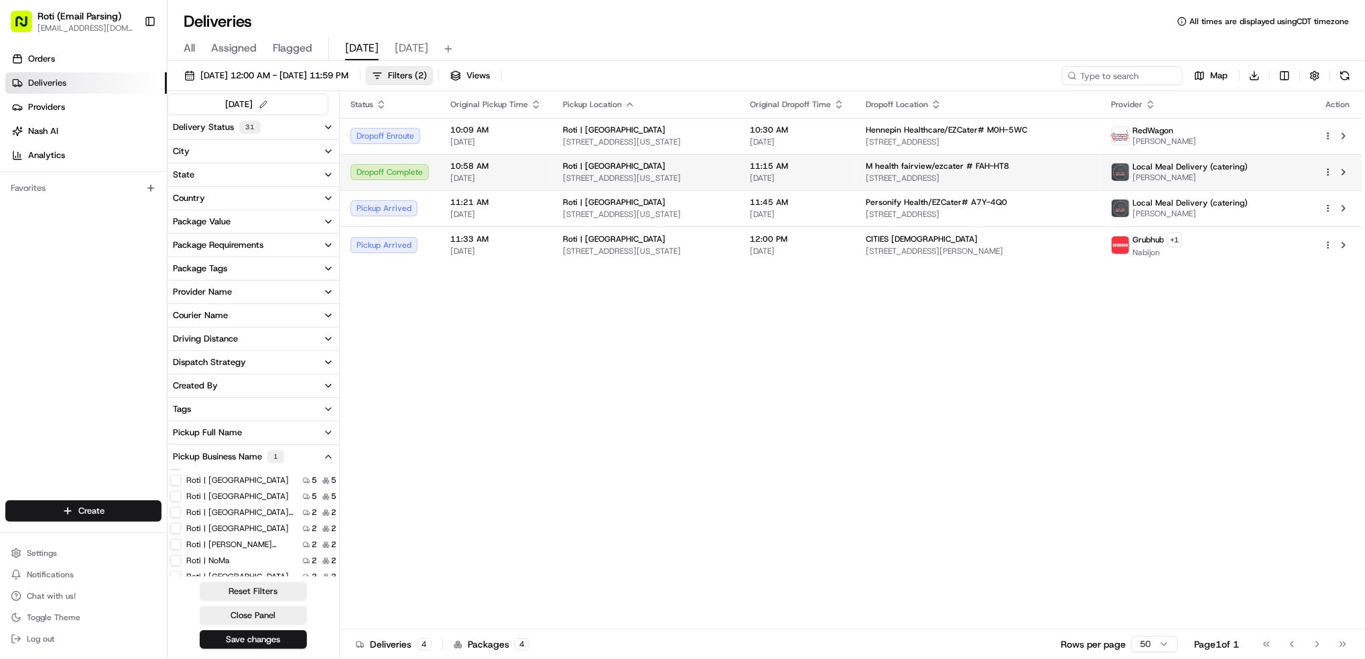
click at [1248, 171] on span "Local Meal Delivery (catering)" at bounding box center [1190, 167] width 115 height 11
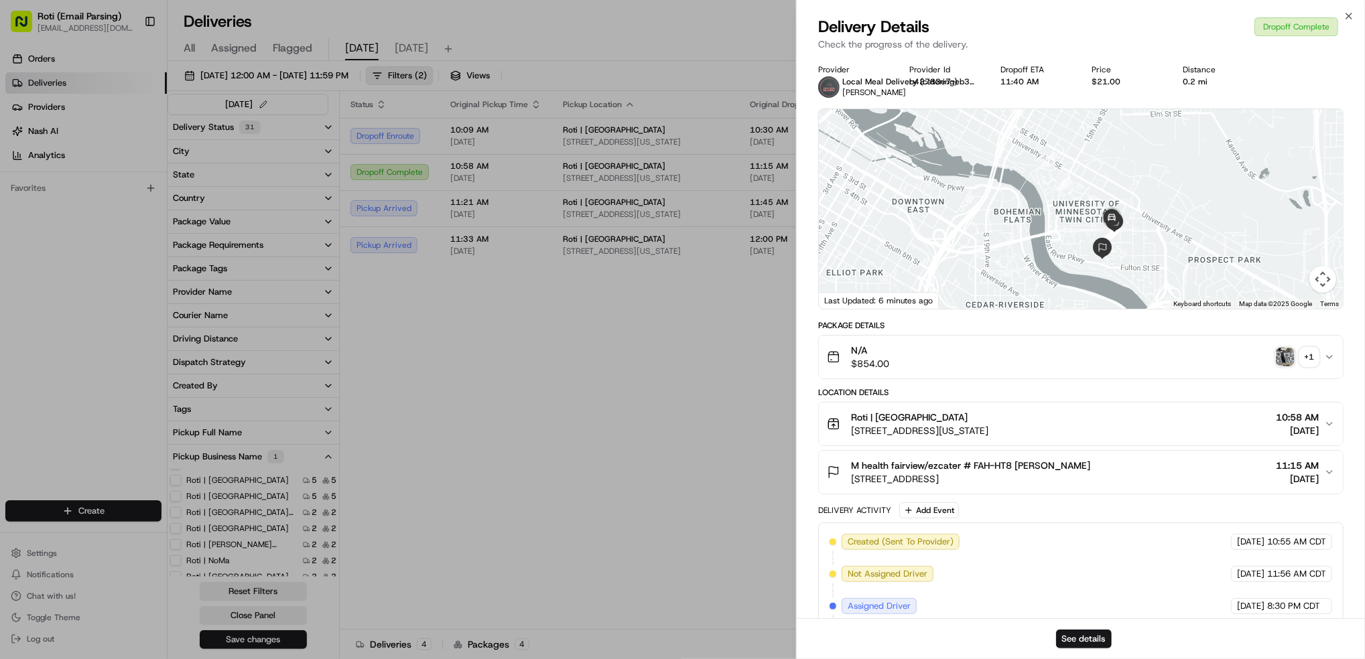
click at [1295, 353] on button "+ 1" at bounding box center [1297, 357] width 43 height 19
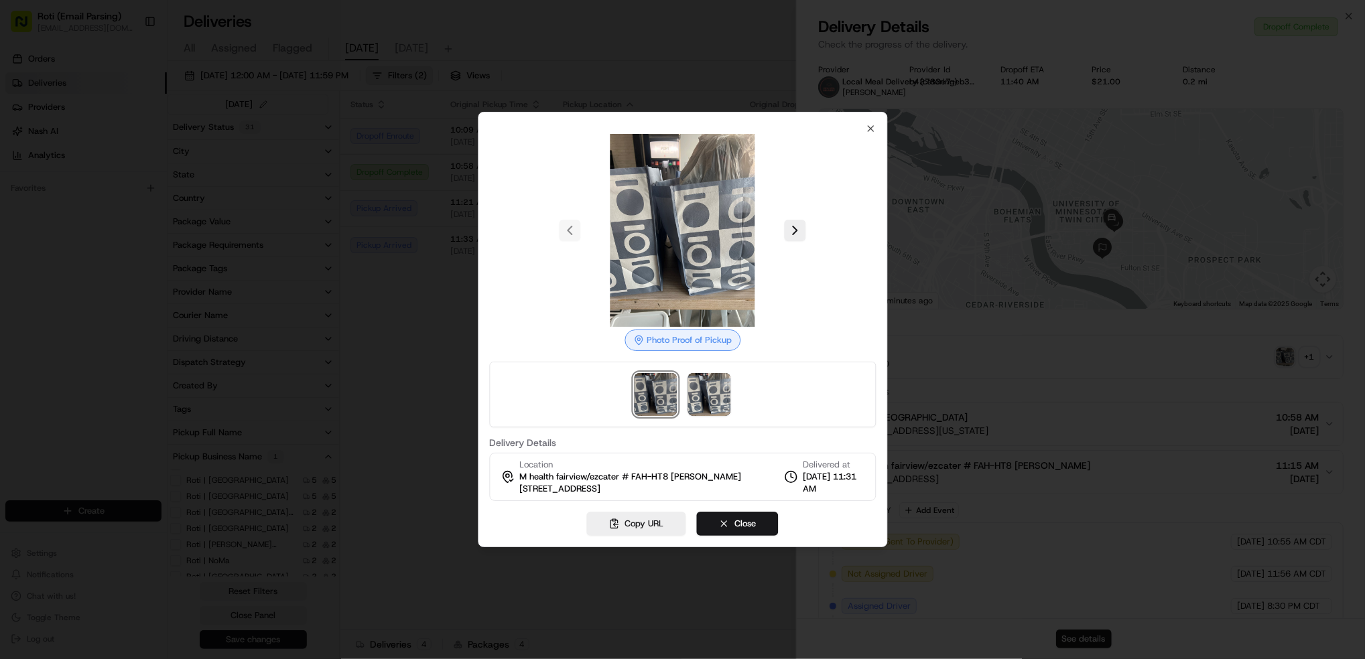
drag, startPoint x: 651, startPoint y: 410, endPoint x: 656, endPoint y: 405, distance: 7.1
click at [651, 409] on img at bounding box center [656, 394] width 43 height 43
click at [705, 399] on img at bounding box center [709, 394] width 43 height 43
click at [649, 400] on img at bounding box center [656, 394] width 43 height 43
click at [704, 400] on img at bounding box center [709, 394] width 43 height 43
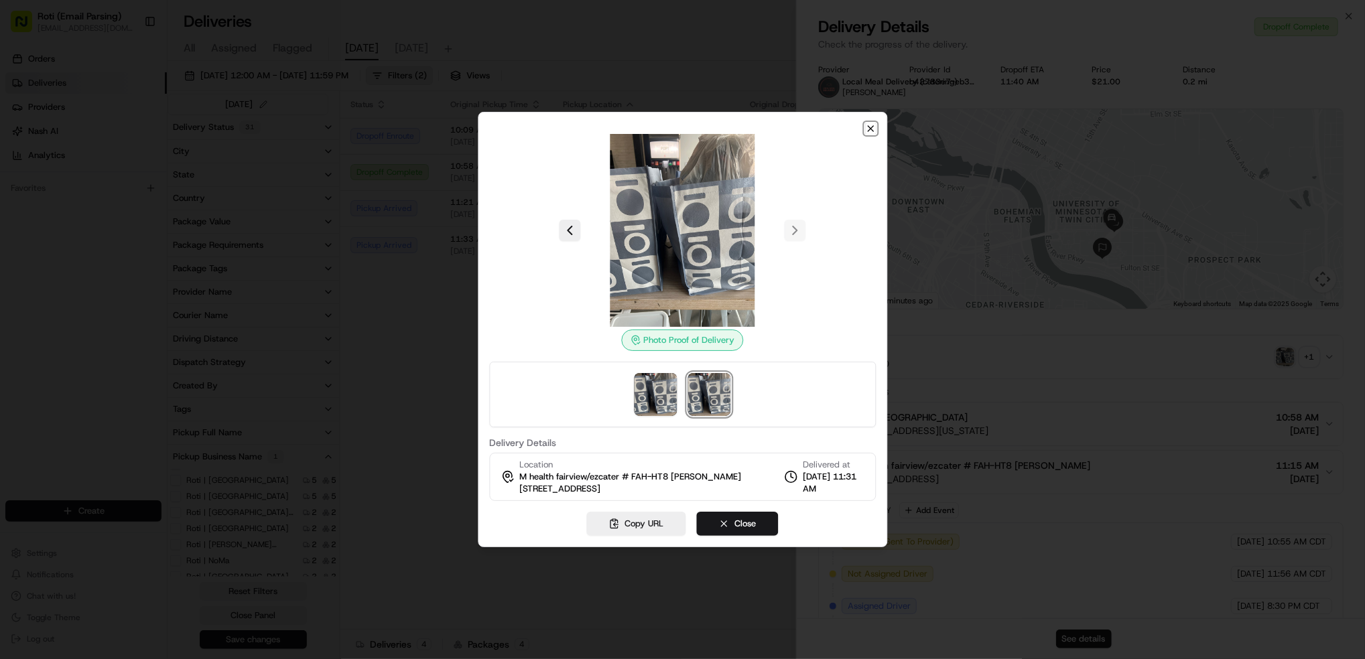
click at [872, 126] on icon "button" at bounding box center [870, 128] width 11 height 11
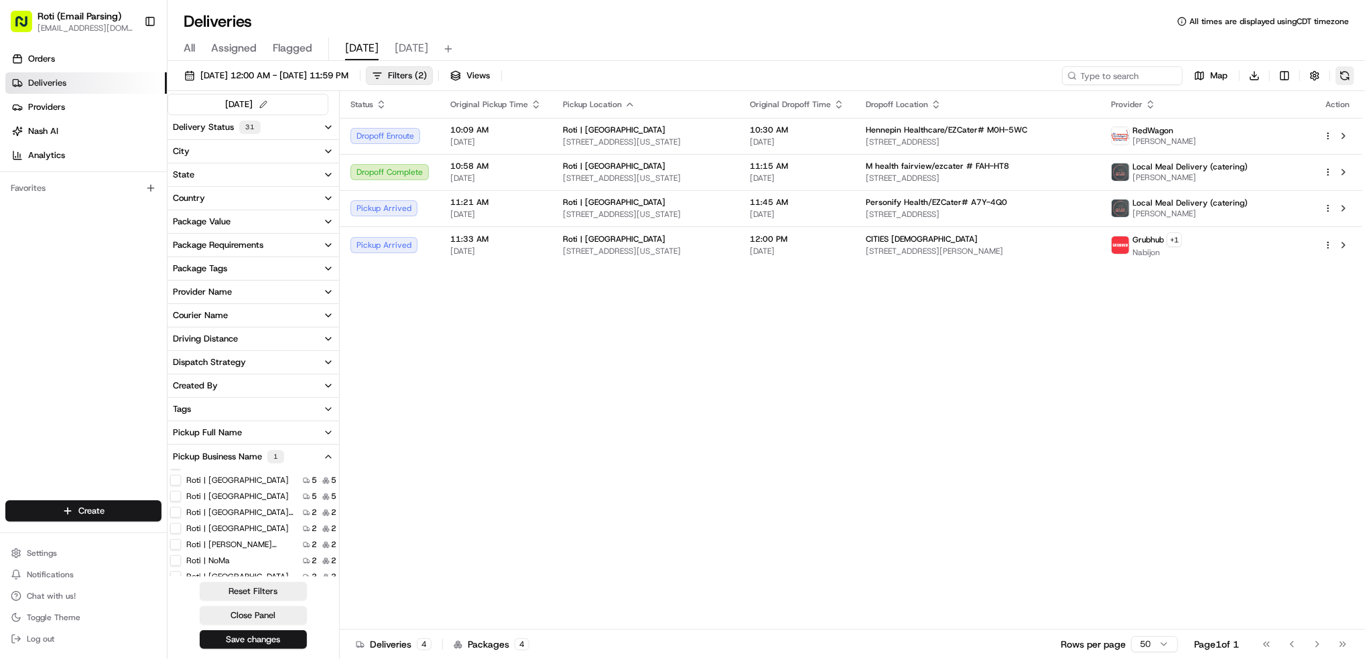
click at [1351, 77] on button at bounding box center [1345, 75] width 19 height 19
click at [1027, 391] on div "Status Original Pickup Time Pickup Location Original Dropoff Time Dropoff Locat…" at bounding box center [851, 360] width 1023 height 539
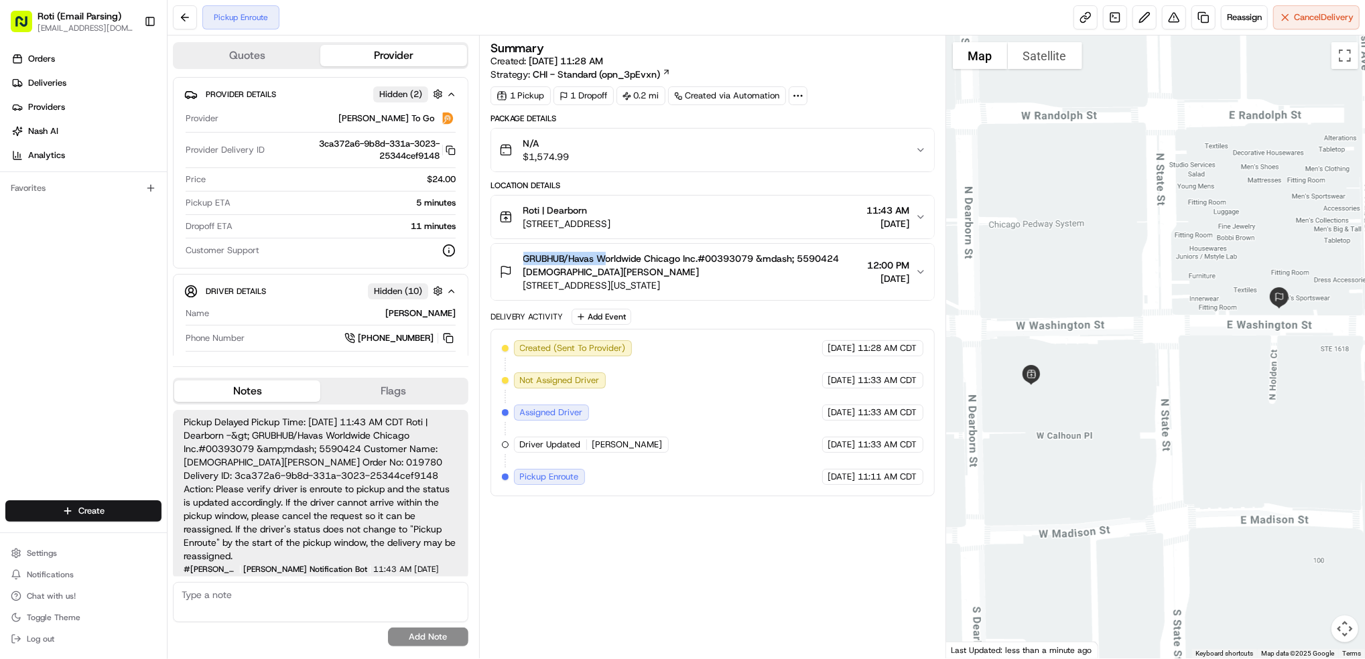
drag, startPoint x: 605, startPoint y: 265, endPoint x: 519, endPoint y: 254, distance: 87.2
click at [519, 254] on div "GRUBHUB/Havas Worldwide Chicago Inc.#00393079 &mdash; 5590424 [PERSON_NAME] [ST…" at bounding box center [680, 272] width 363 height 40
drag, startPoint x: 519, startPoint y: 254, endPoint x: 596, endPoint y: 268, distance: 78.3
click at [596, 268] on span "GRUBHUB/Havas Worldwide Chicago Inc.#00393079 &mdash; 5590424 [DEMOGRAPHIC_DATA…" at bounding box center [692, 265] width 339 height 27
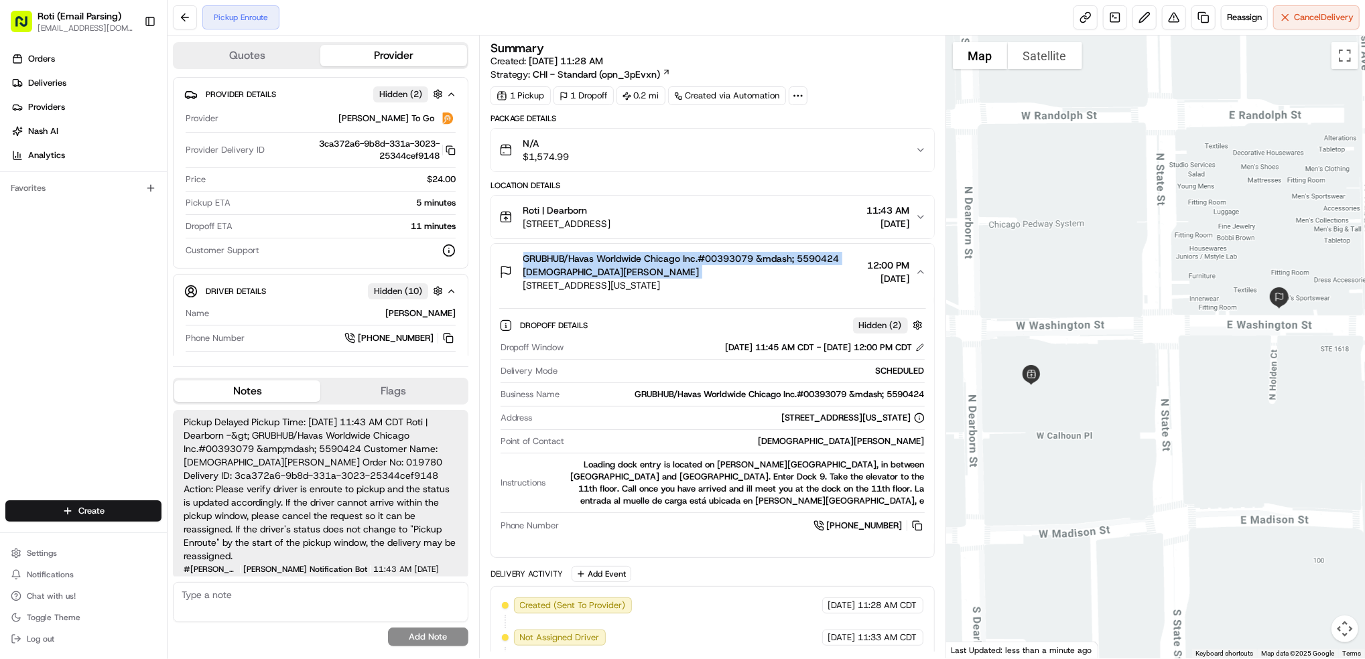
drag, startPoint x: 596, startPoint y: 268, endPoint x: 529, endPoint y: 259, distance: 67.7
click at [529, 259] on span "GRUBHUB/Havas Worldwide Chicago Inc.#00393079 &mdash; 5590424 [DEMOGRAPHIC_DATA…" at bounding box center [692, 265] width 339 height 27
copy span "GRUBHUB/Havas Worldwide Chicago Inc.#00393079 &mdash; 5590424 [DEMOGRAPHIC_DATA…"
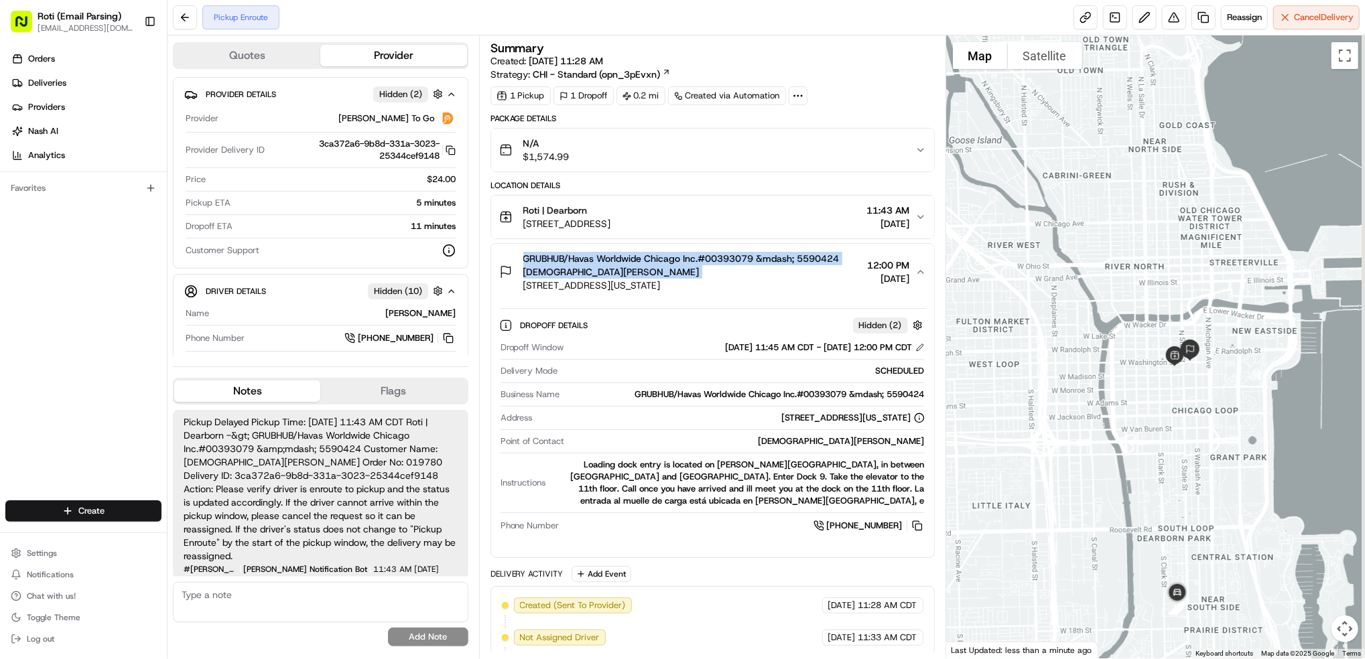
drag, startPoint x: 1281, startPoint y: 460, endPoint x: 1187, endPoint y: 404, distance: 110.0
click at [1187, 404] on div at bounding box center [1155, 347] width 419 height 623
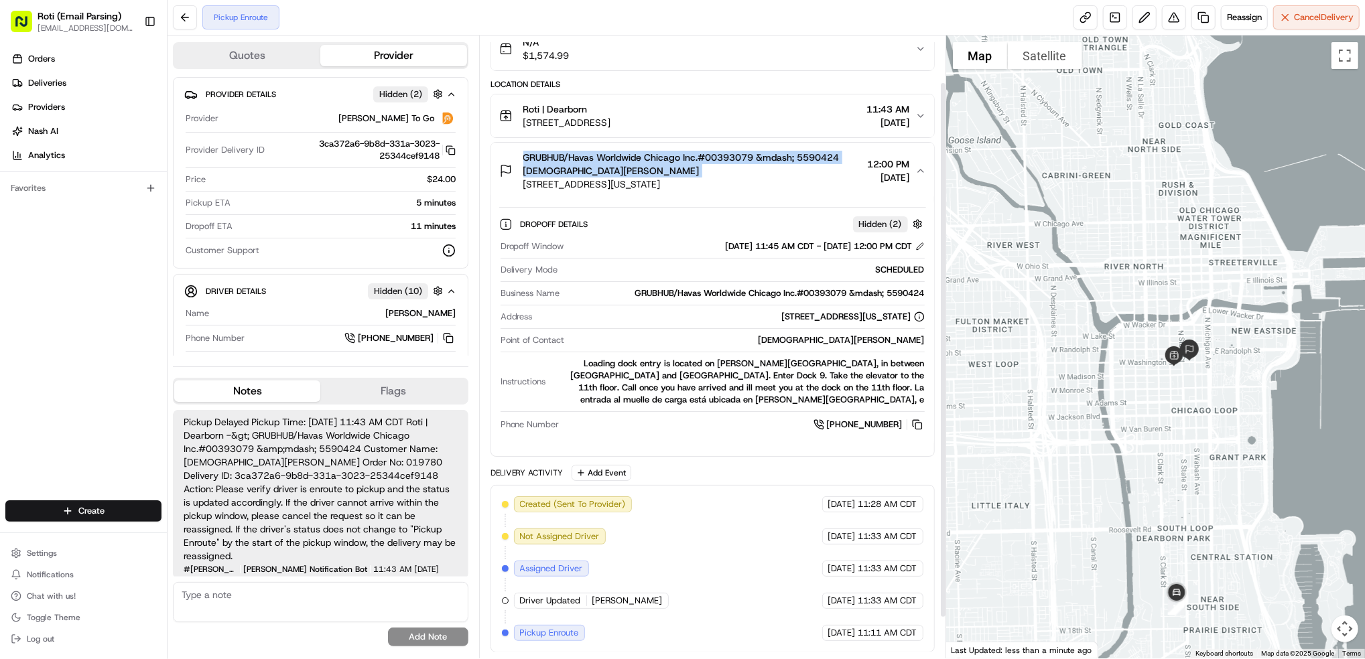
scroll to position [102, 0]
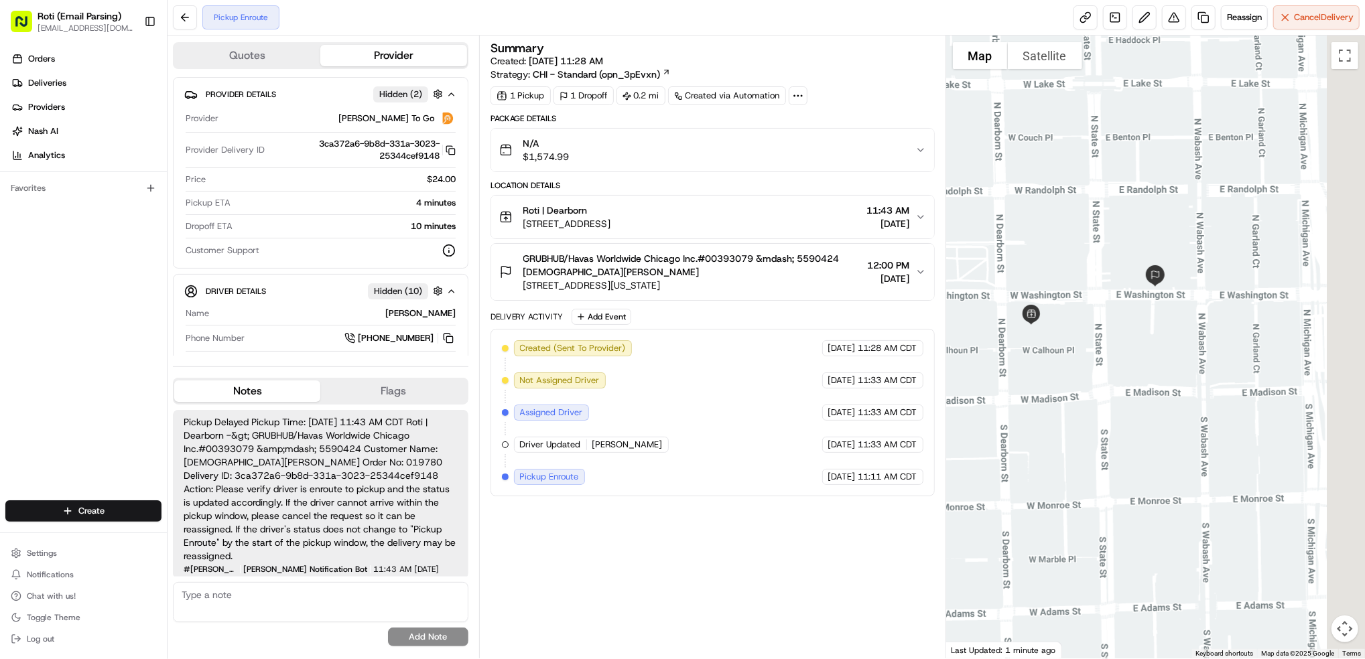
drag, startPoint x: 1318, startPoint y: 552, endPoint x: 1245, endPoint y: 452, distance: 123.3
click at [1174, 440] on div at bounding box center [1155, 347] width 419 height 623
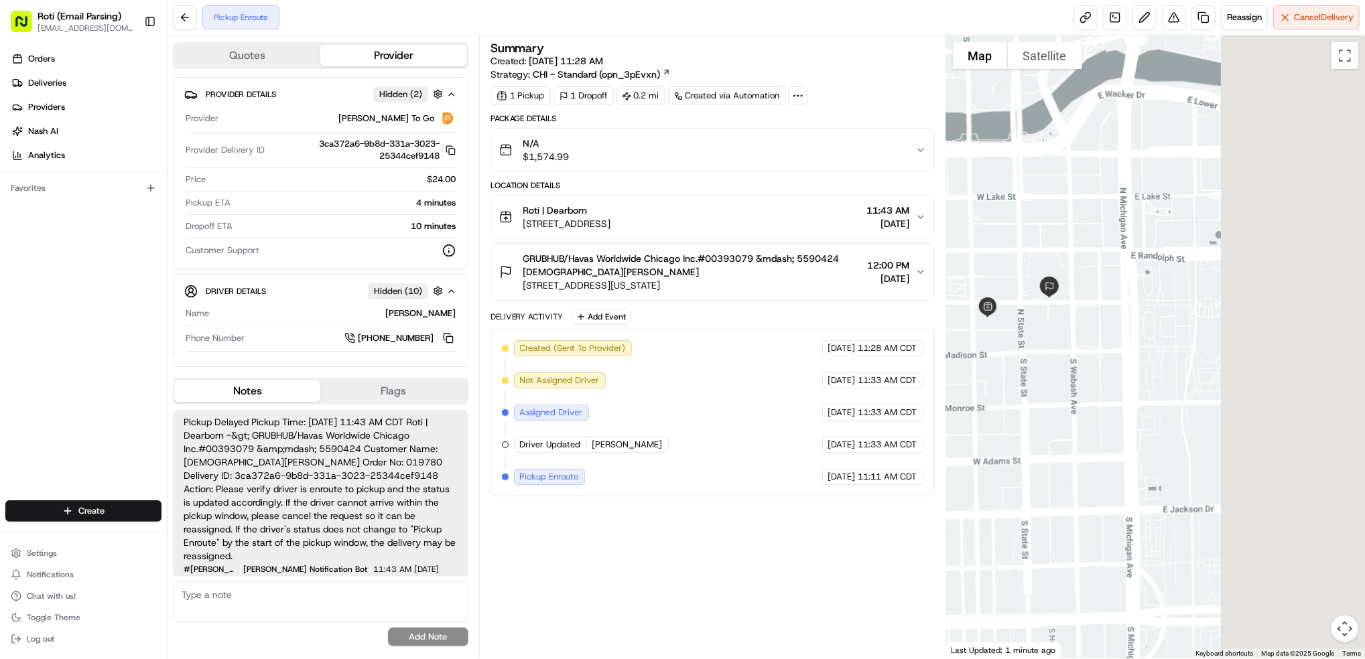
drag, startPoint x: 1305, startPoint y: 484, endPoint x: 1147, endPoint y: 422, distance: 169.4
click at [1147, 422] on div at bounding box center [1155, 347] width 419 height 623
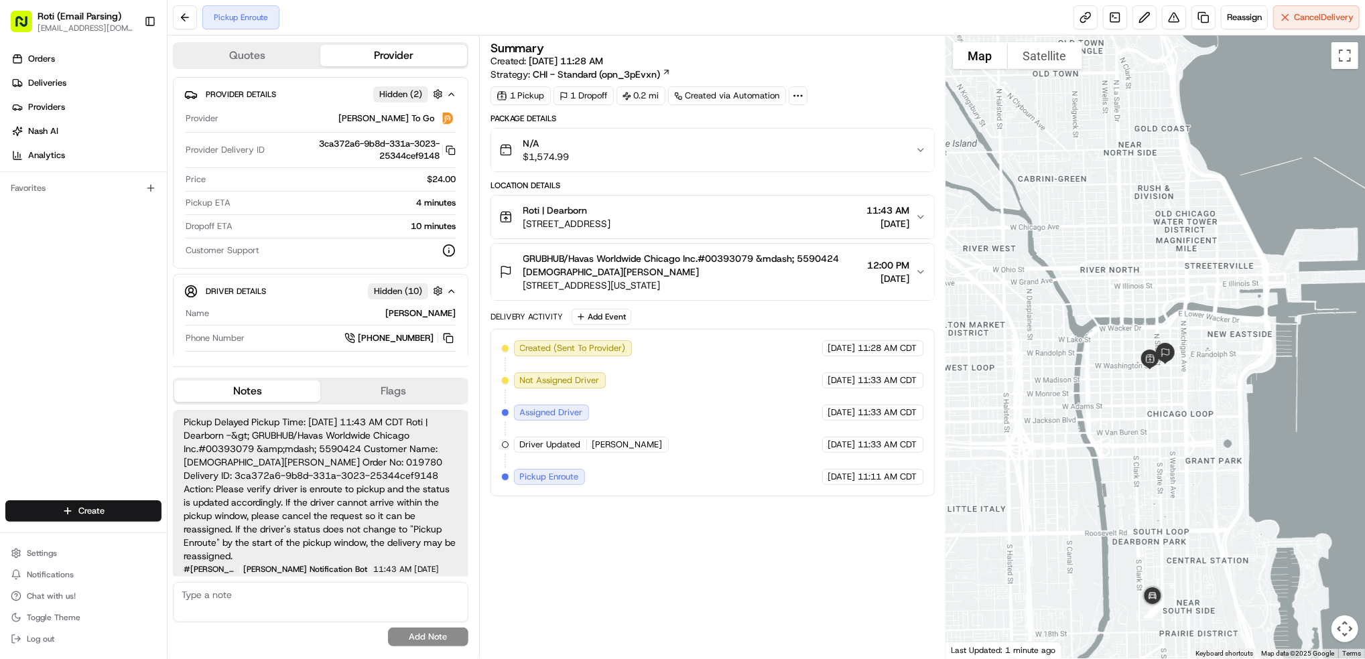
drag, startPoint x: 1241, startPoint y: 453, endPoint x: 1235, endPoint y: 442, distance: 12.0
click at [1235, 442] on div at bounding box center [1155, 347] width 419 height 623
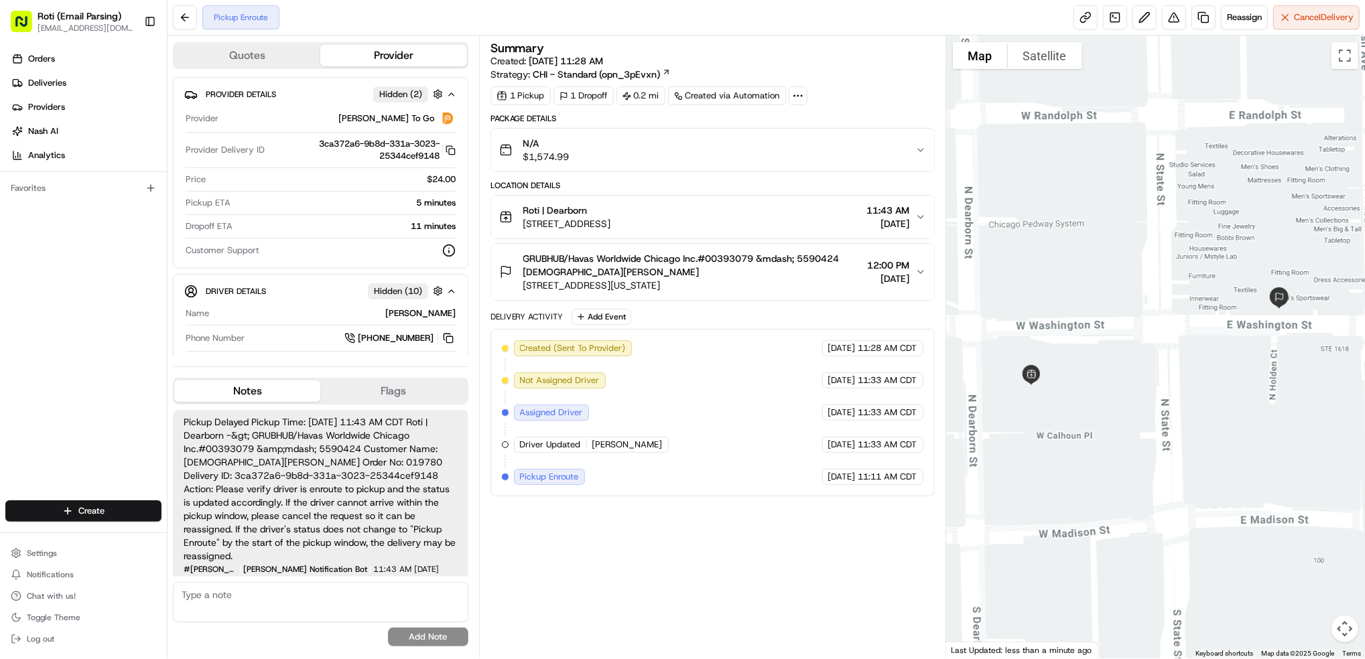
click at [914, 546] on div "Summary Created: [DATE] 11:28 AM Strategy: CHI - Standard (opn_3pEvxn) 1 Pickup…" at bounding box center [713, 347] width 444 height 610
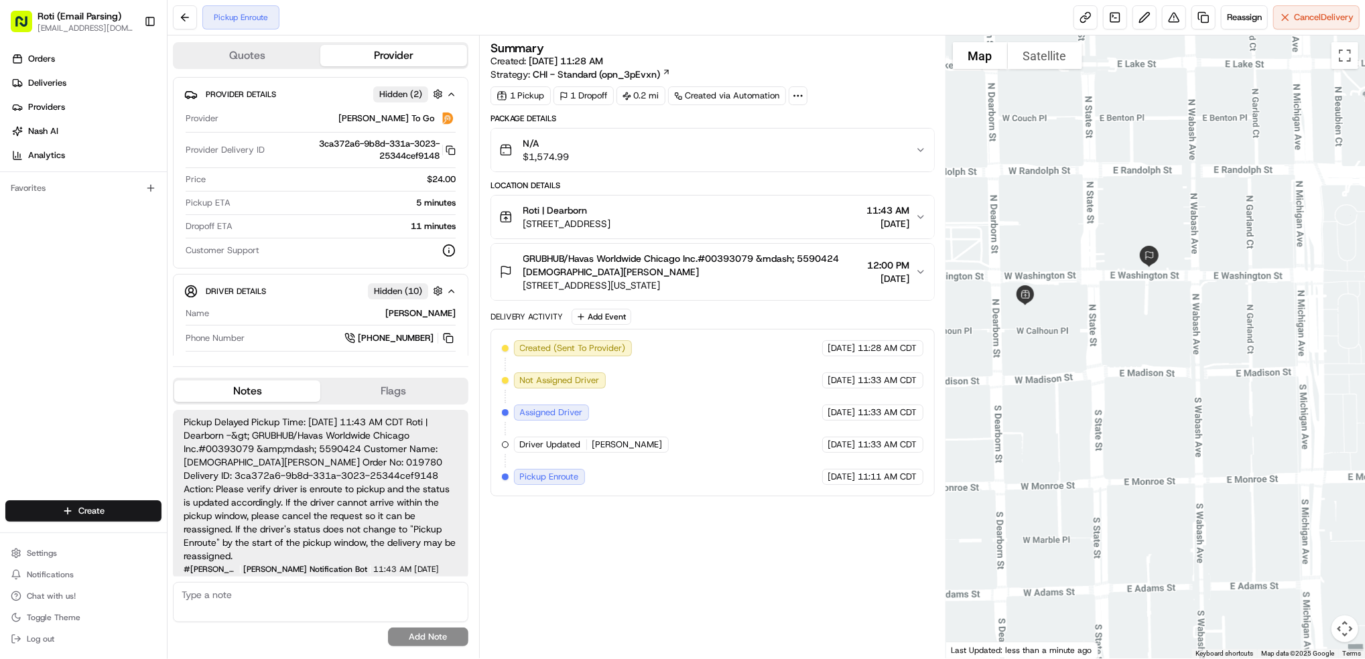
drag, startPoint x: 1261, startPoint y: 454, endPoint x: 1177, endPoint y: 351, distance: 133.4
click at [1177, 351] on div at bounding box center [1155, 347] width 419 height 623
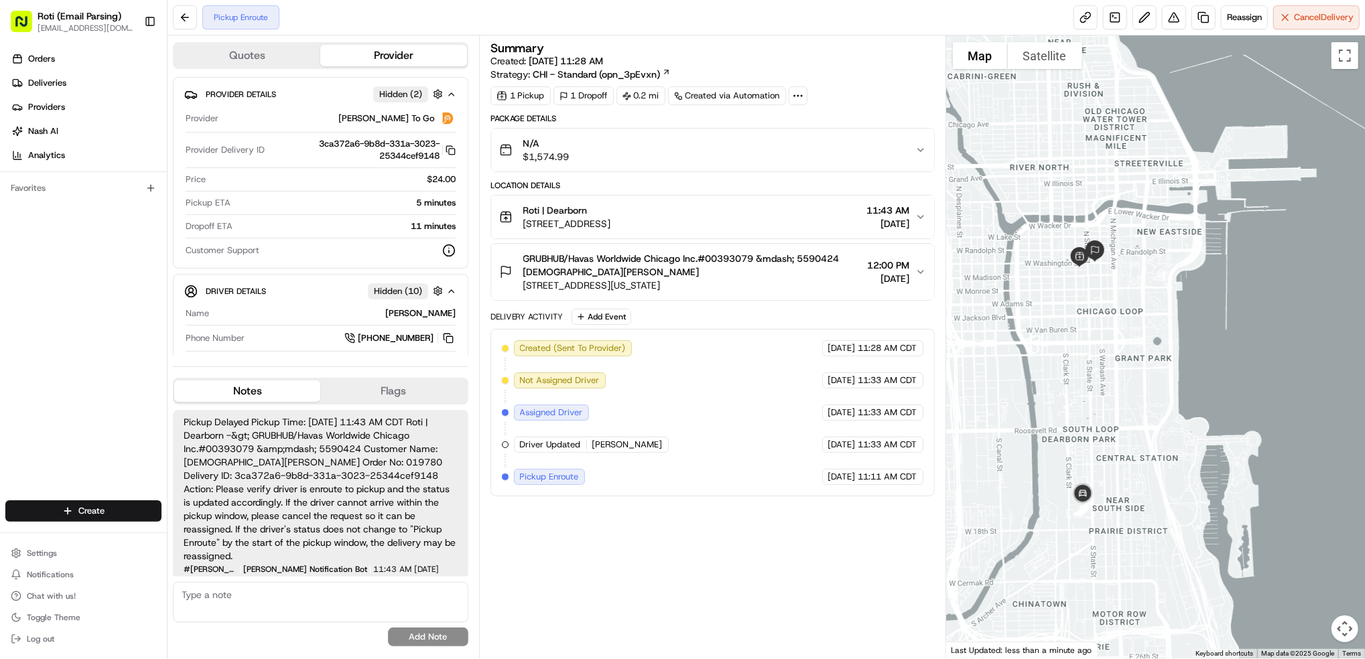
drag, startPoint x: 1265, startPoint y: 483, endPoint x: 1131, endPoint y: 320, distance: 210.9
click at [1131, 320] on div at bounding box center [1155, 347] width 419 height 623
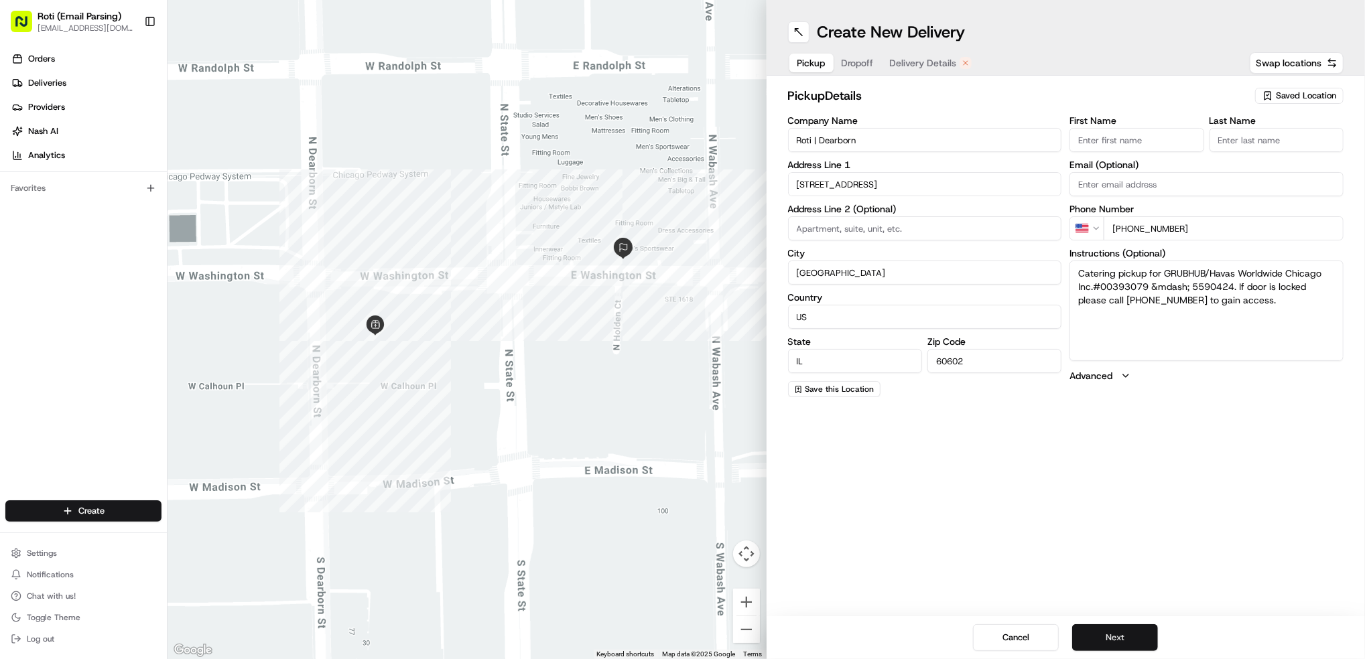
click at [1134, 642] on button "Next" at bounding box center [1115, 638] width 86 height 27
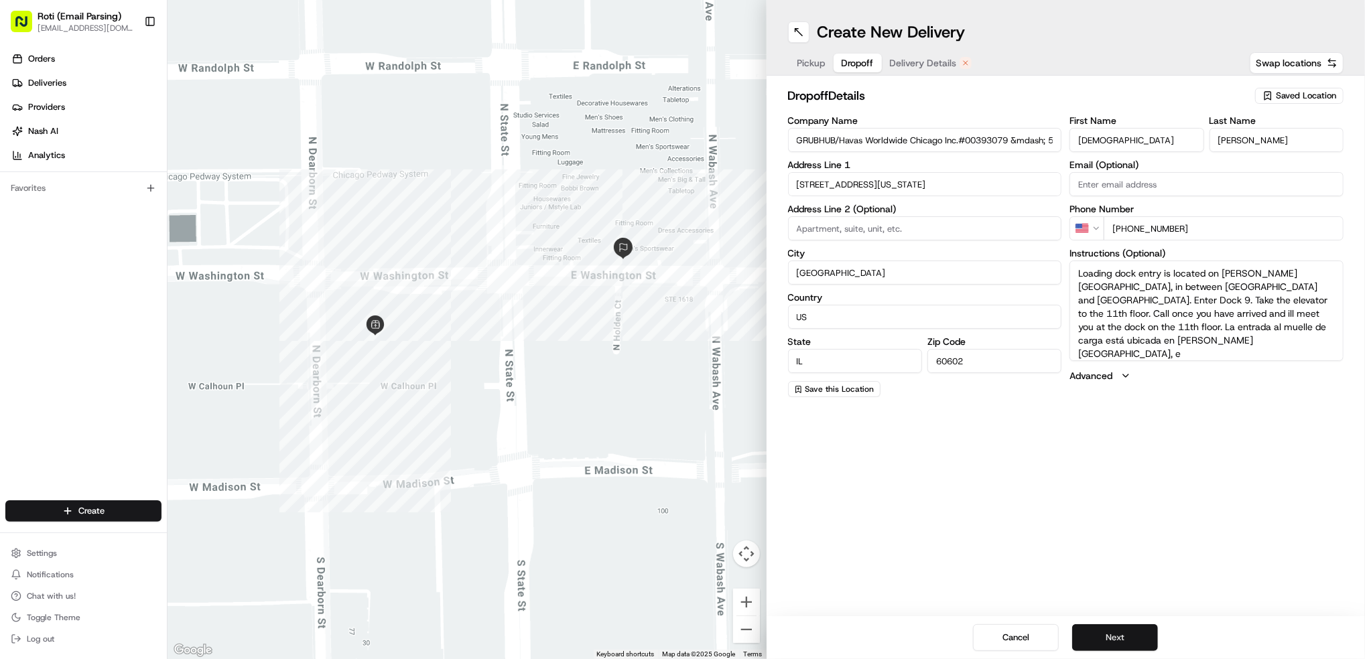
click at [1134, 642] on button "Next" at bounding box center [1115, 638] width 86 height 27
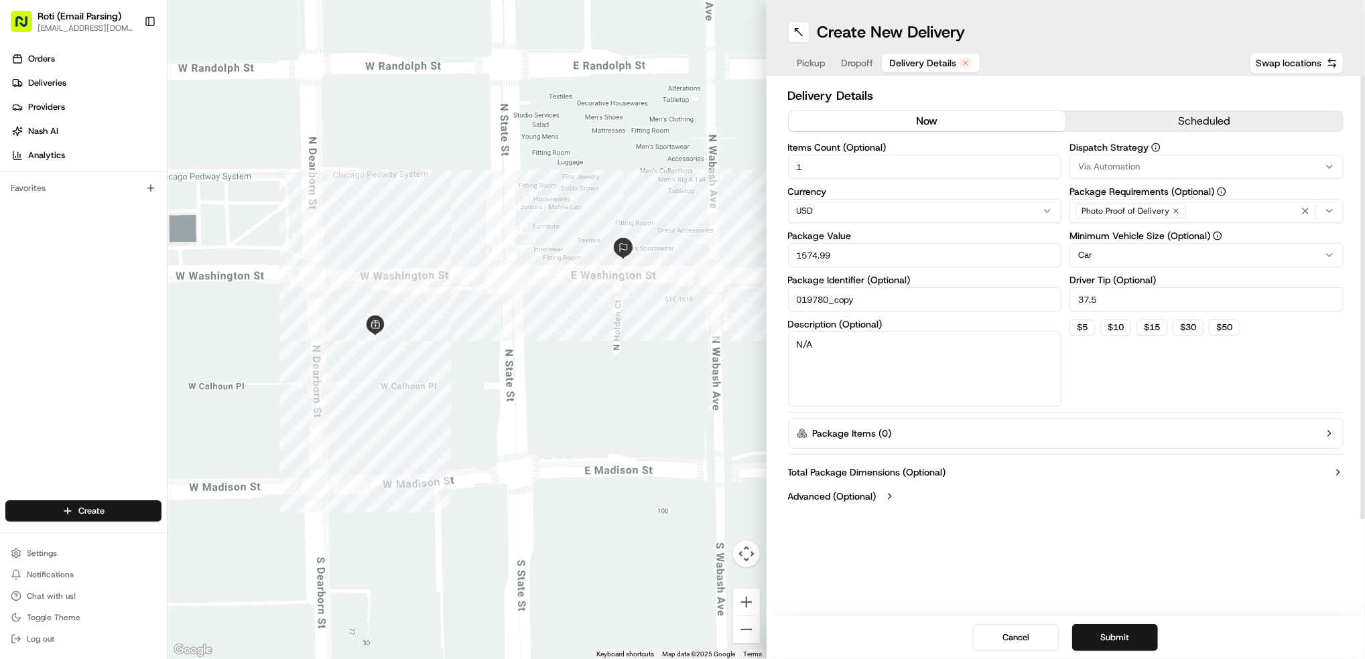
click at [836, 117] on button "now" at bounding box center [927, 121] width 277 height 20
click at [1163, 163] on div "Via Automation" at bounding box center [1206, 167] width 267 height 12
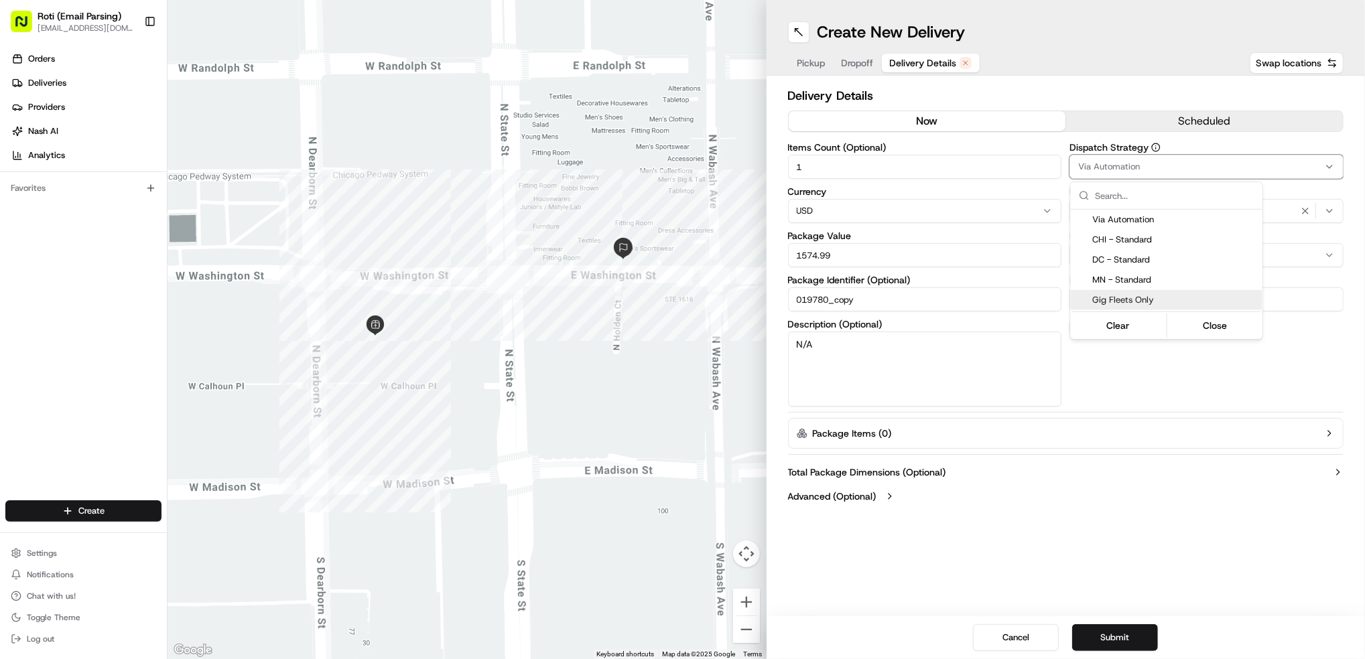
click at [1123, 298] on span "Gig Fleets Only" at bounding box center [1174, 300] width 165 height 12
click at [1202, 386] on html "Roti (Email Parsing) jnavarro@roti.com Toggle Sidebar Orders Deliveries Provide…" at bounding box center [682, 329] width 1365 height 659
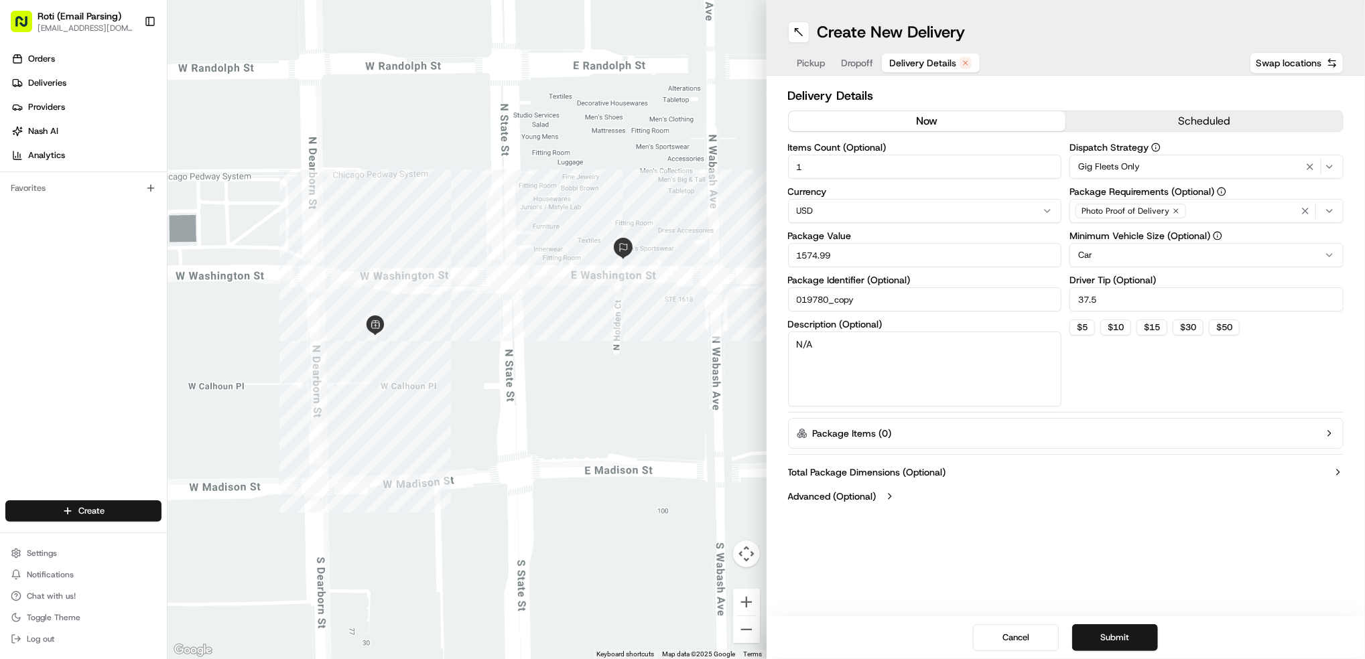
click at [862, 173] on input "1" at bounding box center [925, 167] width 274 height 24
click at [1127, 263] on html "Roti (Email Parsing) jnavarro@roti.com Toggle Sidebar Orders Deliveries Provide…" at bounding box center [682, 329] width 1365 height 659
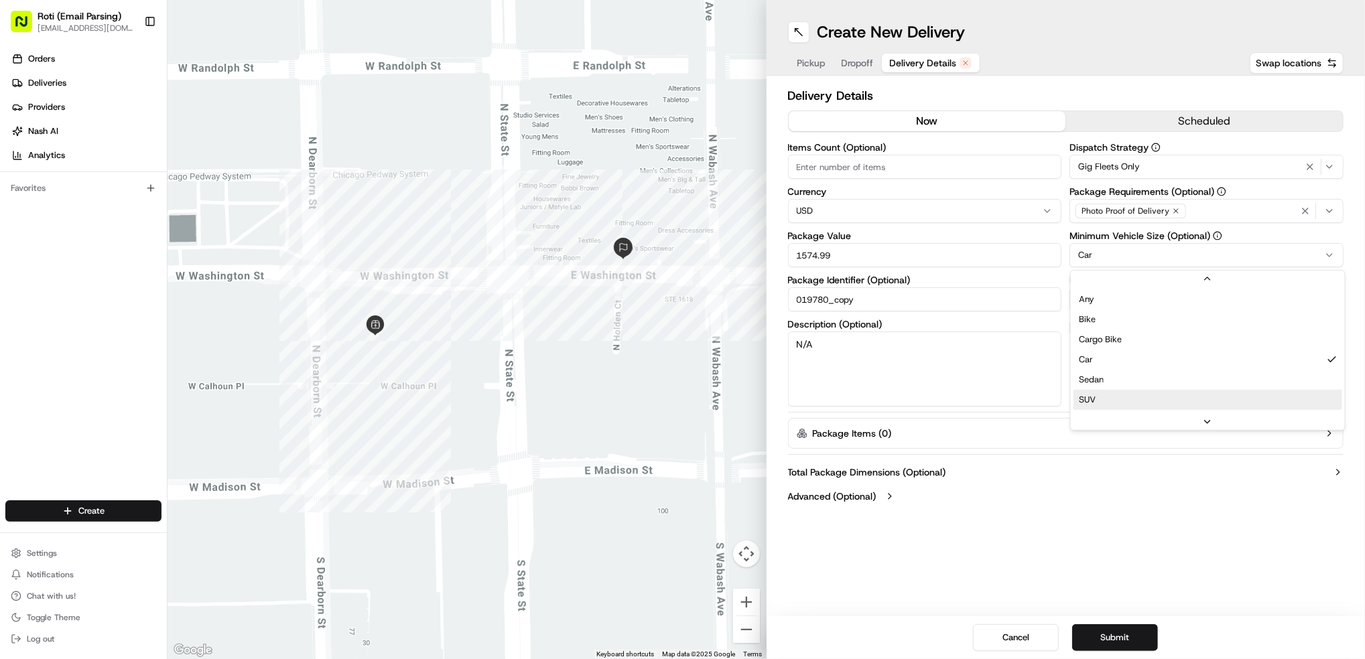
scroll to position [43, 0]
click at [822, 165] on input "Items Count (Optional)" at bounding box center [925, 167] width 274 height 24
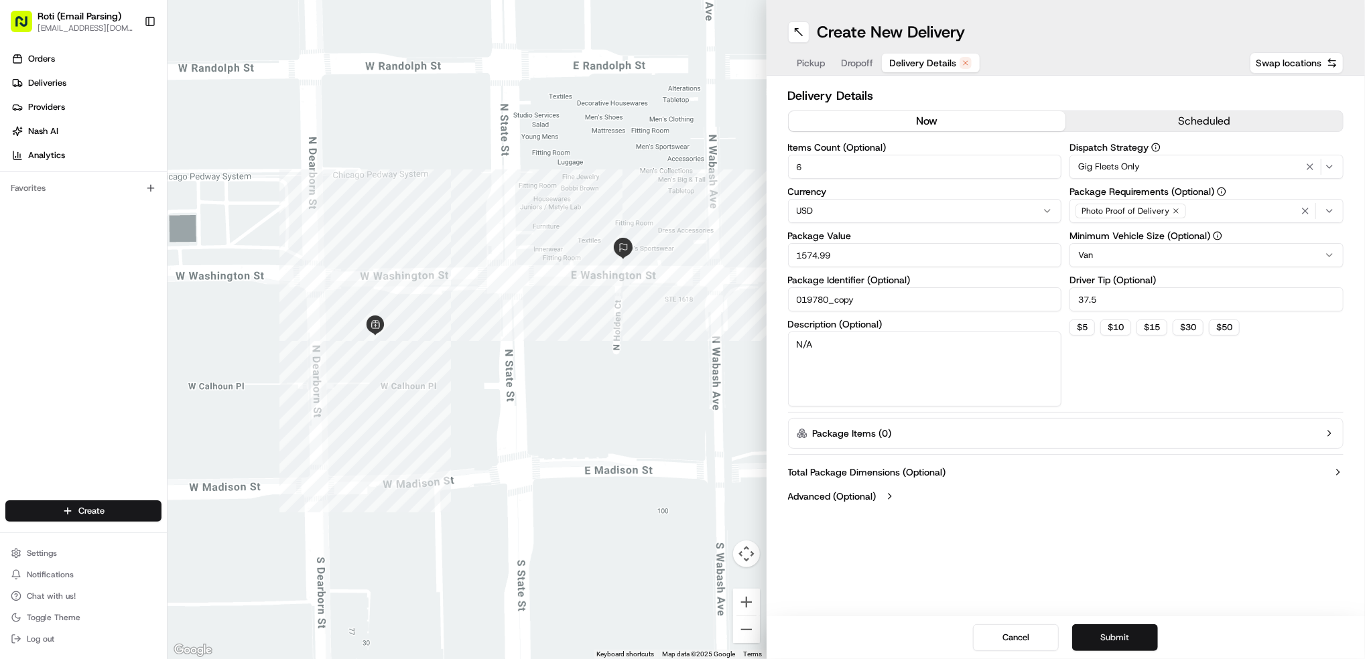
type input "6"
click at [1137, 641] on button "Submit" at bounding box center [1115, 638] width 86 height 27
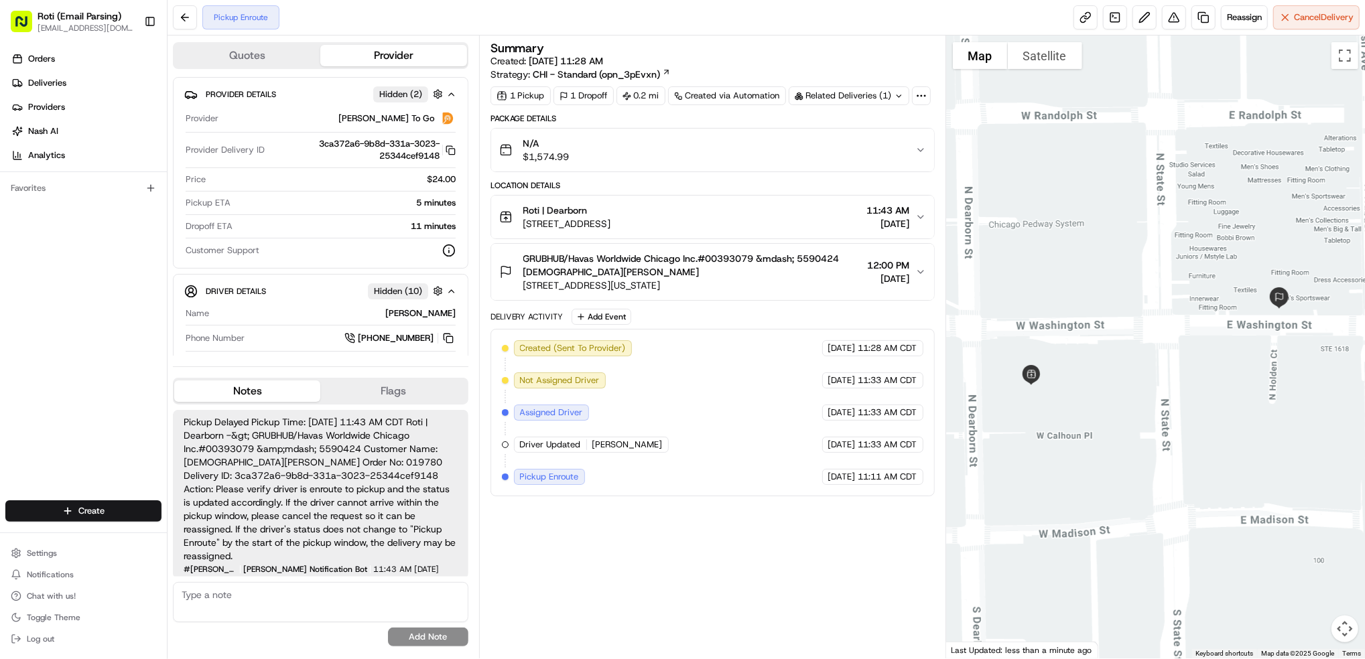
click at [1245, 443] on div at bounding box center [1155, 347] width 419 height 623
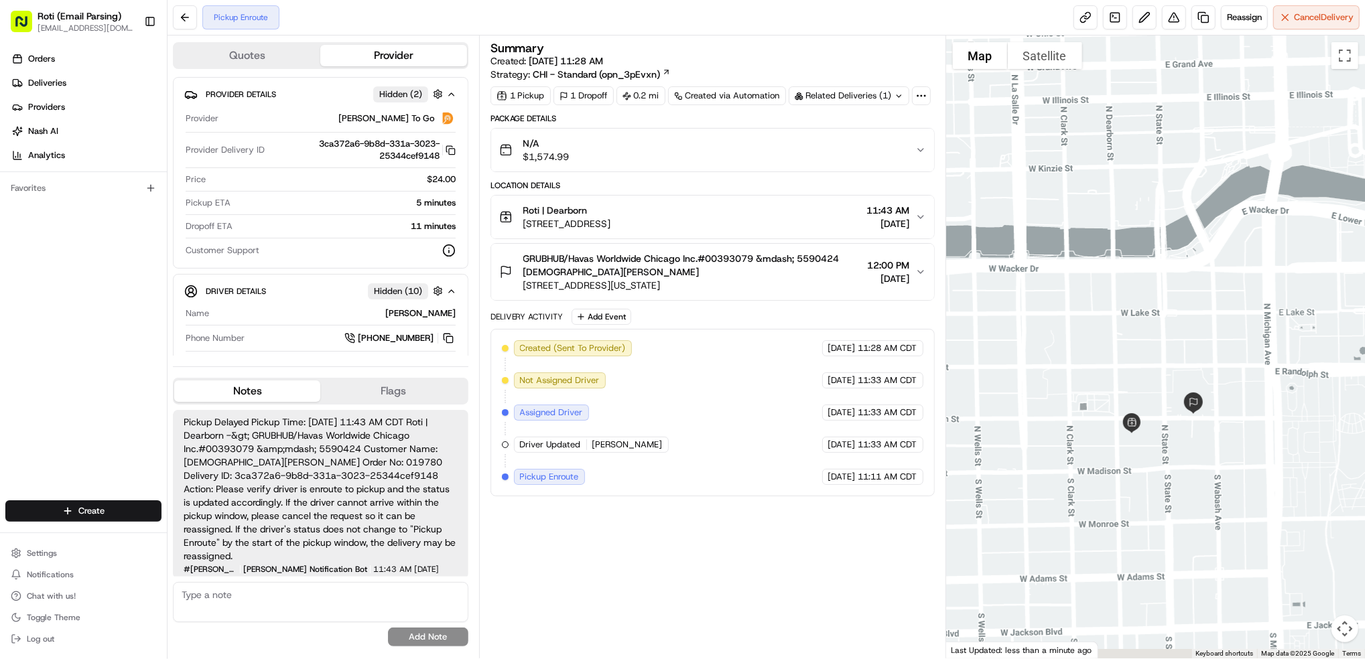
drag, startPoint x: 1270, startPoint y: 491, endPoint x: 1126, endPoint y: 264, distance: 268.5
click at [1126, 264] on div at bounding box center [1155, 347] width 419 height 623
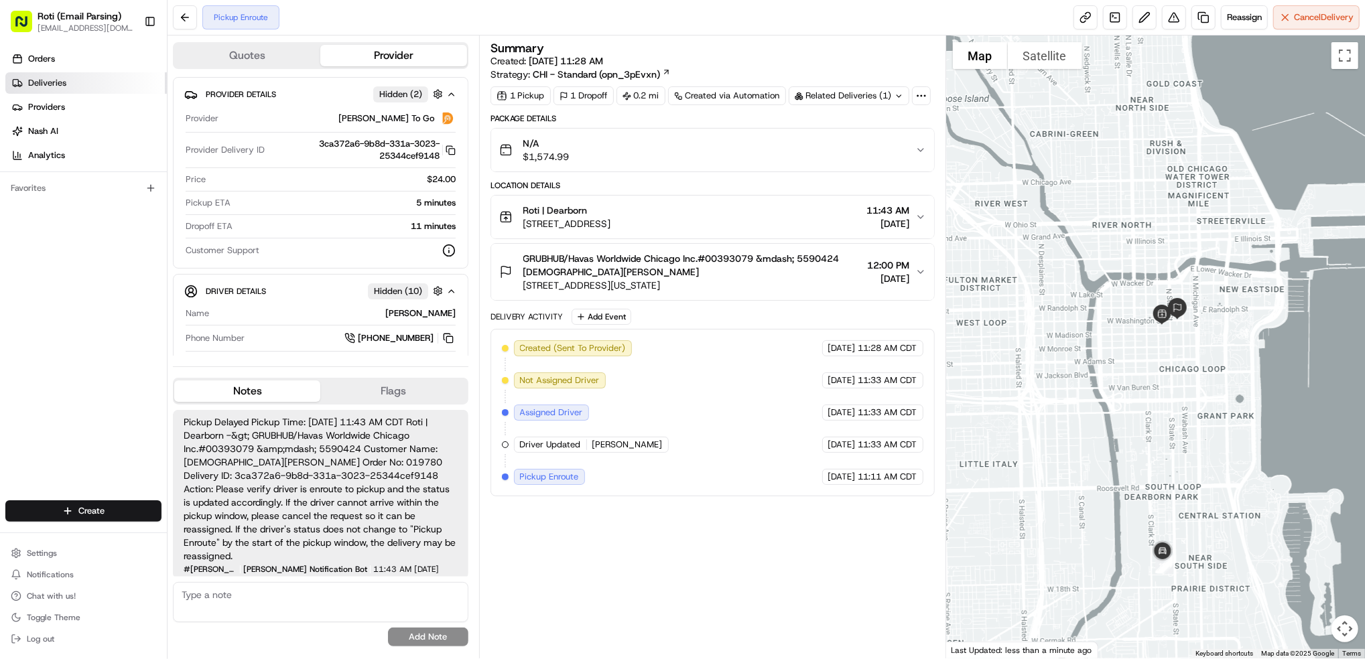
click at [70, 83] on link "Deliveries" at bounding box center [86, 82] width 162 height 21
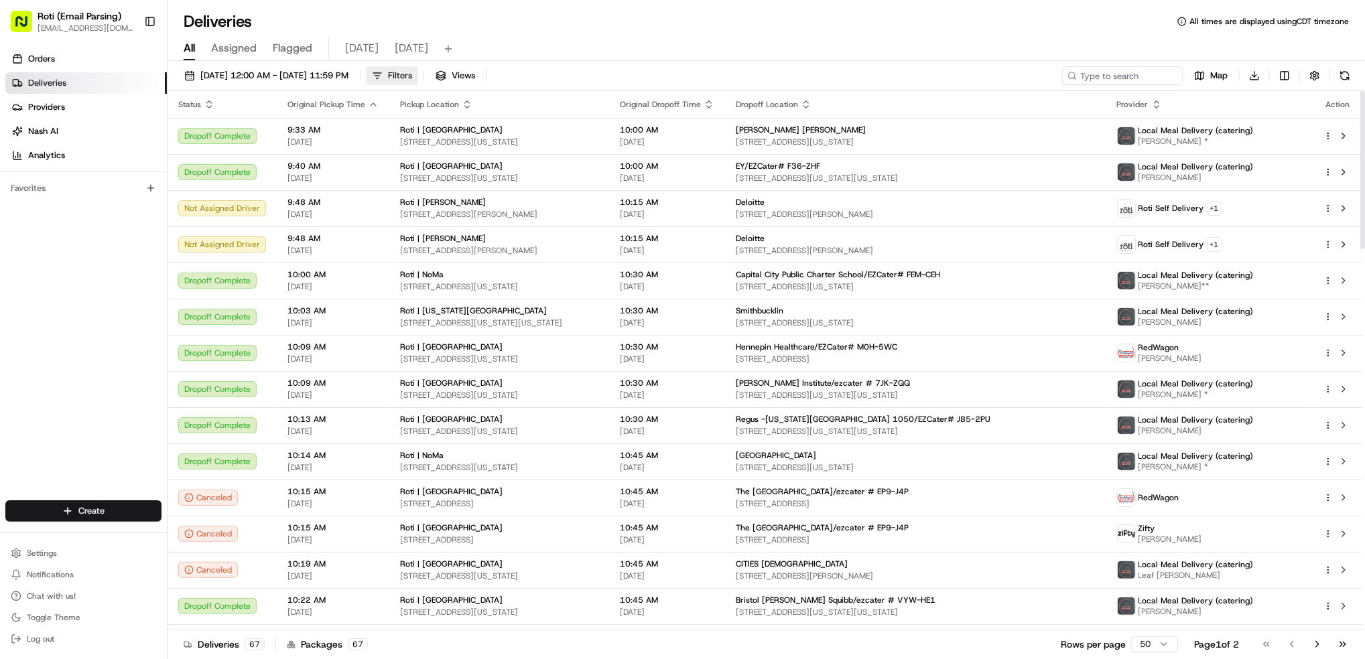
click at [412, 76] on span "Filters" at bounding box center [400, 76] width 24 height 12
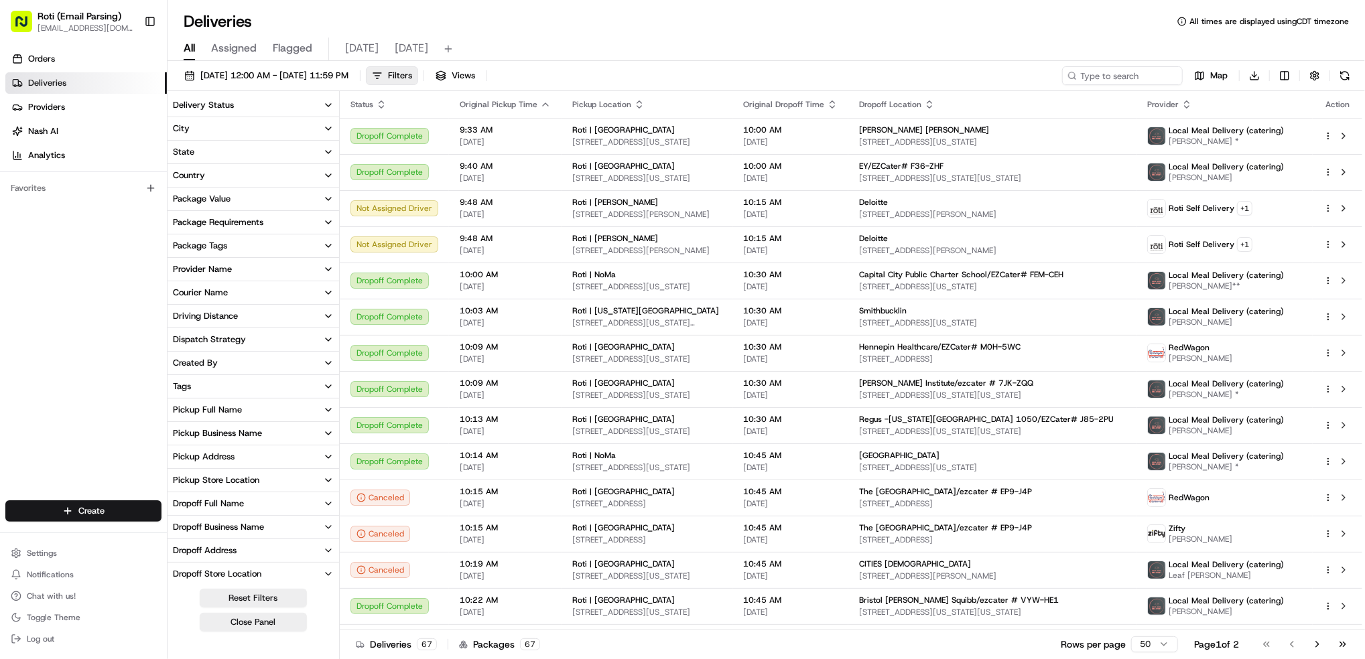
click at [237, 430] on div "Pickup Business Name" at bounding box center [217, 434] width 89 height 12
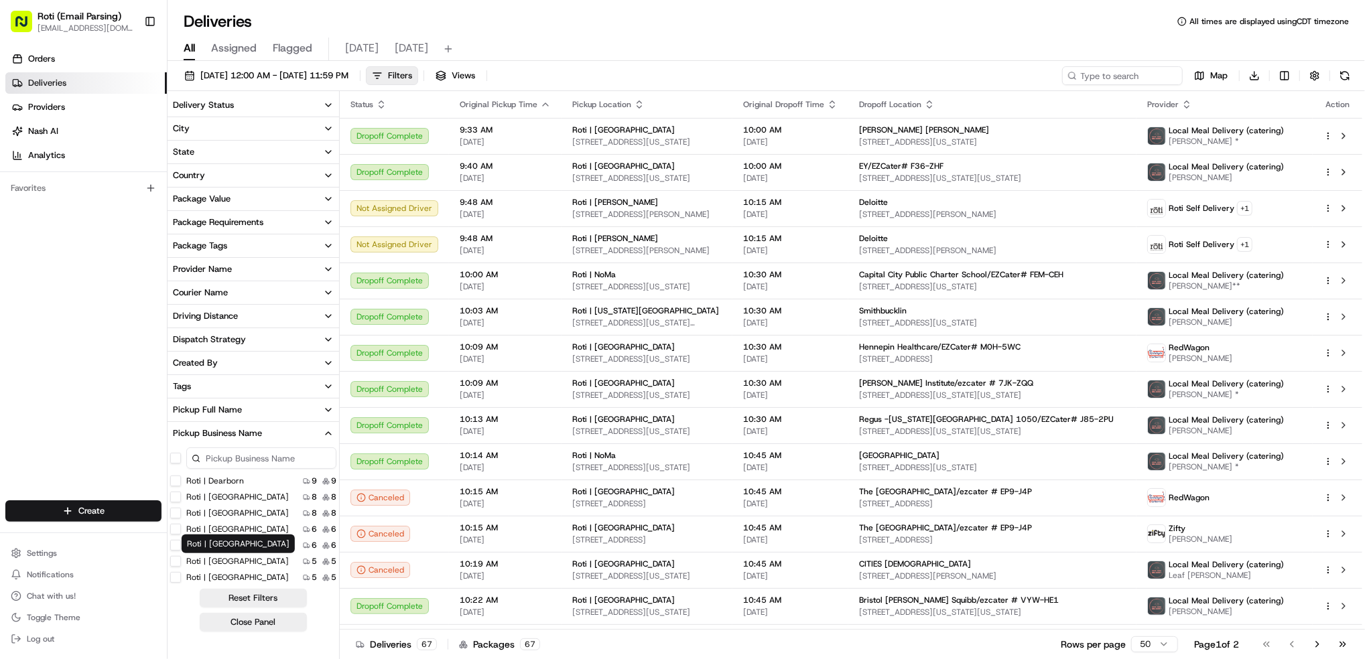
click at [254, 560] on label "Roti | [GEOGRAPHIC_DATA]" at bounding box center [237, 561] width 103 height 11
click at [181, 560] on MN "Roti | [GEOGRAPHIC_DATA]" at bounding box center [175, 561] width 11 height 11
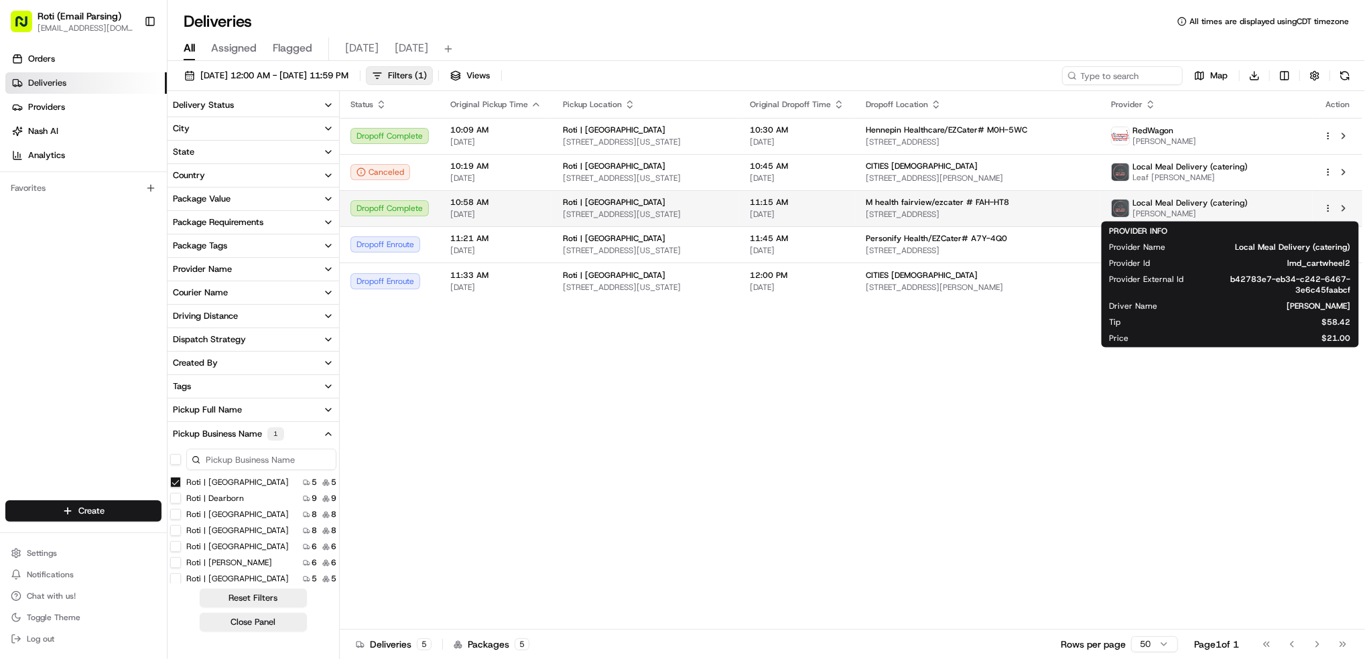
click at [1248, 202] on span "Local Meal Delivery (catering)" at bounding box center [1190, 203] width 115 height 11
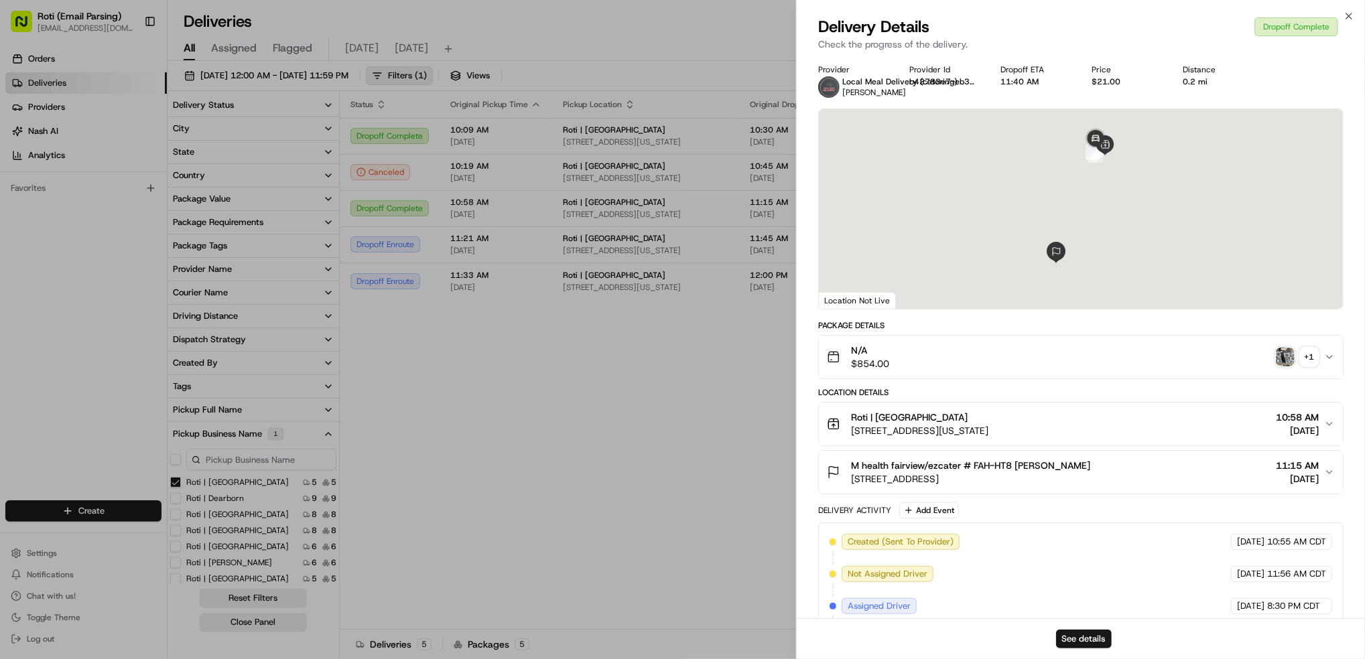
click at [1321, 475] on div "M health fairview/ezcater # FAH-HT8 [PERSON_NAME] [STREET_ADDRESS] 11:15 AM [DA…" at bounding box center [1075, 472] width 497 height 27
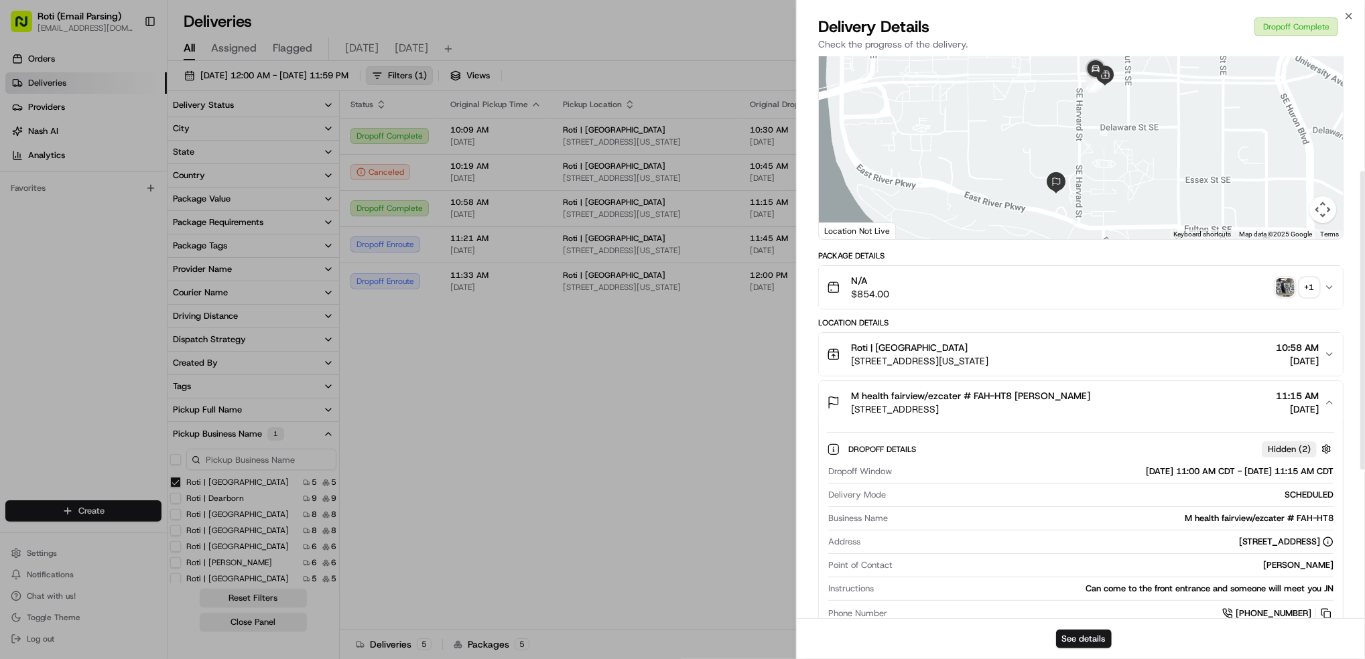
scroll to position [48, 0]
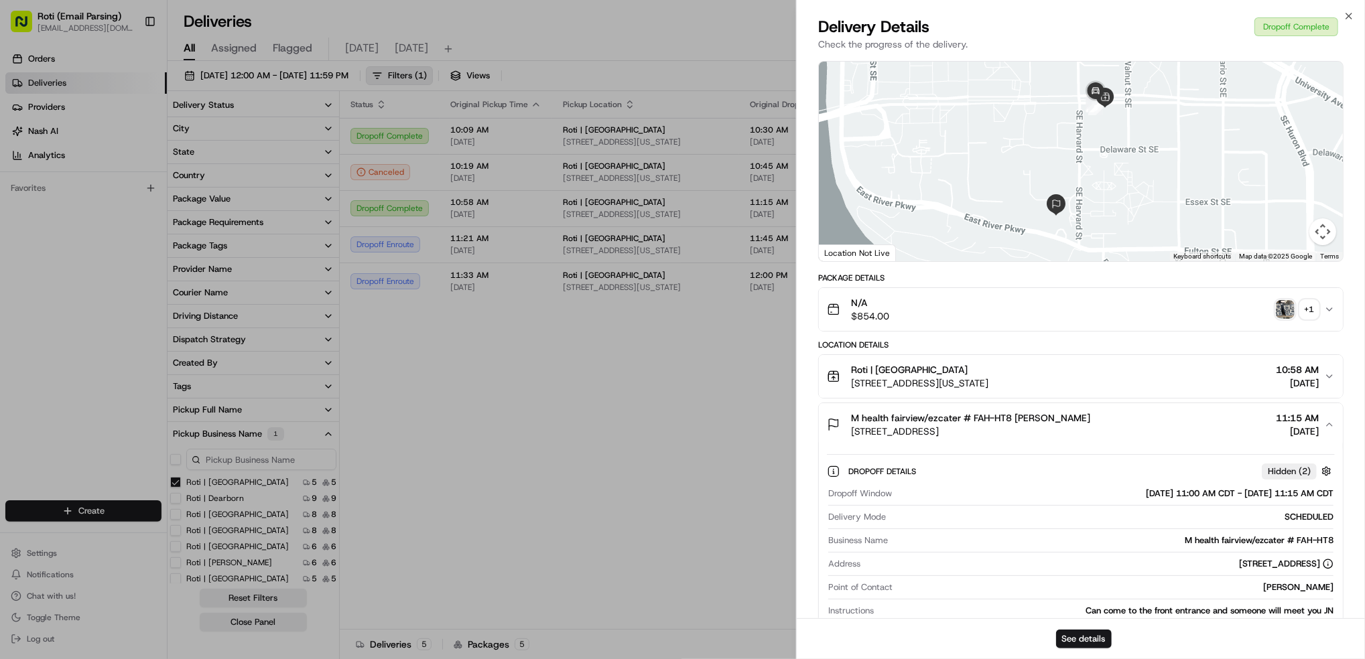
click at [1287, 310] on img "button" at bounding box center [1285, 309] width 19 height 19
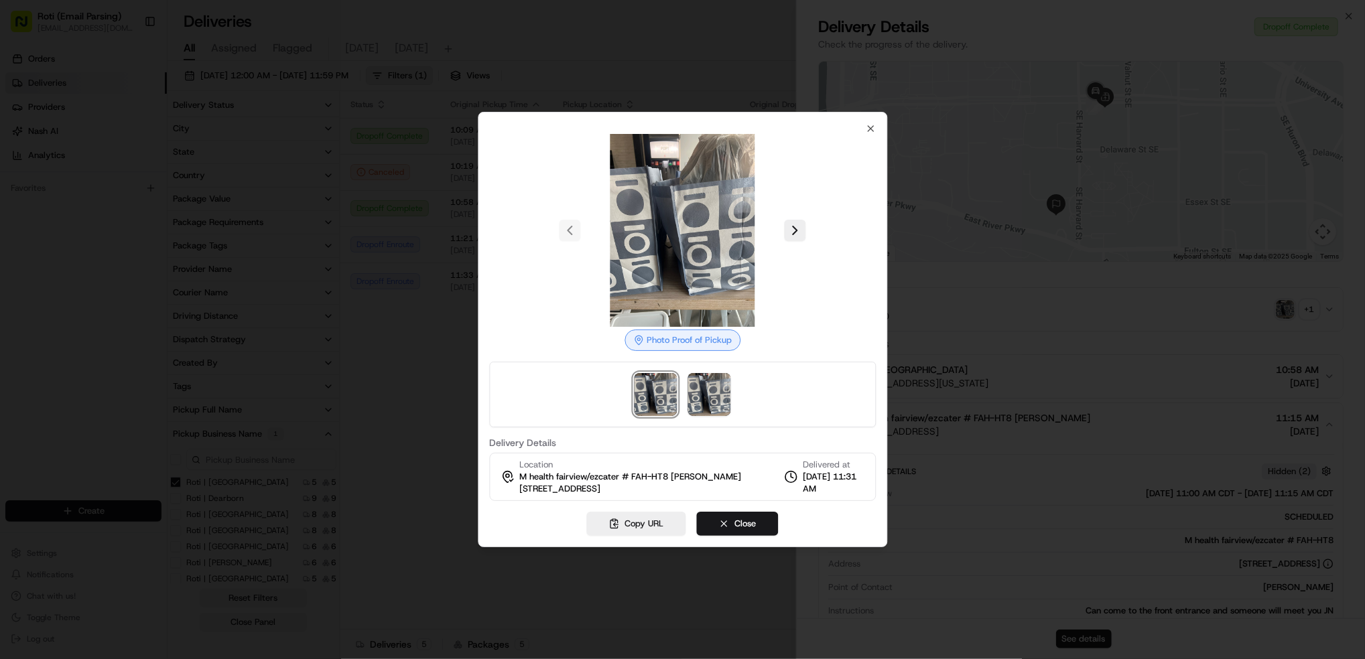
click at [393, 449] on div at bounding box center [682, 329] width 1365 height 659
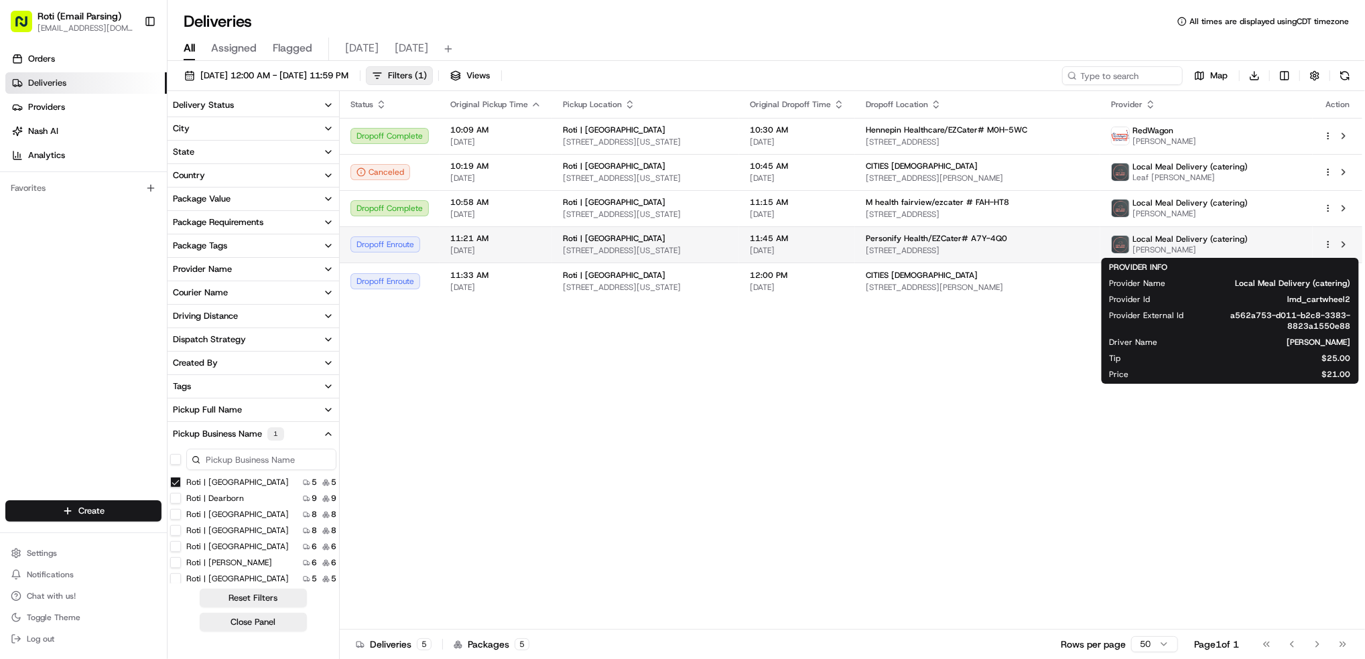
click at [1248, 243] on span "Local Meal Delivery (catering)" at bounding box center [1190, 239] width 115 height 11
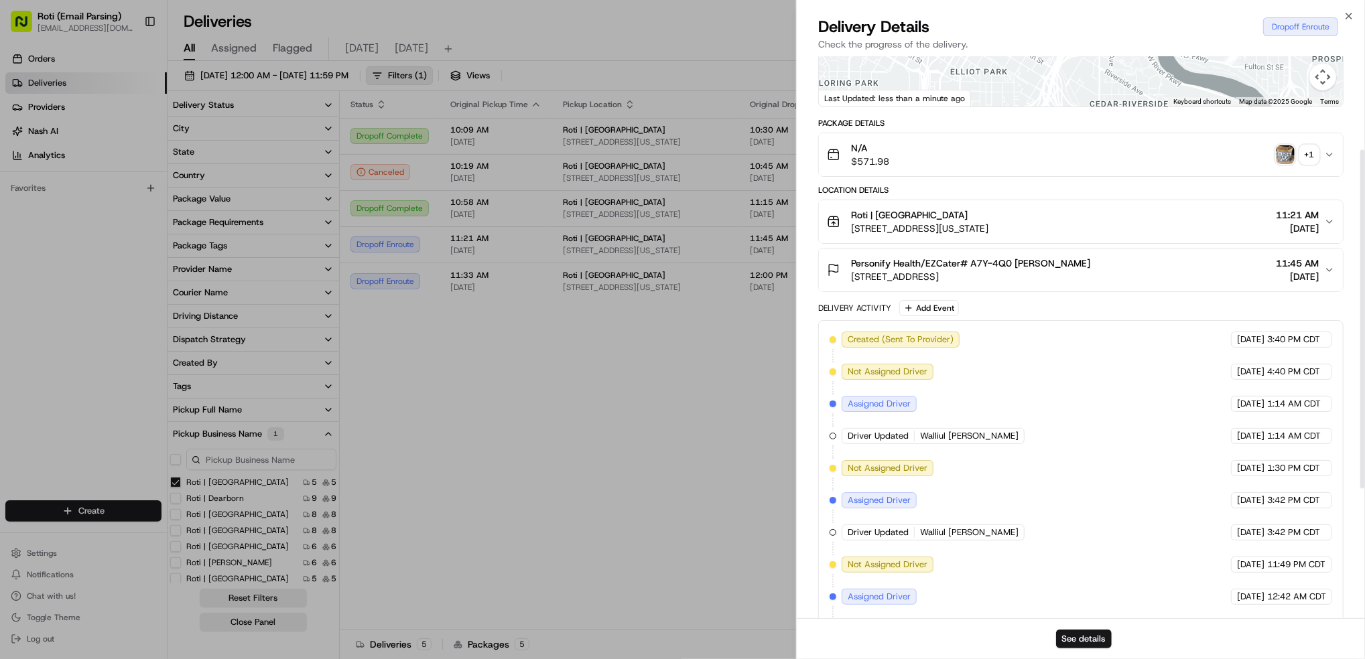
scroll to position [13, 0]
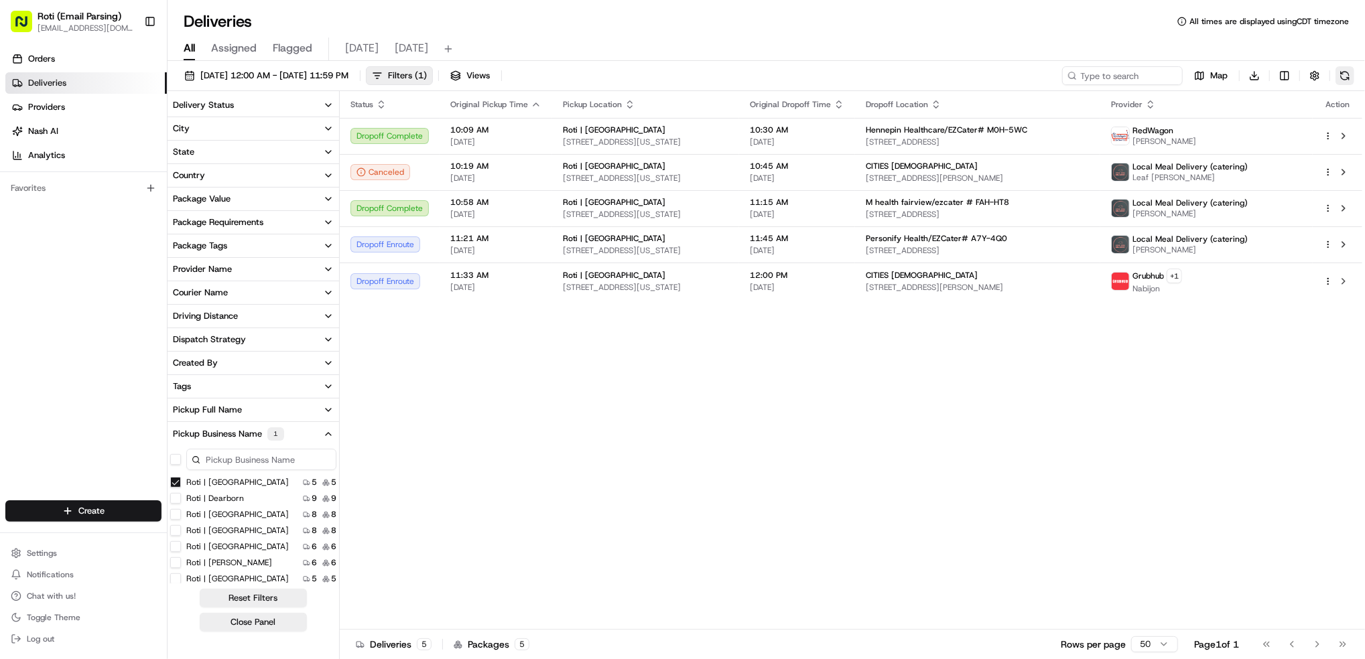
click at [1345, 75] on button at bounding box center [1345, 75] width 19 height 19
click at [1223, 243] on span "Local Meal Delivery (catering)" at bounding box center [1190, 239] width 115 height 11
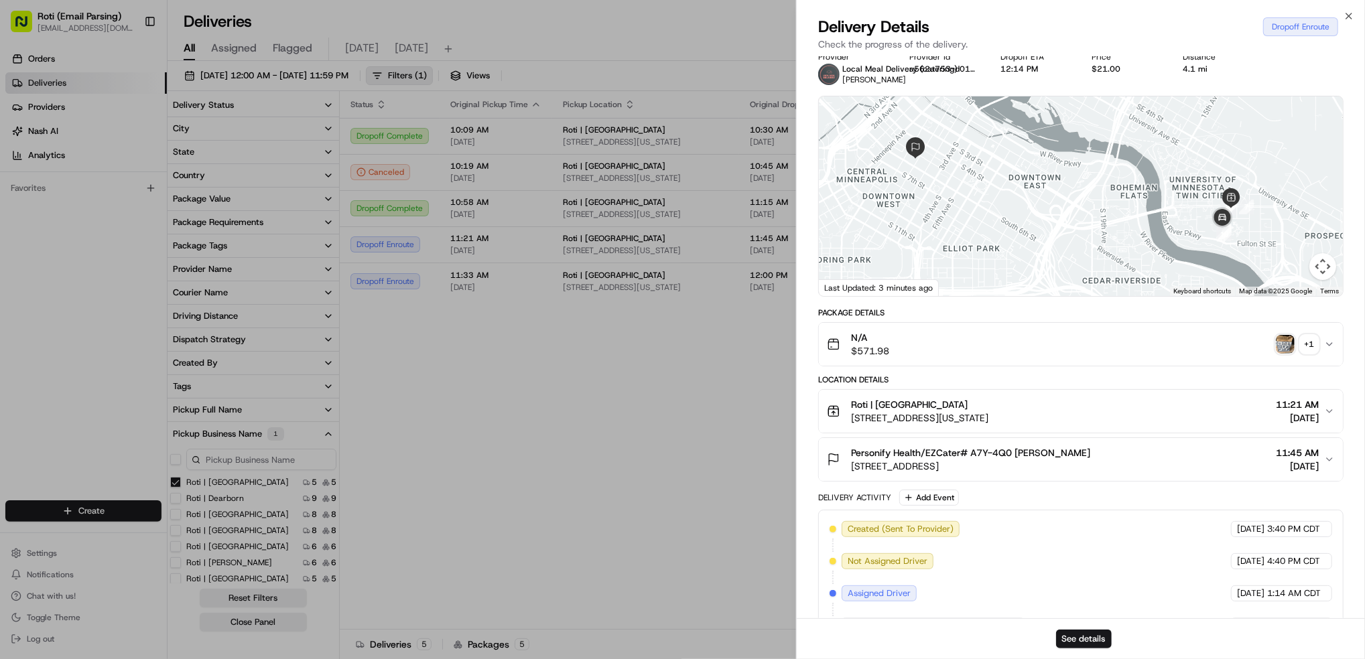
drag, startPoint x: 601, startPoint y: 377, endPoint x: 869, endPoint y: 277, distance: 286.1
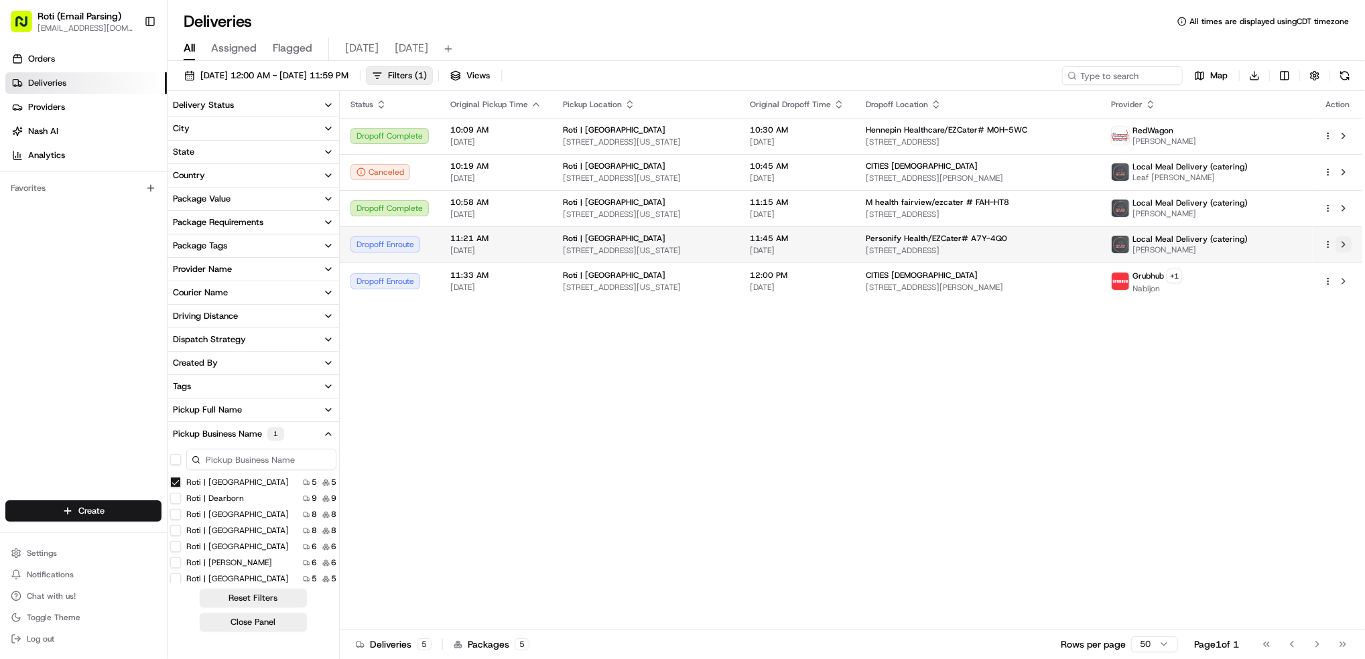
click at [1343, 245] on button at bounding box center [1344, 245] width 16 height 16
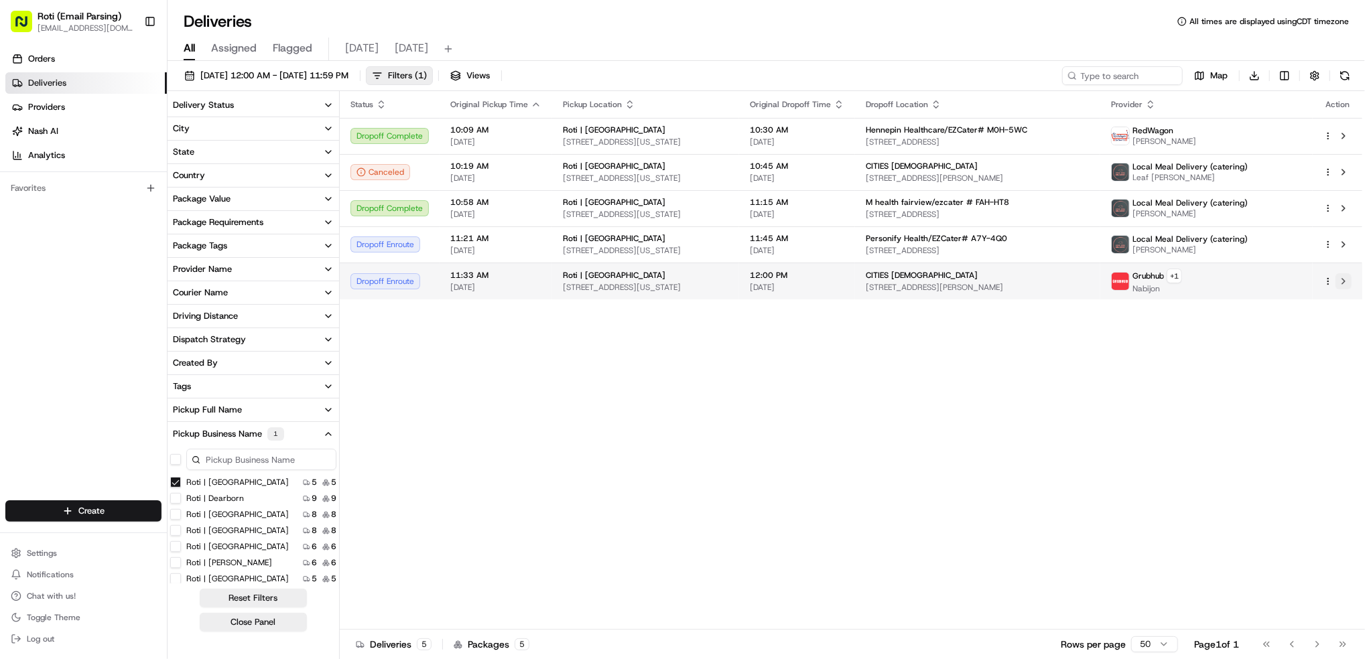
click at [1344, 279] on button at bounding box center [1344, 281] width 16 height 16
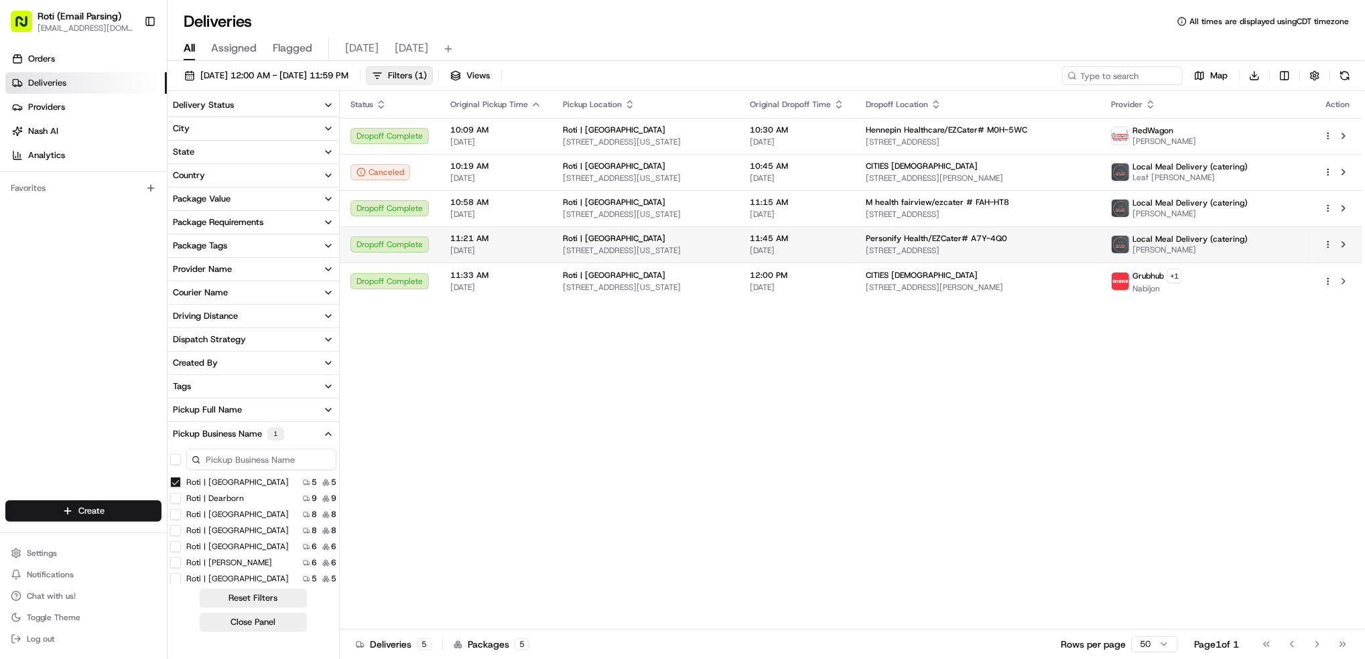
click at [1248, 239] on span "Local Meal Delivery (catering)" at bounding box center [1190, 239] width 115 height 11
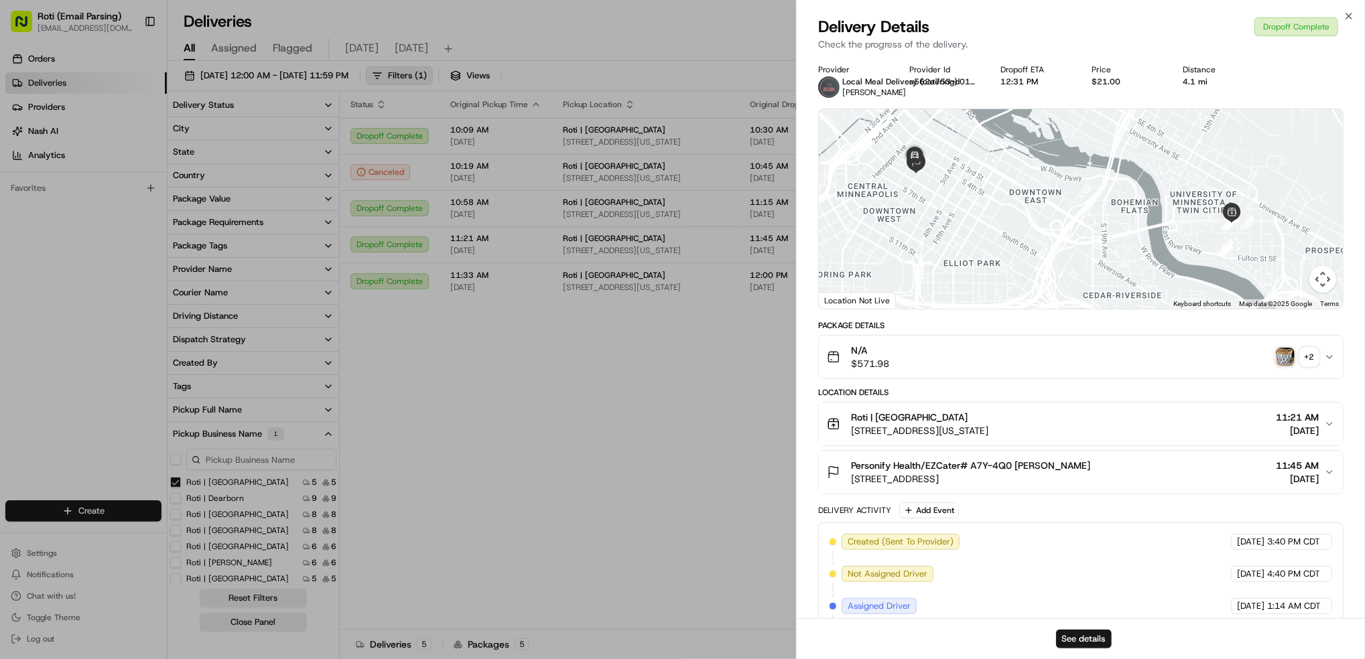
click at [1276, 485] on span "[DATE]" at bounding box center [1297, 479] width 43 height 13
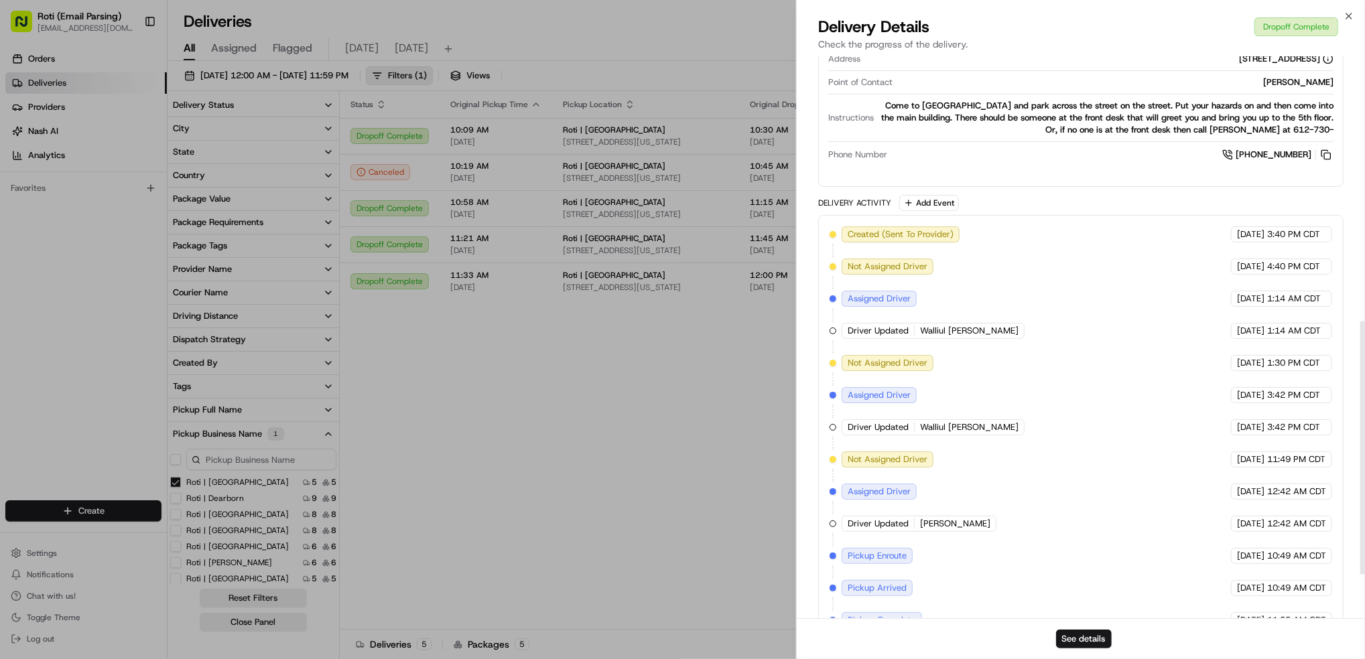
scroll to position [680, 0]
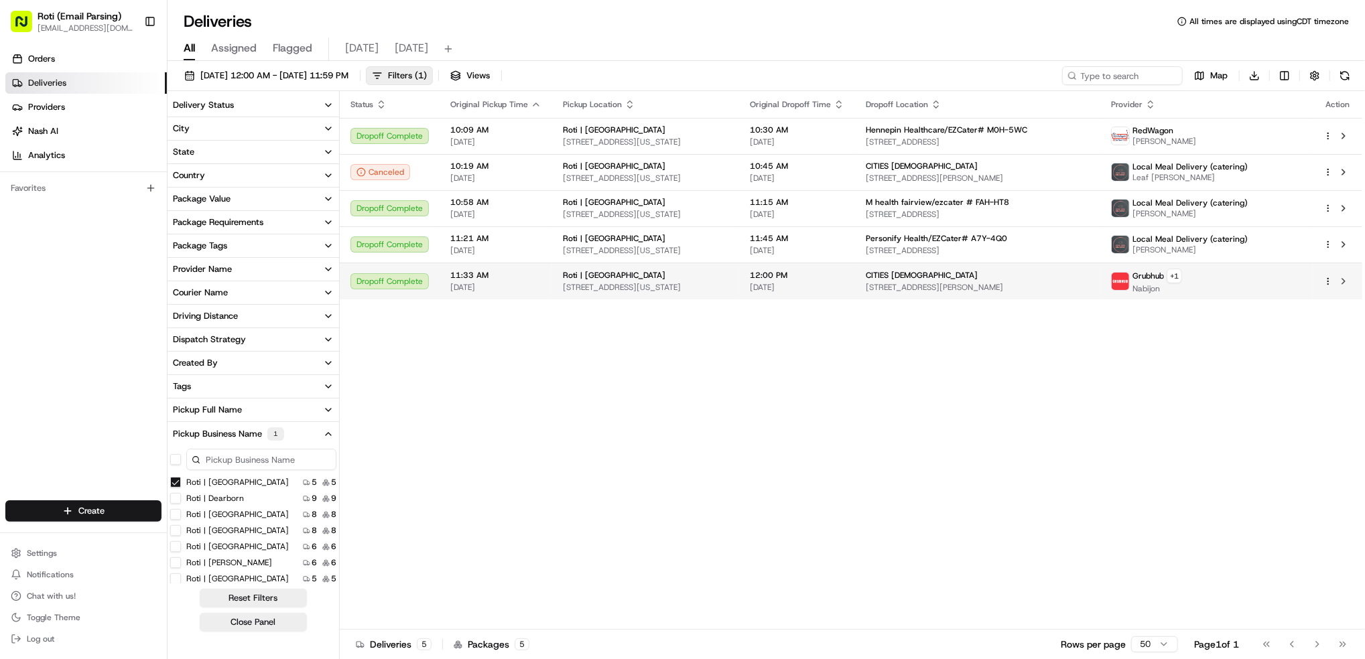
click at [1129, 280] on img at bounding box center [1120, 281] width 17 height 17
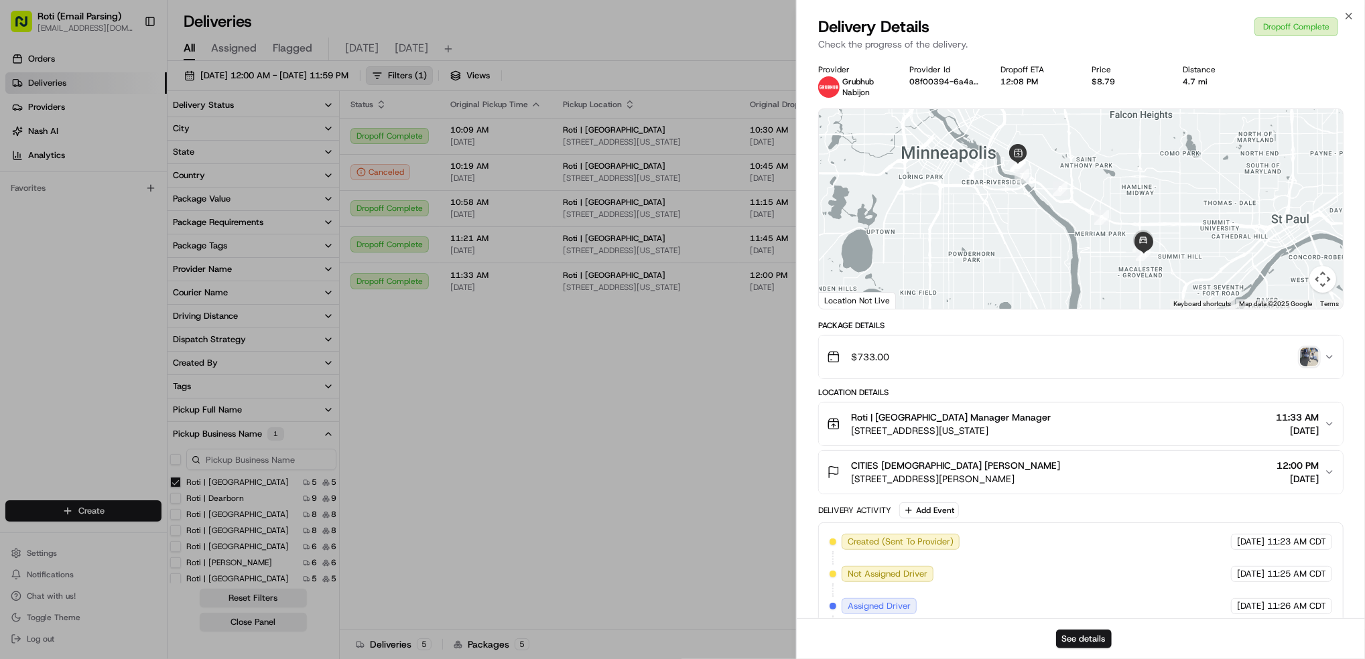
scroll to position [241, 0]
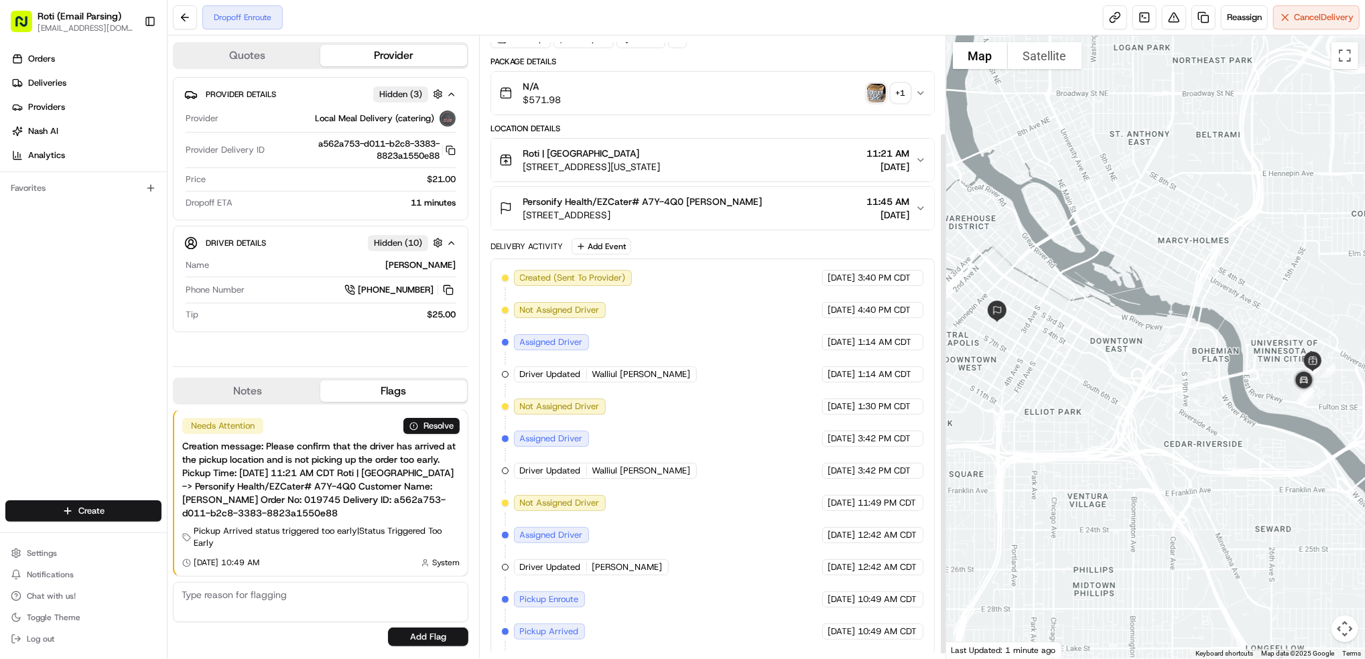
scroll to position [121, 0]
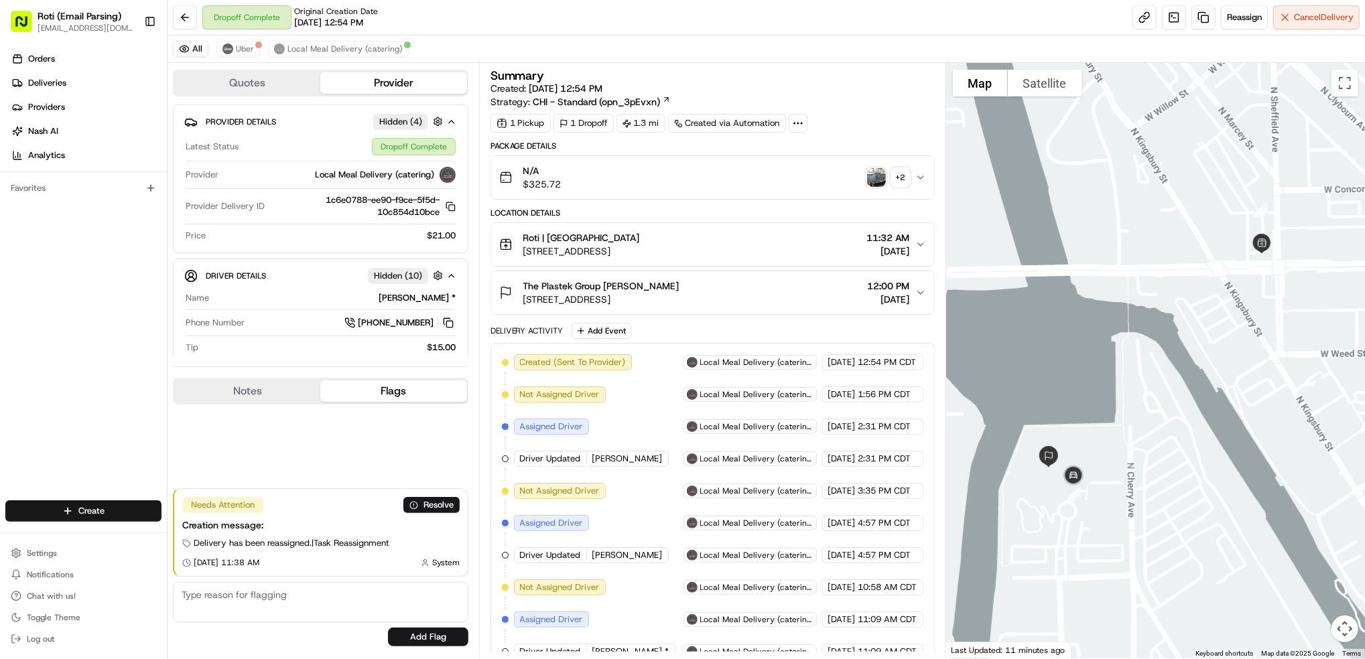
click at [877, 182] on img "button" at bounding box center [876, 177] width 19 height 19
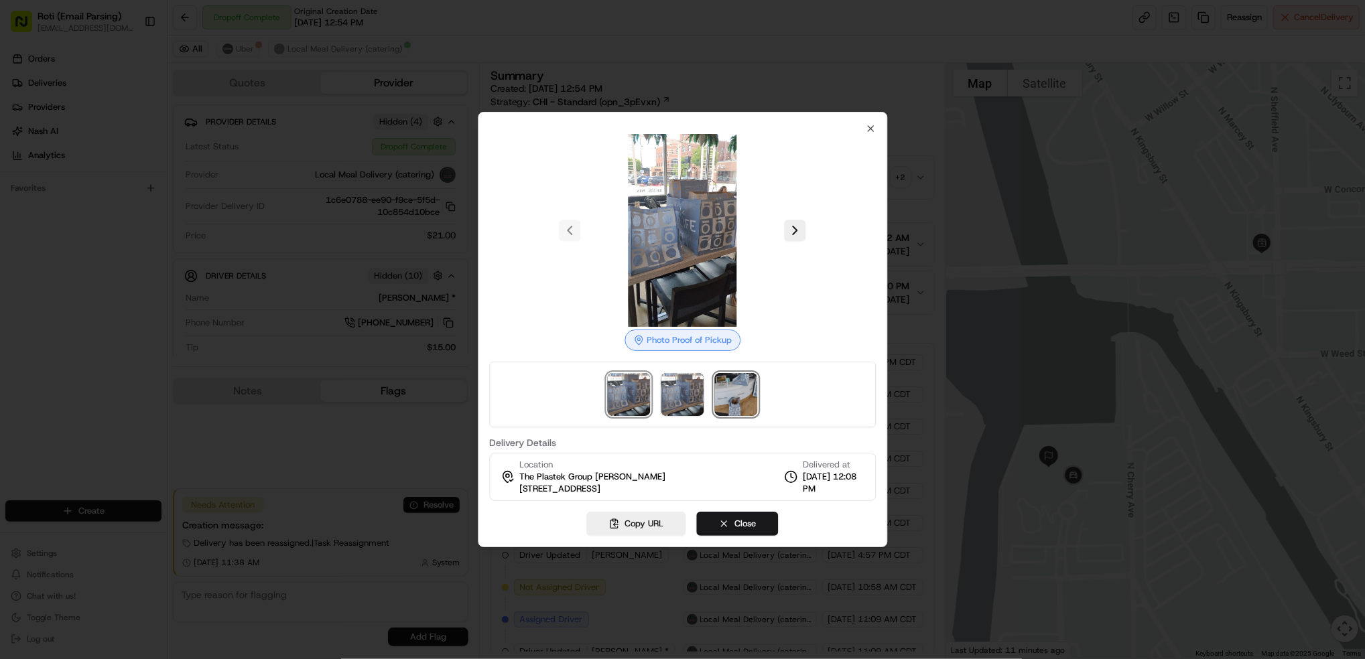
click at [725, 401] on img at bounding box center [736, 394] width 43 height 43
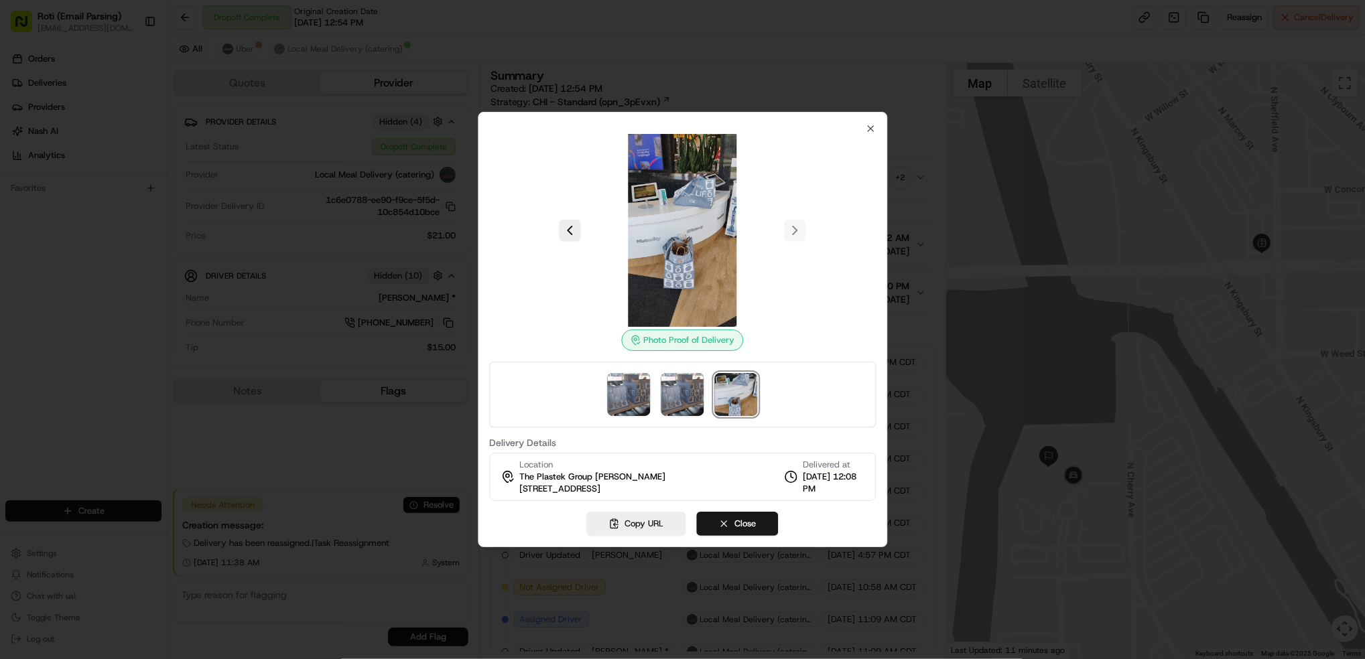
click at [683, 261] on img at bounding box center [682, 230] width 193 height 193
click at [682, 268] on img at bounding box center [682, 230] width 193 height 193
click at [637, 526] on button "Copy URL" at bounding box center [636, 524] width 99 height 24
click at [871, 131] on icon "button" at bounding box center [870, 128] width 11 height 11
